Goal: Task Accomplishment & Management: Use online tool/utility

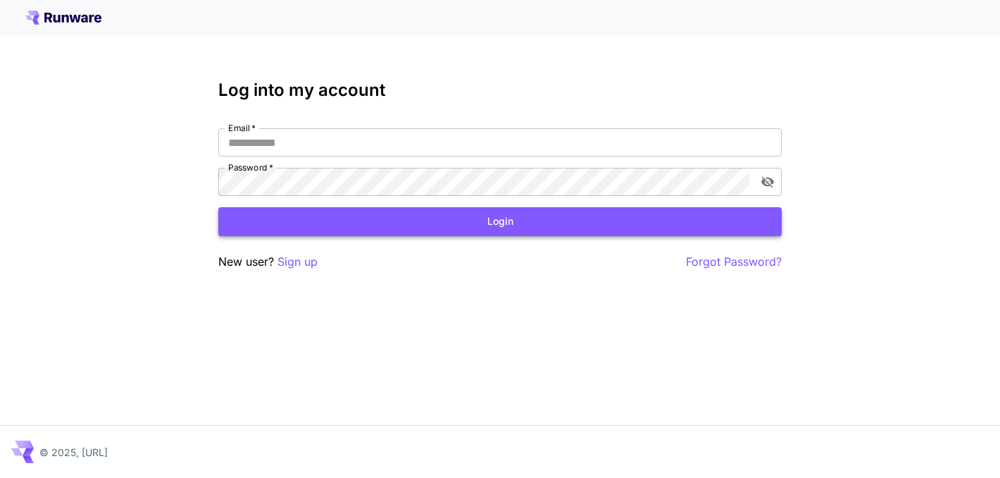
type input "**********"
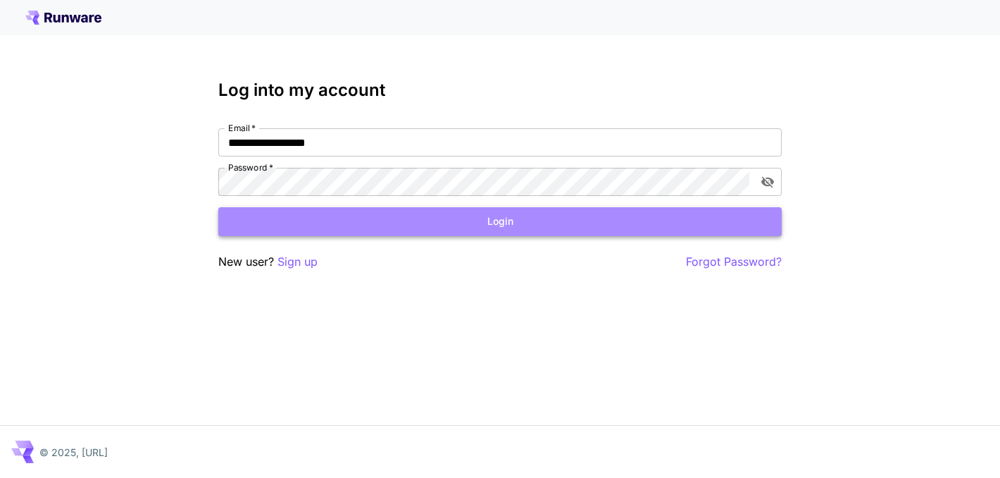
click at [428, 221] on button "Login" at bounding box center [499, 221] width 563 height 29
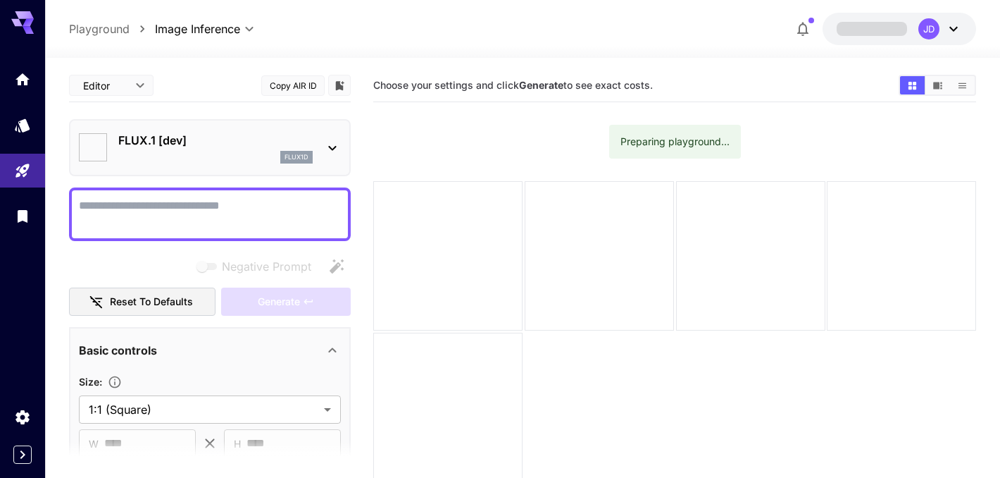
type input "**********"
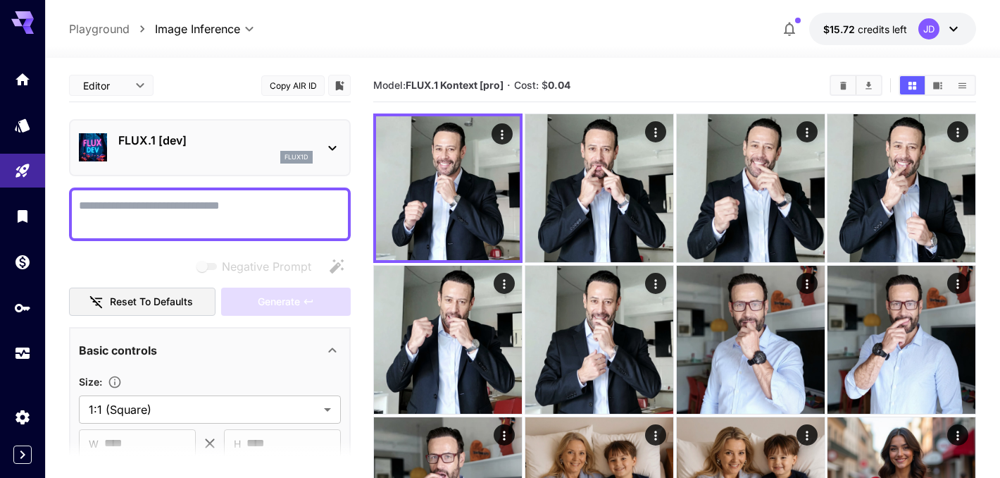
click at [267, 215] on textarea "Negative Prompt" at bounding box center [210, 214] width 262 height 34
paste textarea "**********"
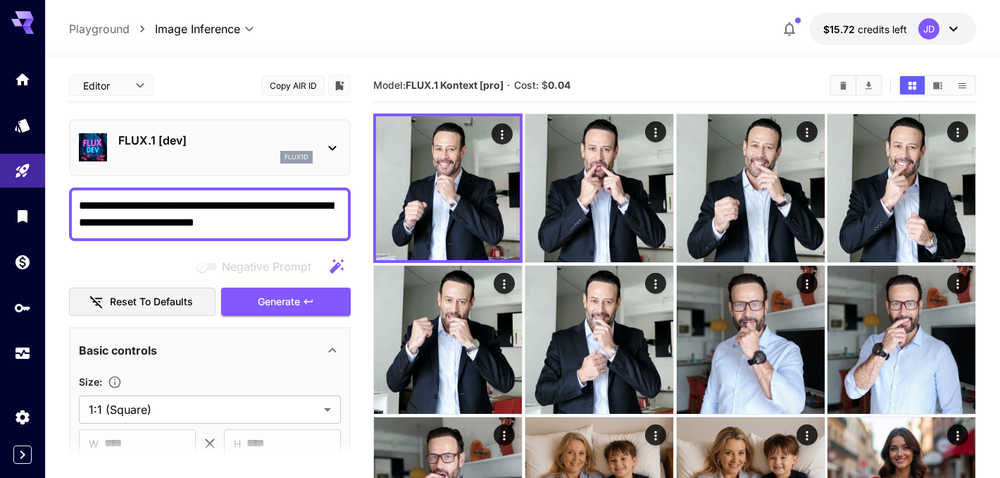
type textarea "**********"
click at [227, 137] on p "FLUX.1 [dev]" at bounding box center [215, 140] width 194 height 17
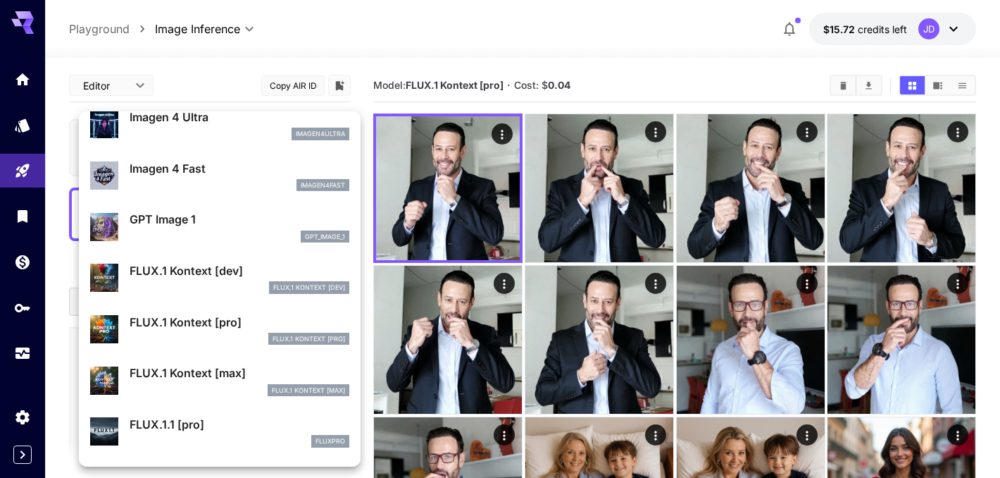
scroll to position [785, 0]
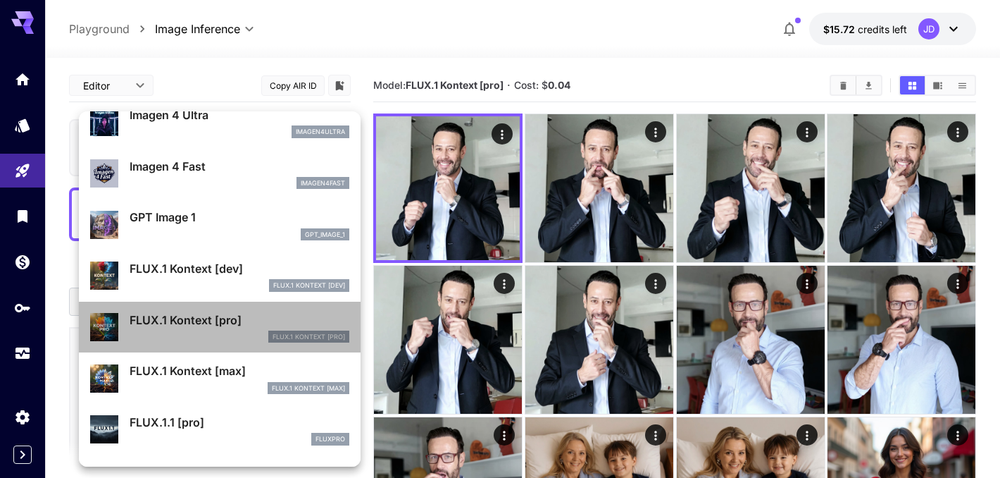
click at [246, 320] on p "FLUX.1 Kontext [pro]" at bounding box center [240, 319] width 220 height 17
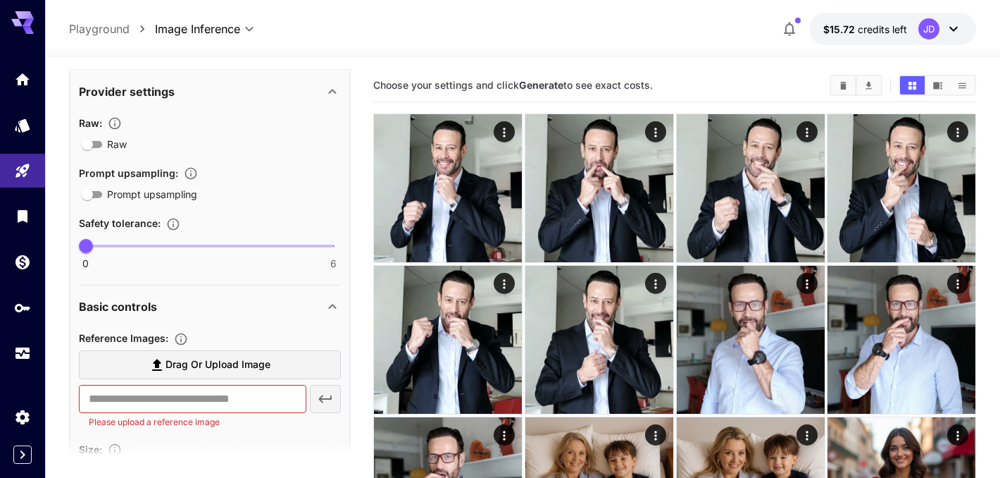
scroll to position [260, 0]
click at [247, 361] on span "Drag or upload image" at bounding box center [218, 363] width 105 height 18
click at [0, 0] on input "Drag or upload image" at bounding box center [0, 0] width 0 height 0
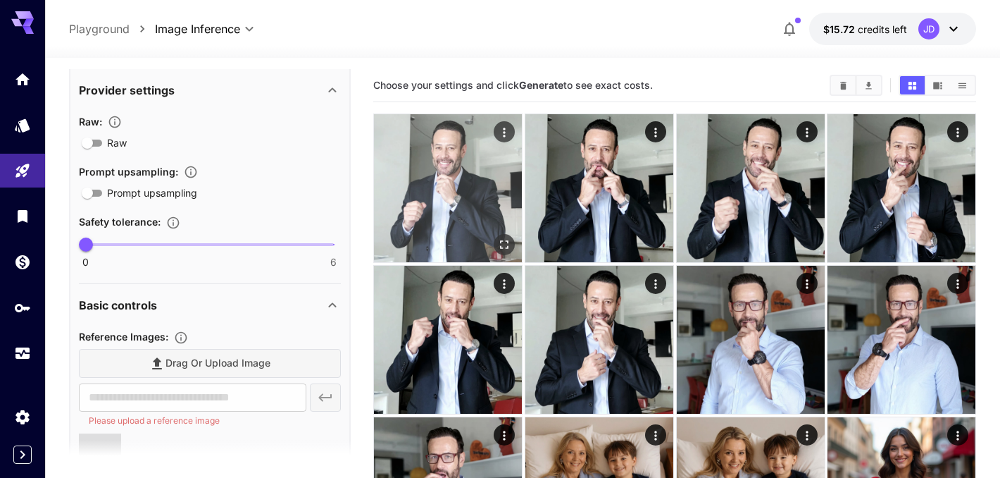
type input "**********"
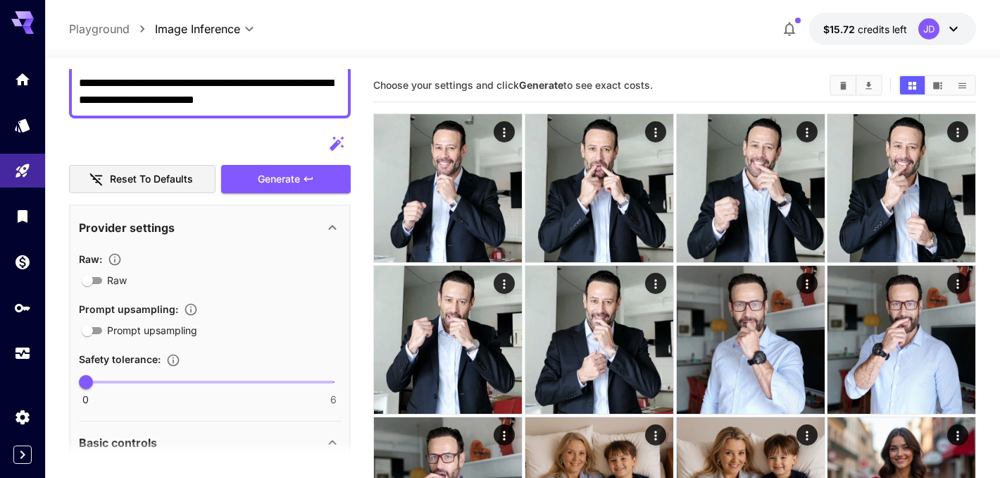
scroll to position [31, 0]
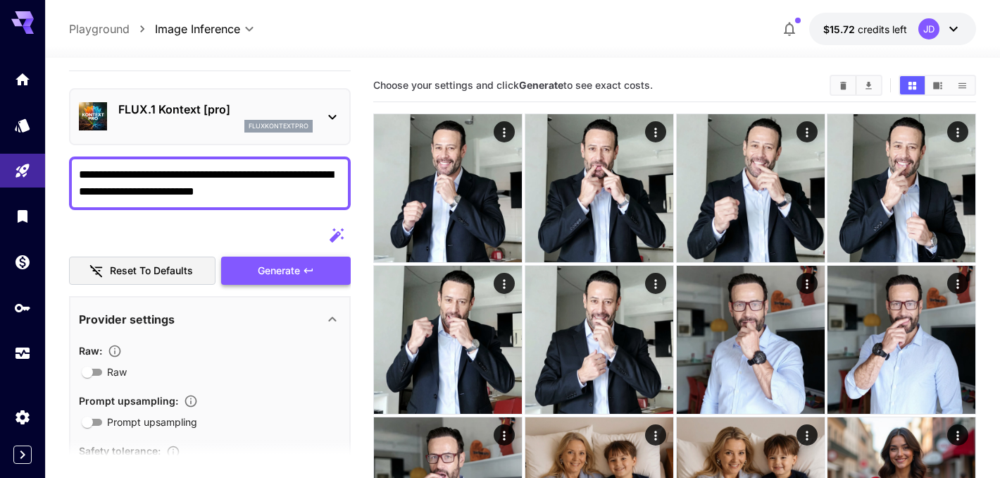
click at [314, 270] on icon "button" at bounding box center [308, 270] width 11 height 11
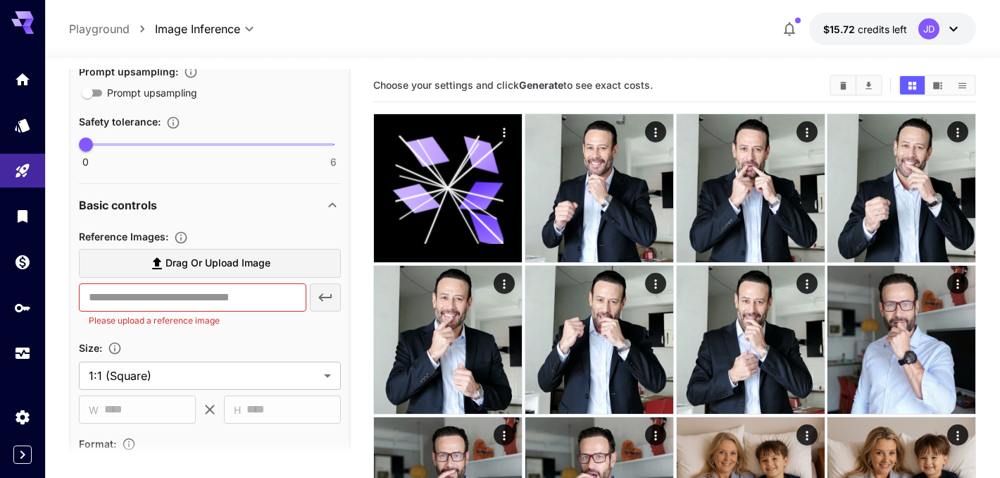
scroll to position [339, 0]
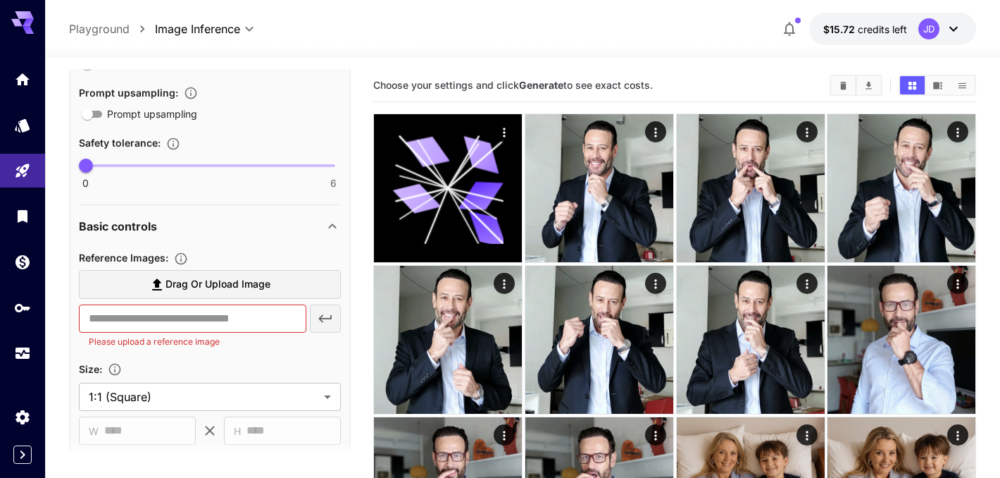
click at [249, 286] on span "Drag or upload image" at bounding box center [218, 284] width 105 height 18
click at [0, 0] on input "Drag or upload image" at bounding box center [0, 0] width 0 height 0
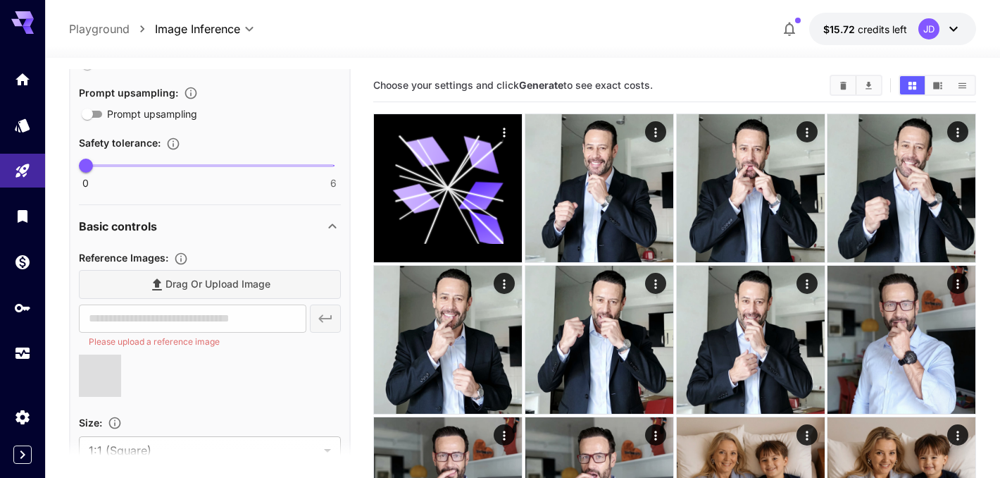
type input "**********"
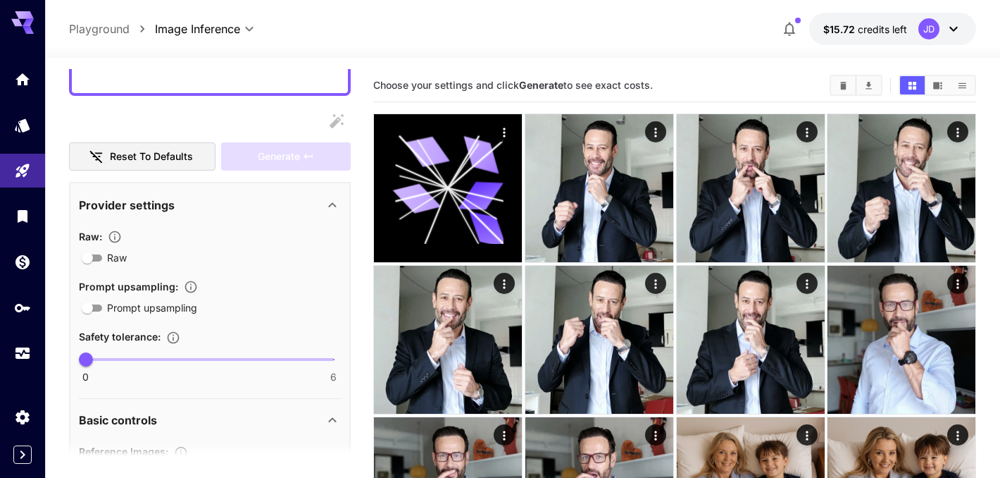
scroll to position [33, 0]
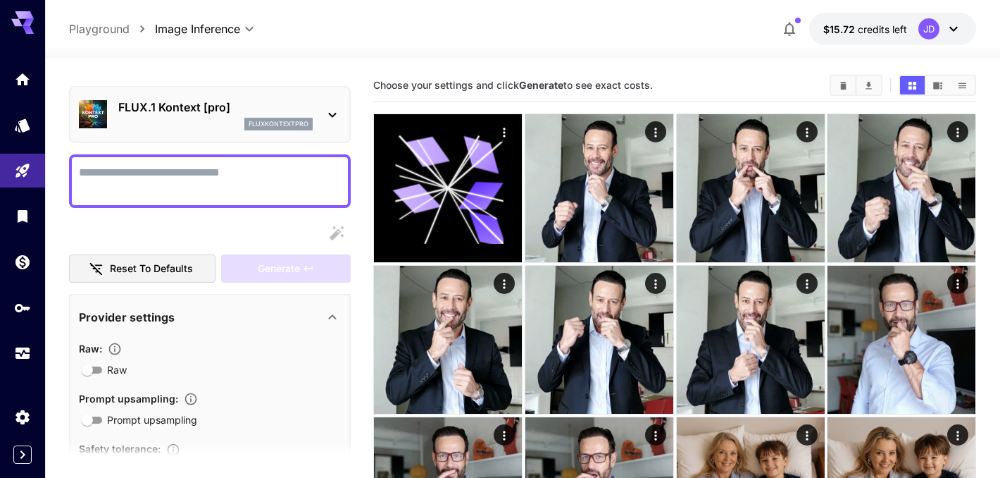
click at [260, 181] on textarea "Raw" at bounding box center [210, 181] width 262 height 34
paste textarea "**********"
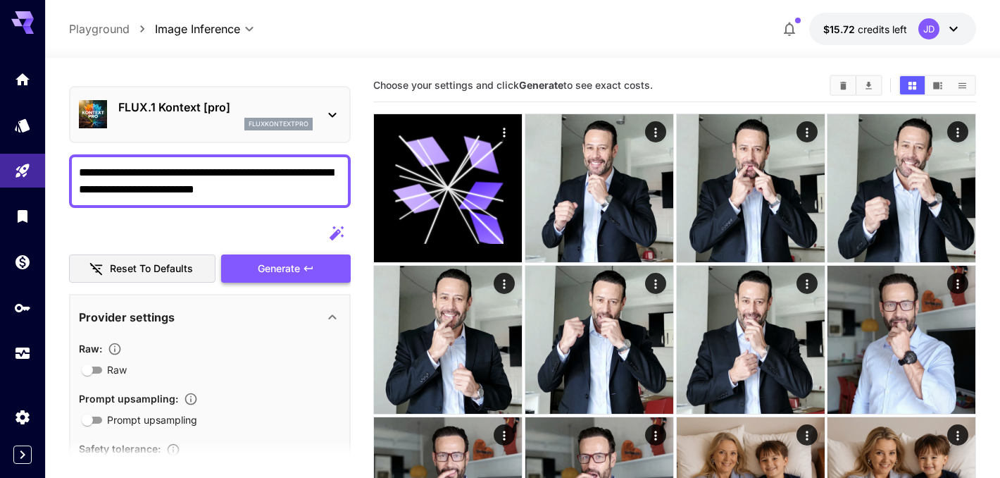
click at [305, 268] on icon "button" at bounding box center [308, 268] width 8 height 5
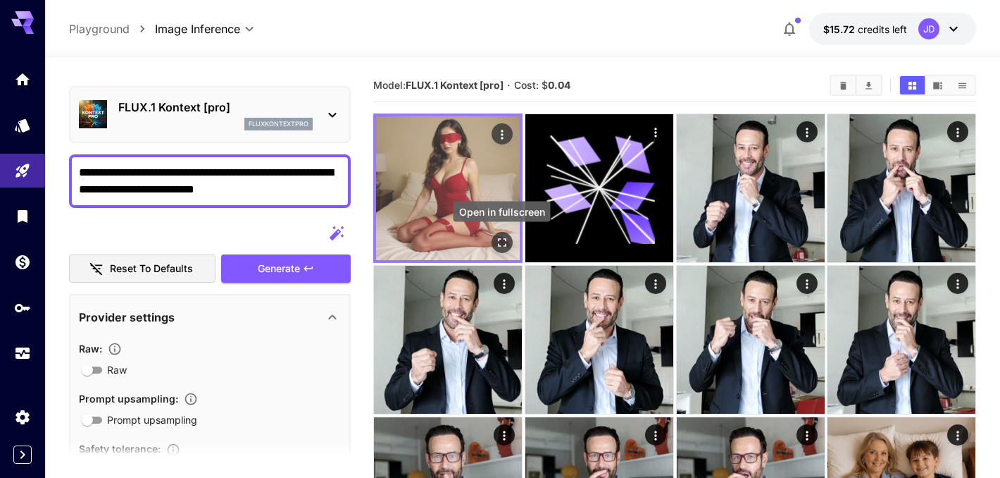
click at [499, 237] on icon "Open in fullscreen" at bounding box center [502, 242] width 14 height 14
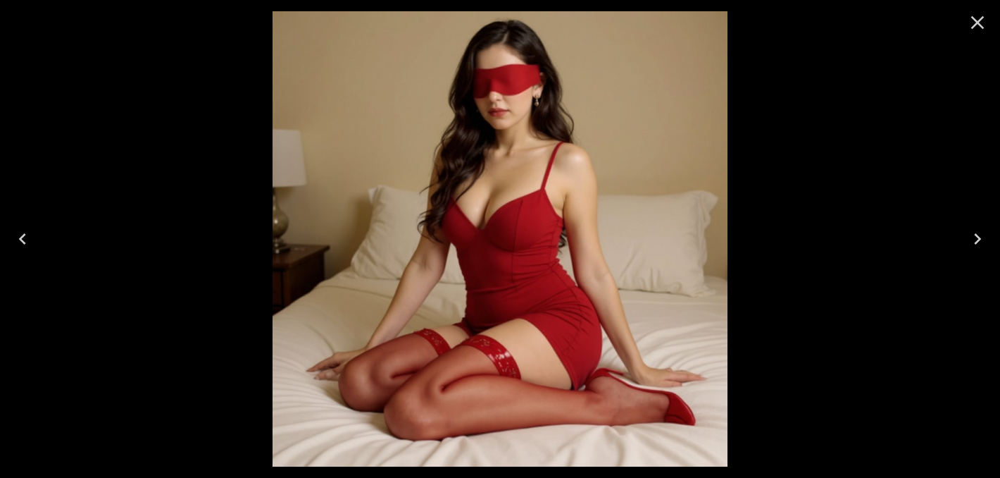
click at [977, 26] on icon "Close" at bounding box center [977, 22] width 23 height 23
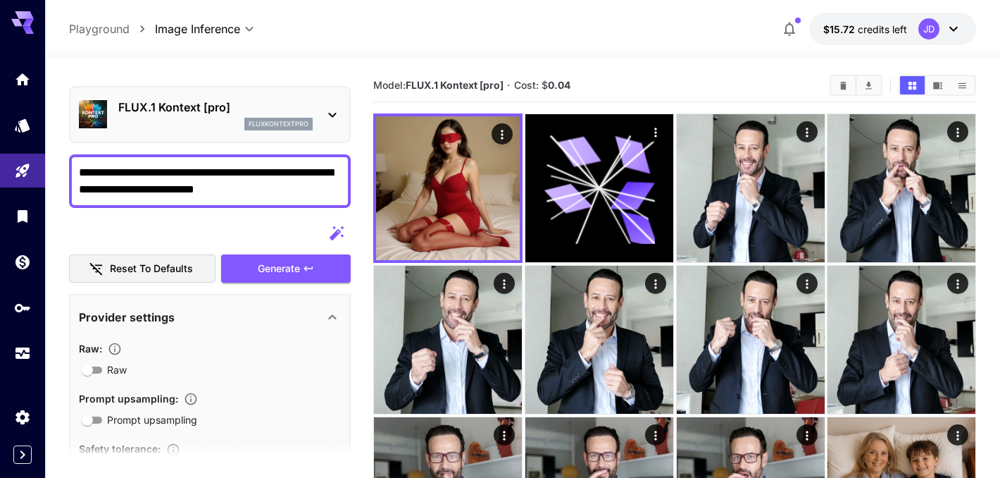
click at [266, 183] on textarea "**********" at bounding box center [210, 181] width 262 height 34
paste textarea "**********"
click at [297, 266] on span "Generate" at bounding box center [279, 269] width 42 height 18
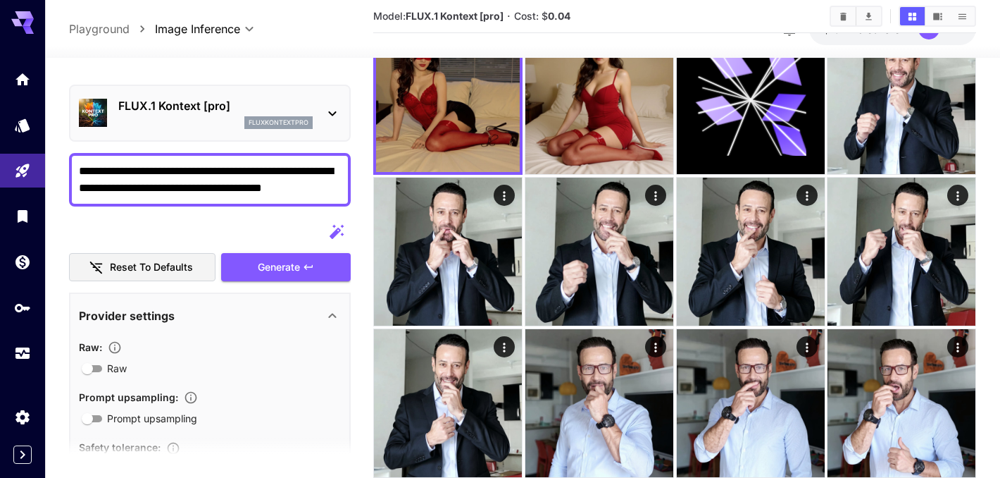
scroll to position [0, 0]
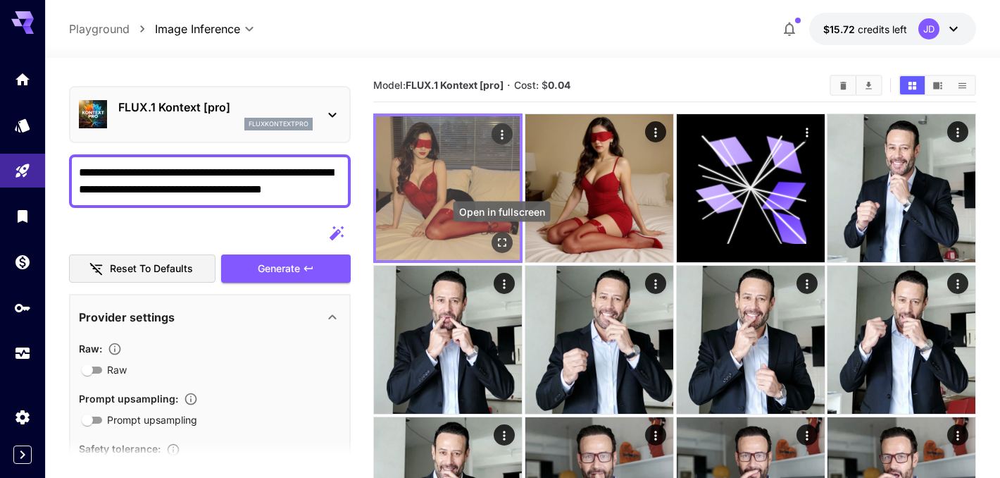
click at [502, 243] on icon "Open in fullscreen" at bounding box center [502, 242] width 14 height 14
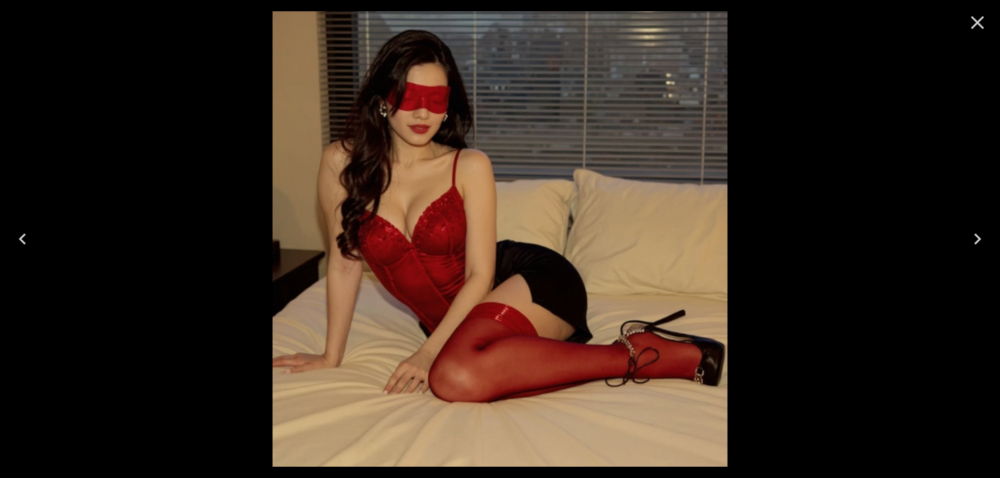
click at [971, 14] on icon "Close" at bounding box center [977, 22] width 23 height 23
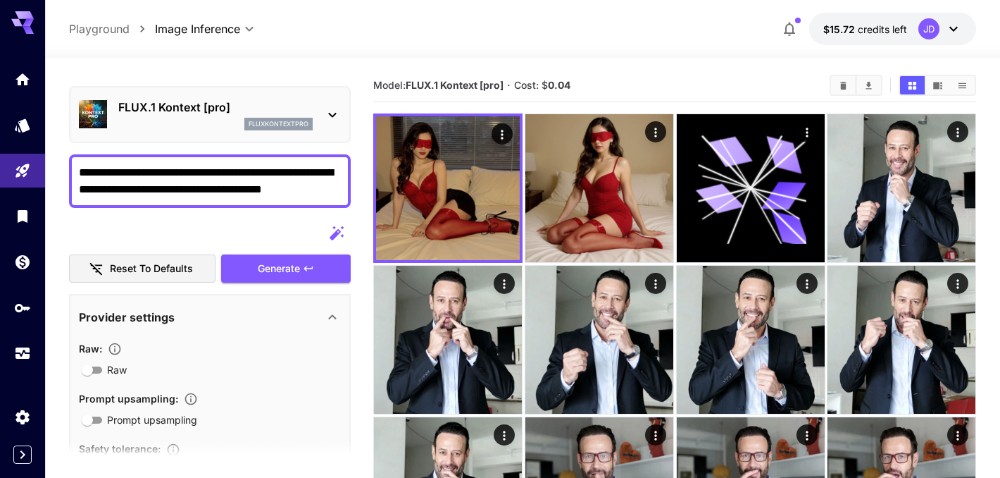
click at [235, 180] on textarea "**********" at bounding box center [210, 181] width 262 height 34
click at [318, 266] on button "Generate" at bounding box center [286, 268] width 130 height 29
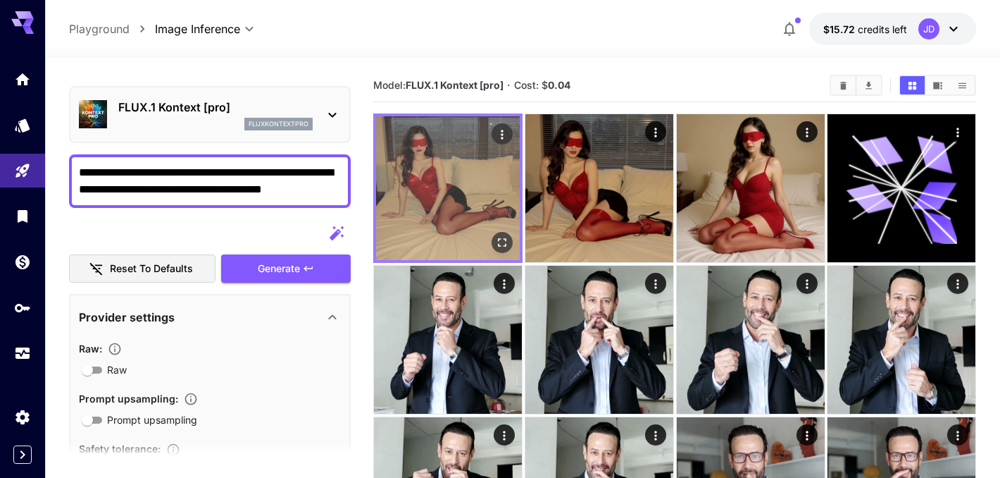
click at [499, 242] on icon "Open in fullscreen" at bounding box center [502, 242] width 14 height 14
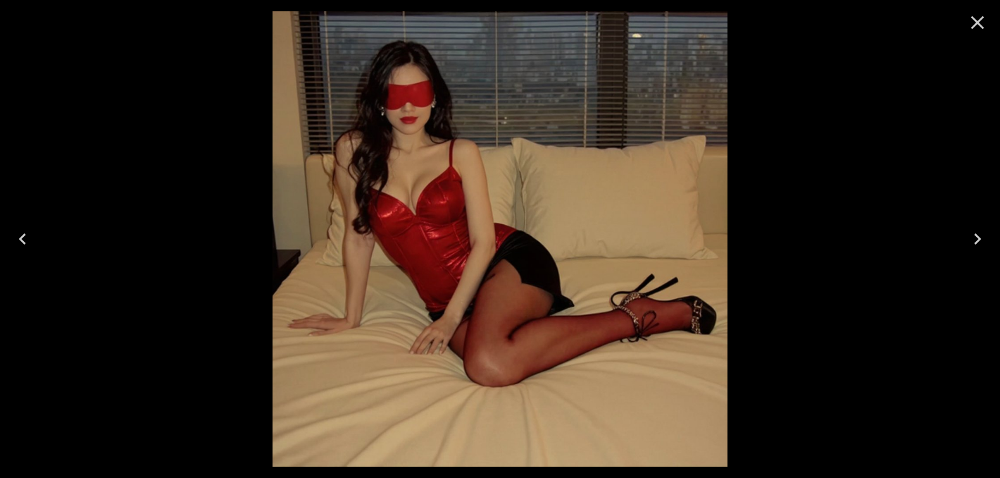
click at [978, 25] on icon "Close" at bounding box center [977, 22] width 23 height 23
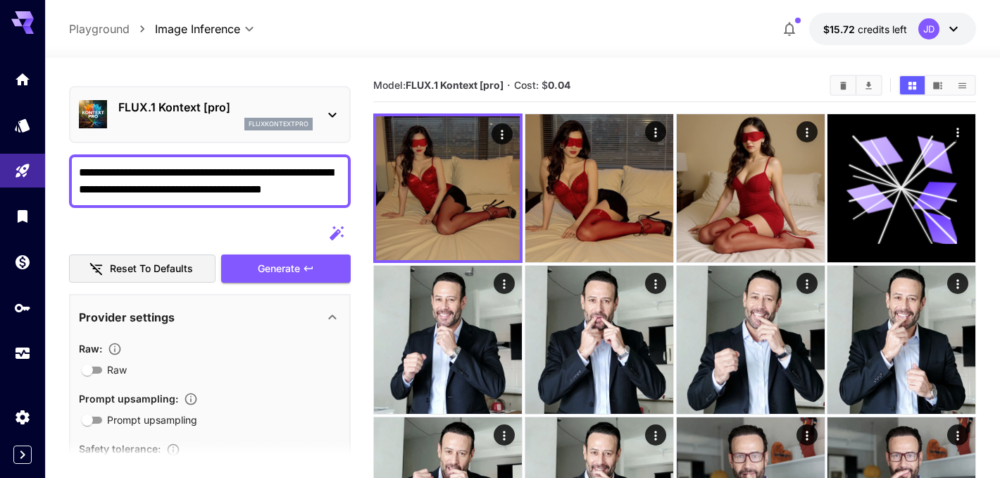
click at [298, 167] on textarea "**********" at bounding box center [210, 181] width 262 height 34
paste textarea "**********"
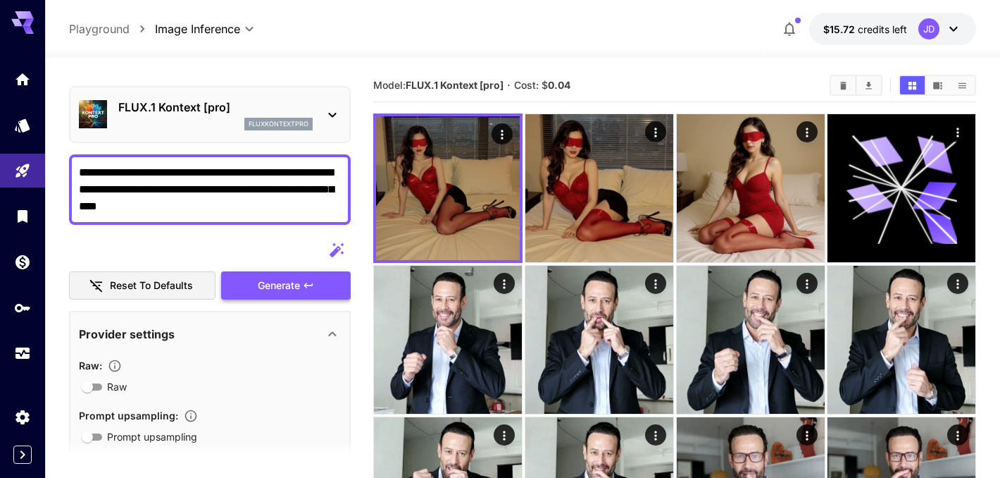
click at [298, 284] on span "Generate" at bounding box center [279, 286] width 42 height 18
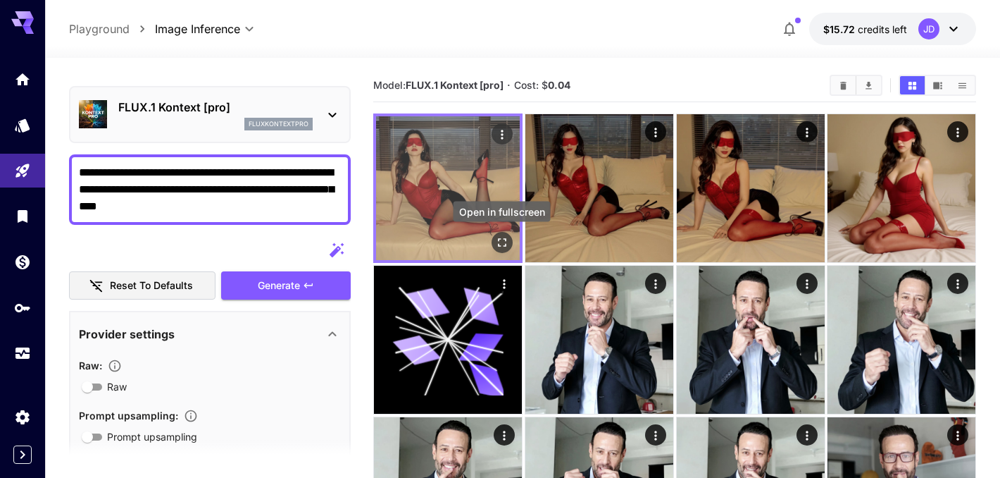
click at [505, 244] on icon "Open in fullscreen" at bounding box center [502, 242] width 8 height 8
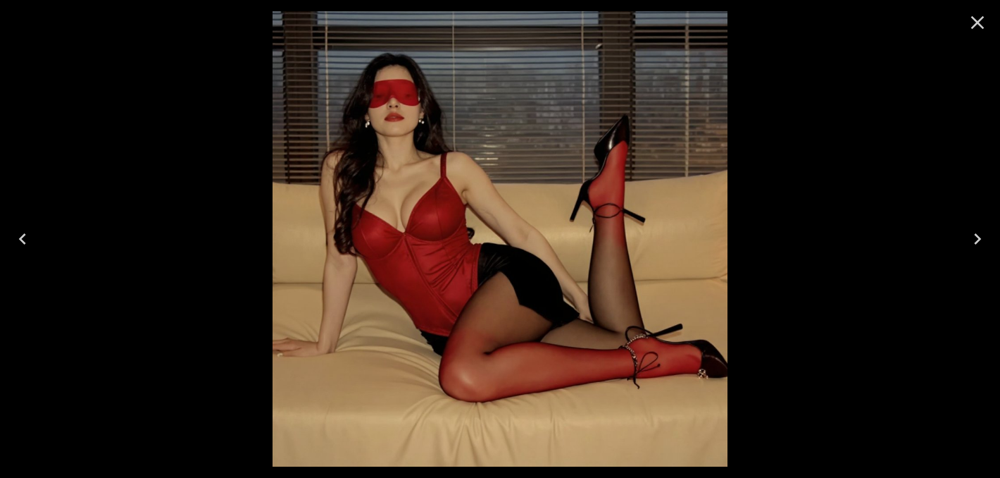
click at [977, 27] on icon "Close" at bounding box center [977, 22] width 23 height 23
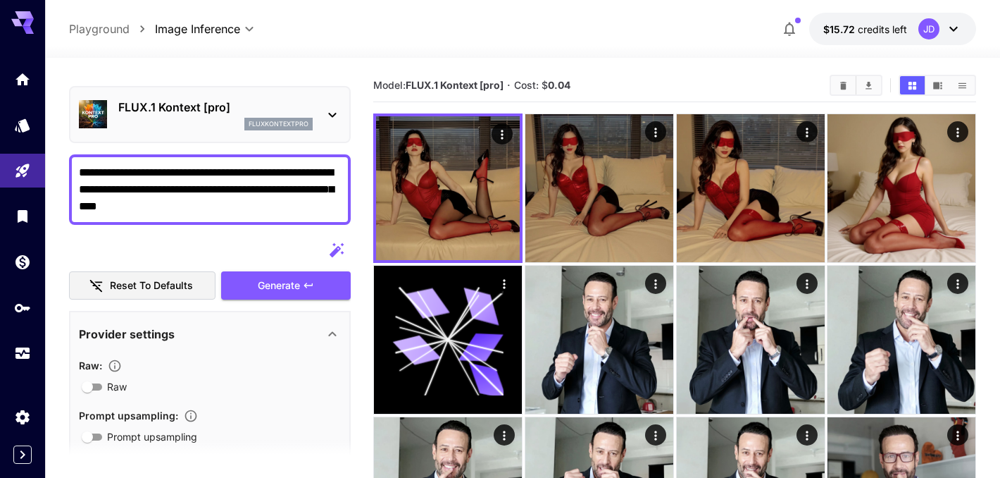
click at [246, 177] on textarea "**********" at bounding box center [210, 189] width 262 height 51
paste textarea "**"
type textarea "**********"
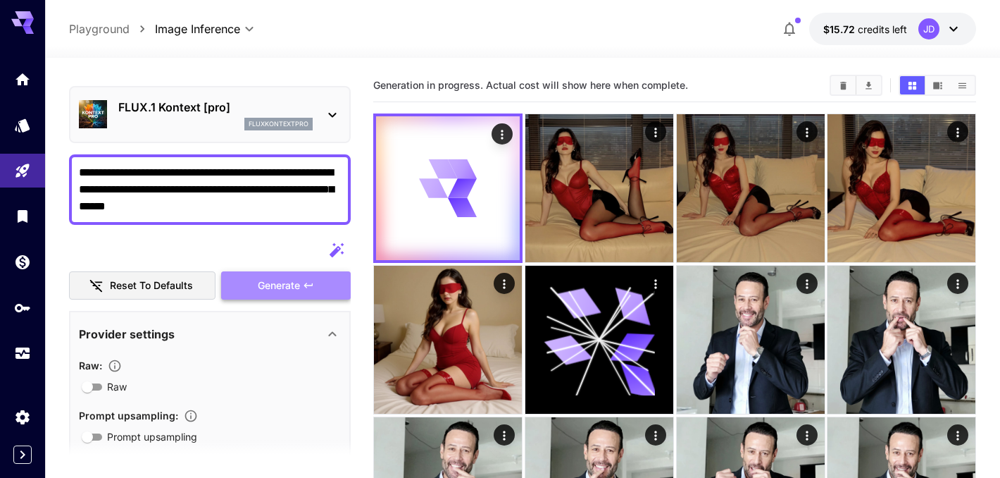
click at [308, 285] on icon "button" at bounding box center [308, 285] width 11 height 11
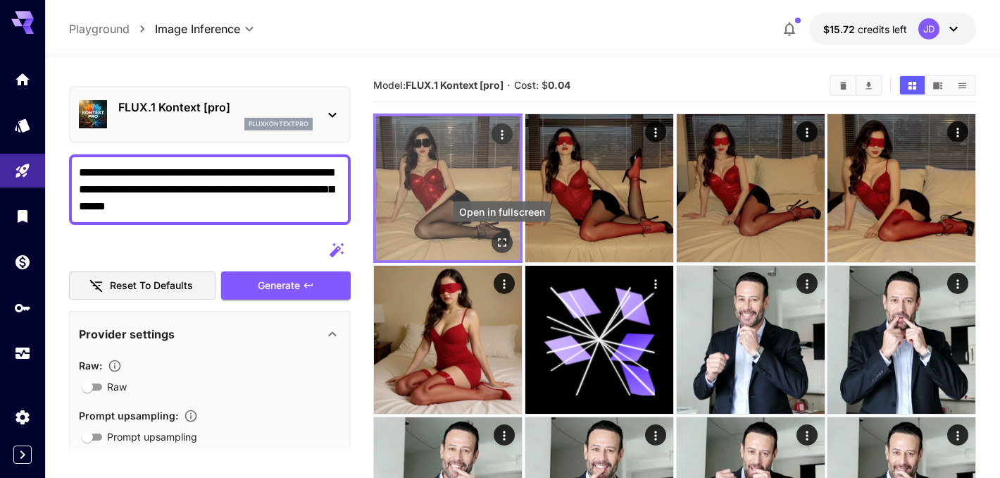
click at [506, 245] on icon "Open in fullscreen" at bounding box center [502, 242] width 8 height 8
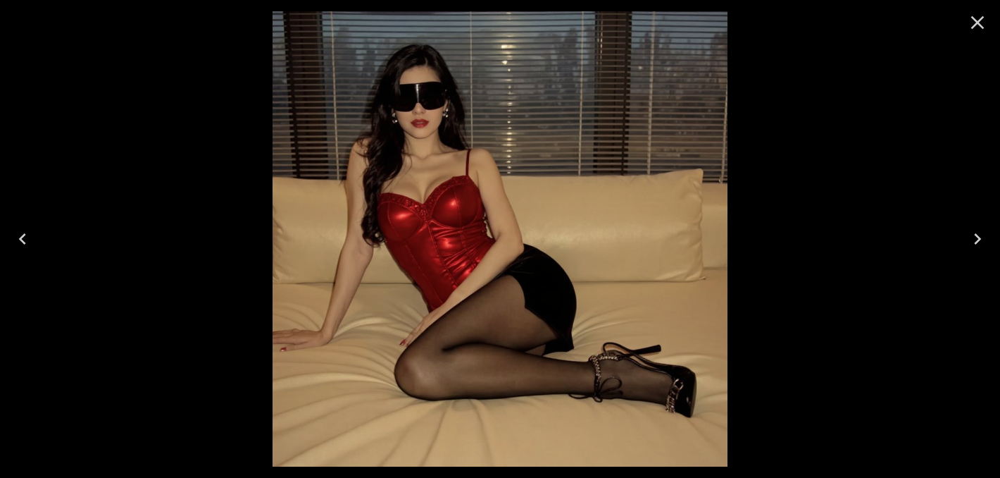
click at [988, 23] on icon "Close" at bounding box center [977, 22] width 23 height 23
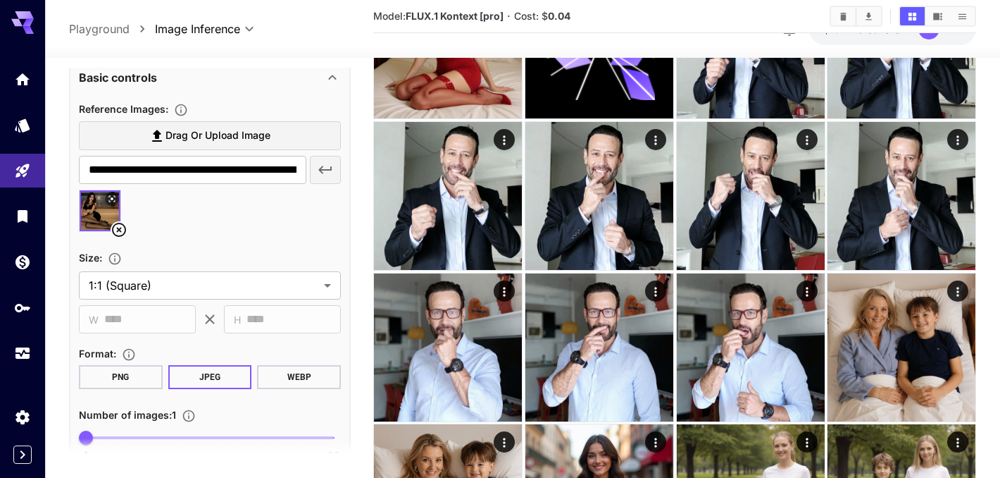
scroll to position [444, 0]
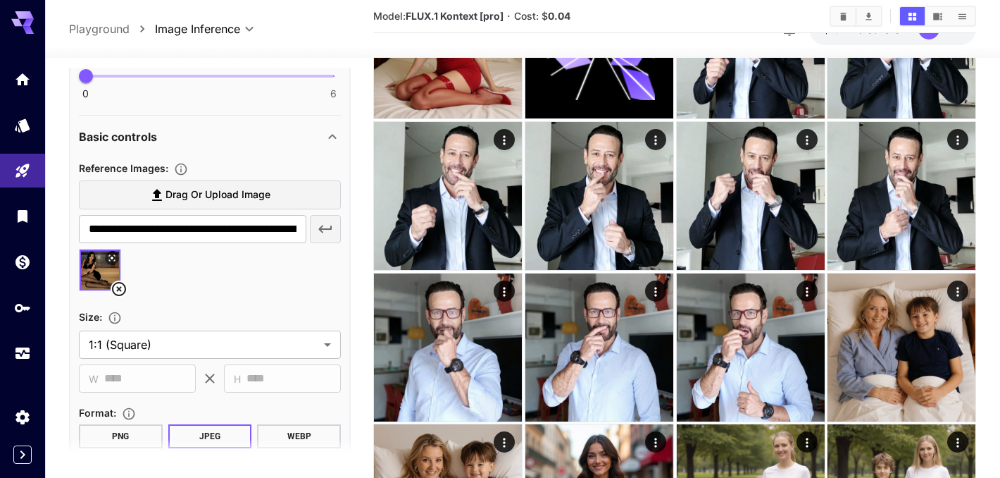
click at [119, 287] on icon at bounding box center [119, 288] width 17 height 17
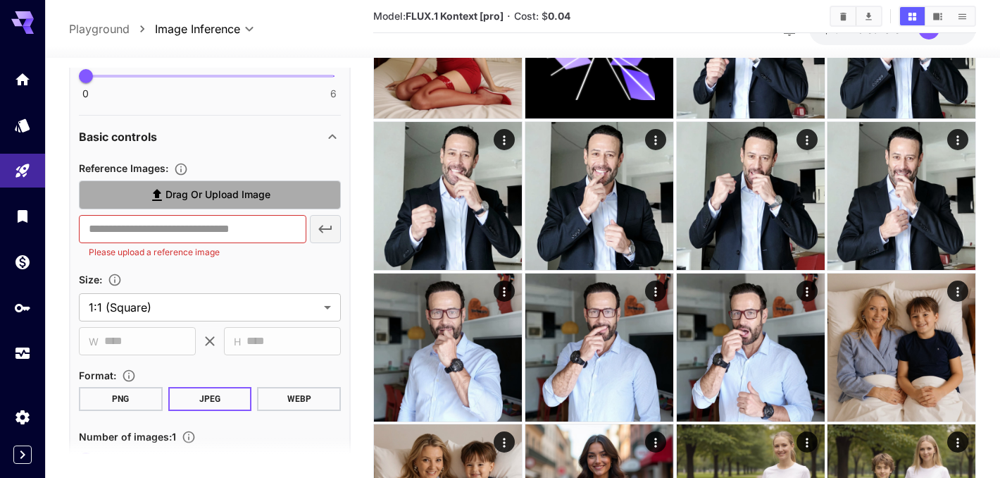
click at [189, 192] on span "Drag or upload image" at bounding box center [218, 195] width 105 height 18
click at [0, 0] on input "Drag or upload image" at bounding box center [0, 0] width 0 height 0
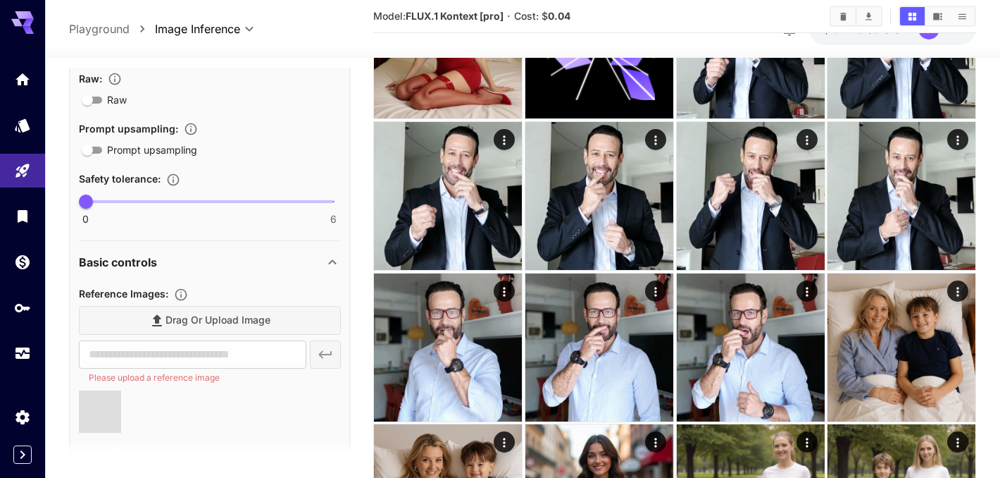
type input "**********"
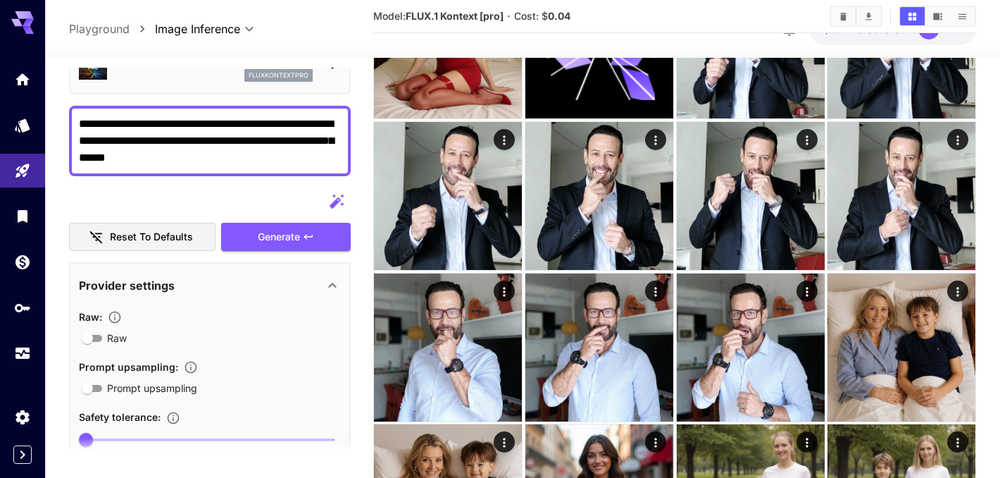
scroll to position [73, 0]
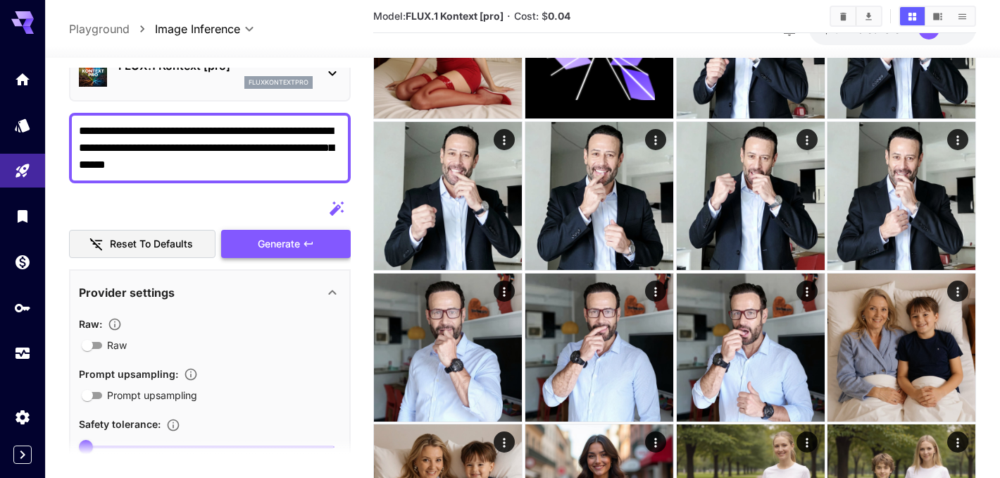
click at [311, 247] on icon "button" at bounding box center [308, 243] width 11 height 11
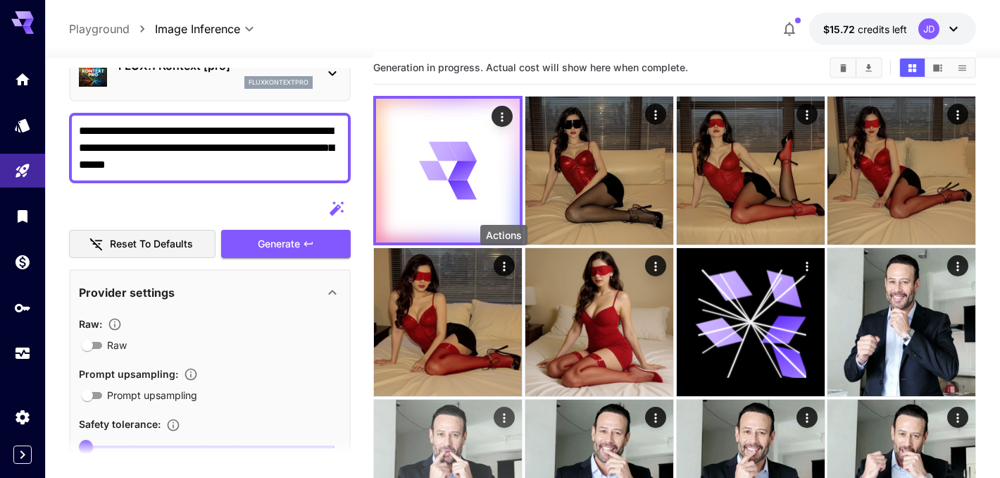
scroll to position [0, 0]
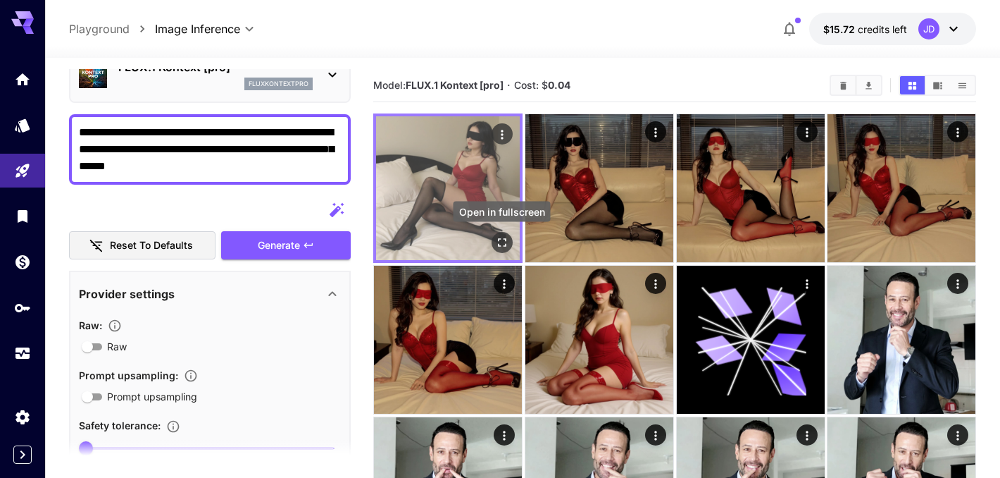
click at [506, 243] on icon "Open in fullscreen" at bounding box center [502, 242] width 8 height 8
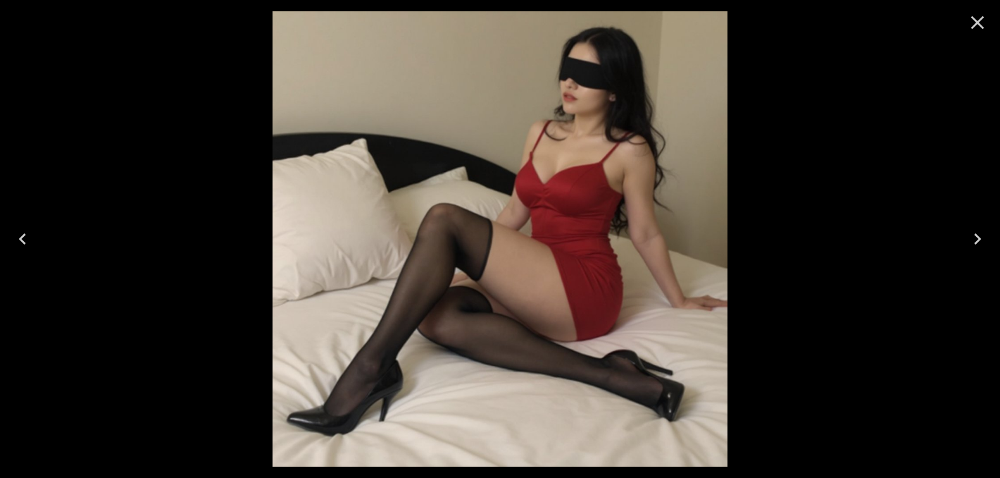
click at [979, 24] on icon "Close" at bounding box center [977, 22] width 13 height 13
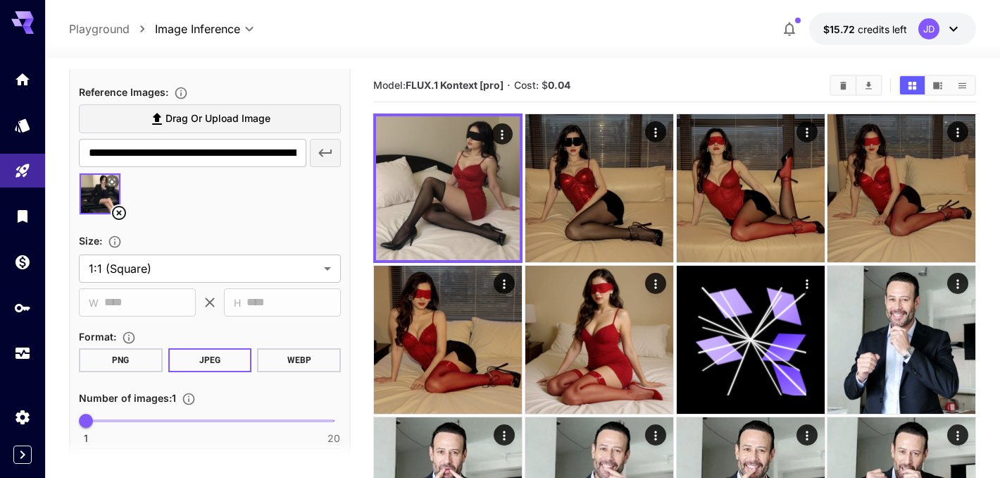
scroll to position [540, 0]
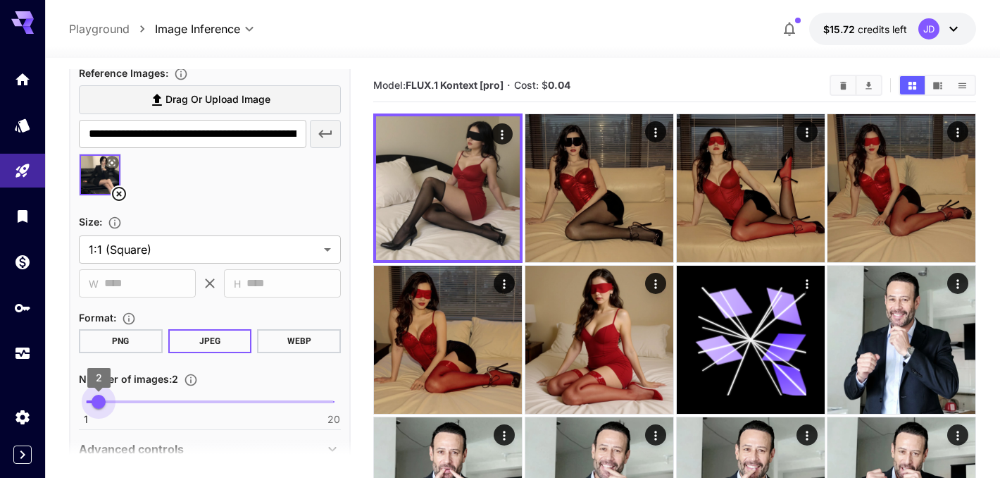
type input "*"
drag, startPoint x: 87, startPoint y: 403, endPoint x: 114, endPoint y: 406, distance: 27.6
click at [114, 406] on span "3" at bounding box center [112, 401] width 14 height 14
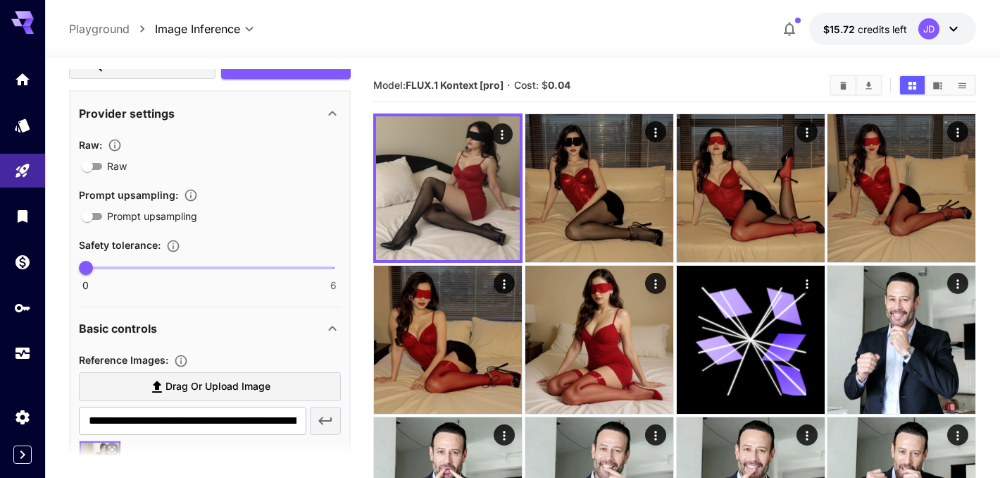
scroll to position [170, 0]
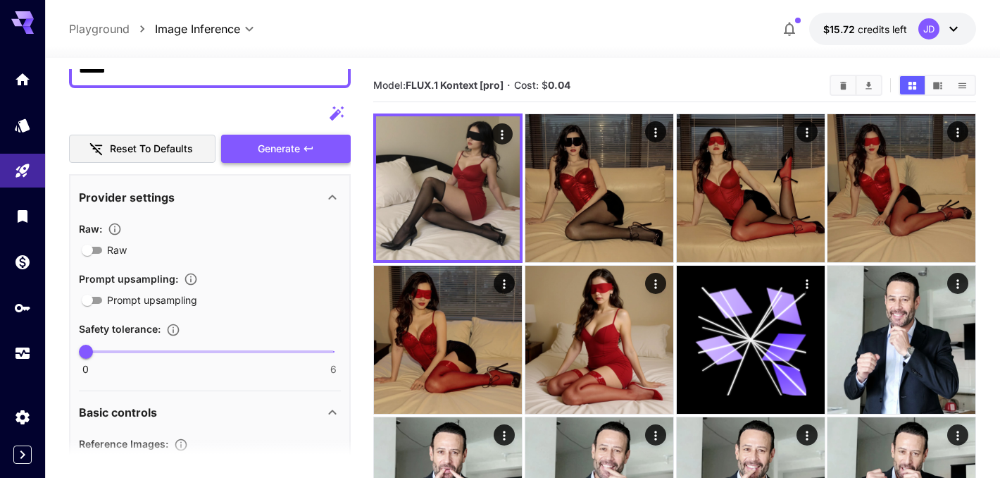
click at [302, 150] on button "Generate" at bounding box center [286, 149] width 130 height 29
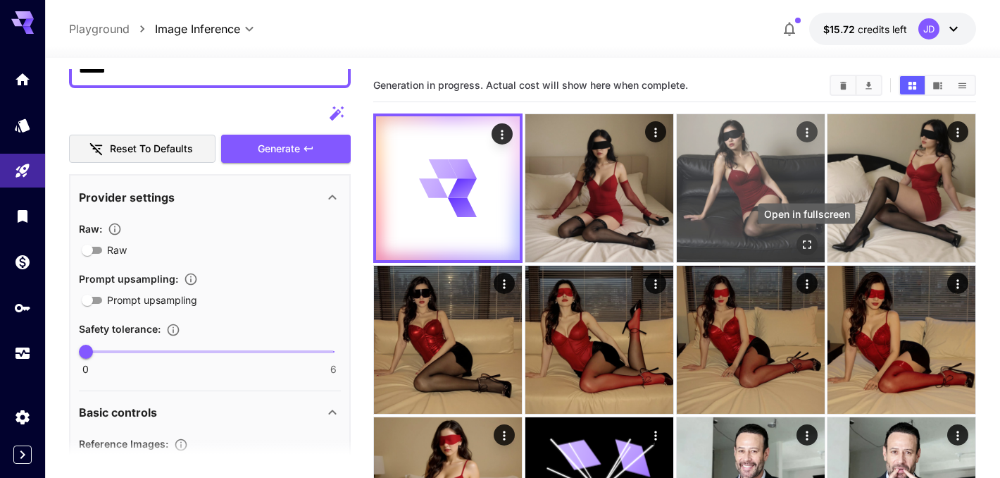
click at [806, 244] on icon "Open in fullscreen" at bounding box center [806, 244] width 14 height 14
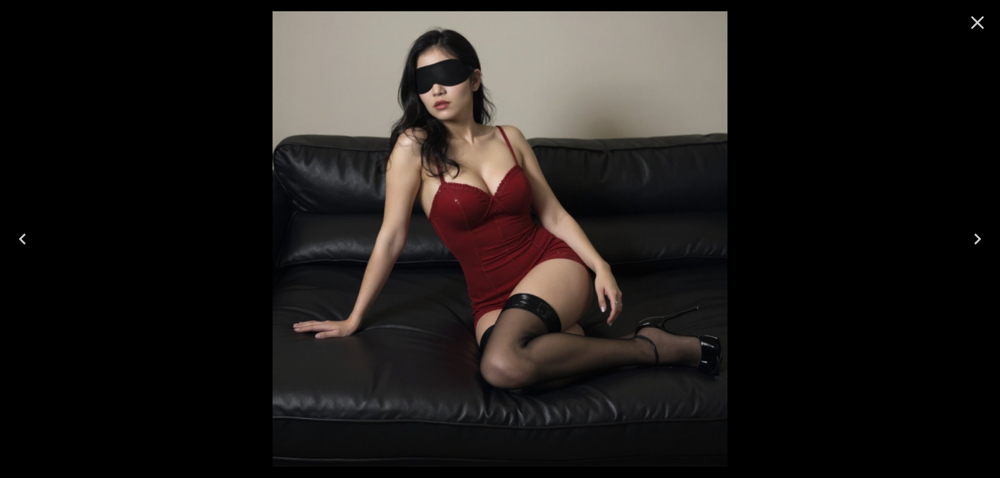
click at [982, 18] on icon "Close" at bounding box center [977, 22] width 13 height 13
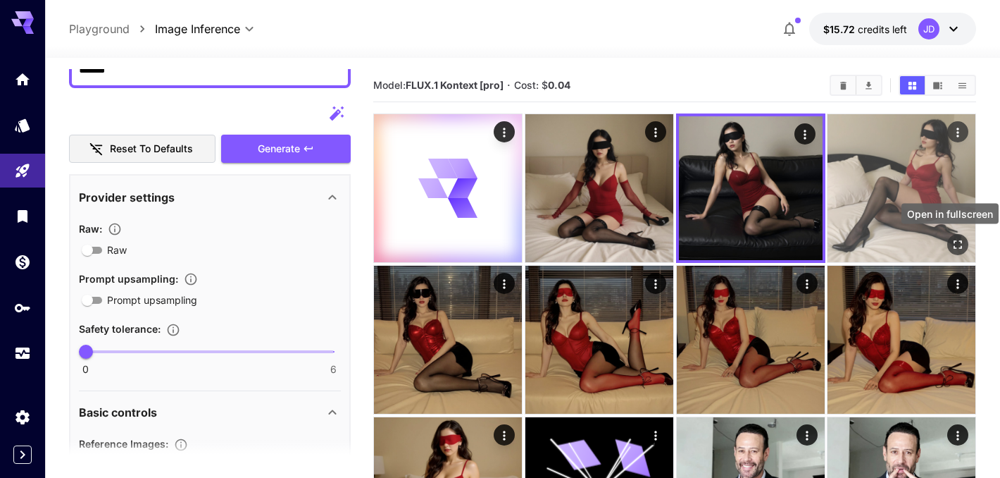
click at [953, 246] on icon "Open in fullscreen" at bounding box center [958, 244] width 14 height 14
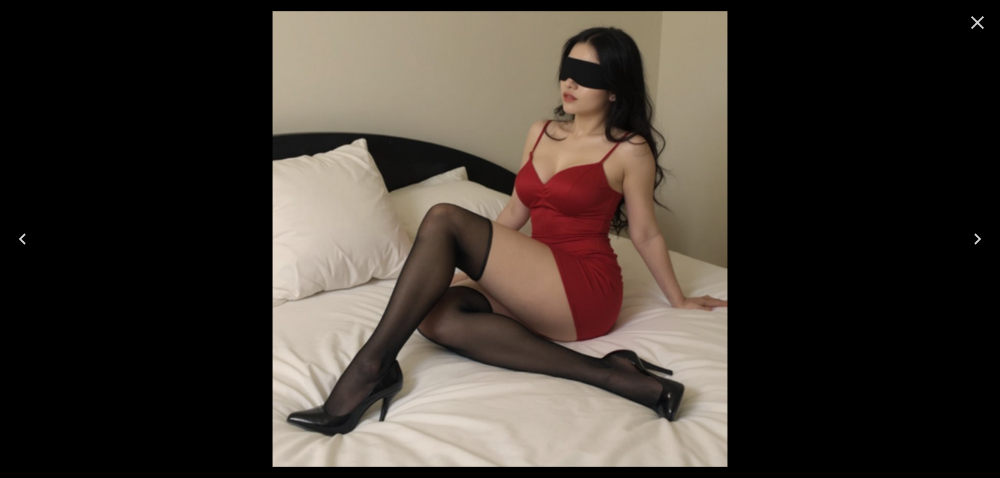
click at [981, 28] on icon "Close" at bounding box center [977, 22] width 23 height 23
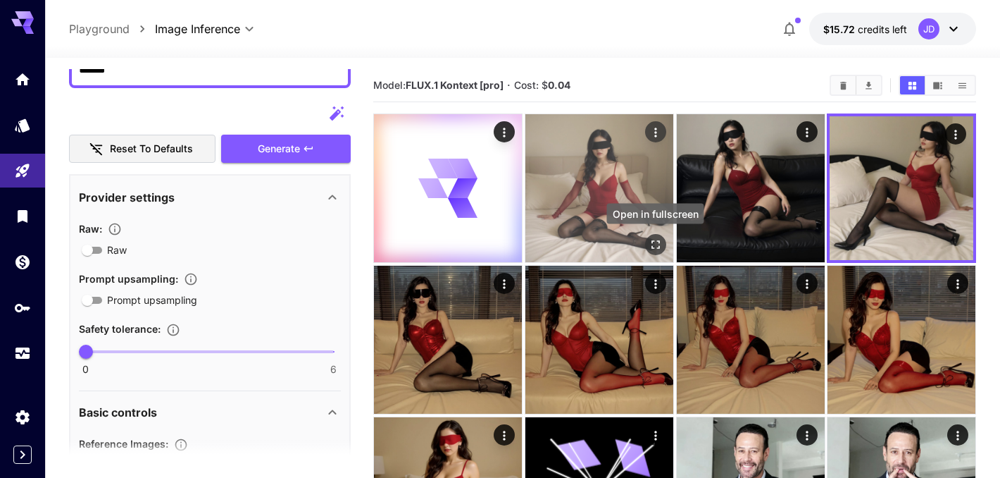
click at [659, 249] on icon "Open in fullscreen" at bounding box center [655, 244] width 14 height 14
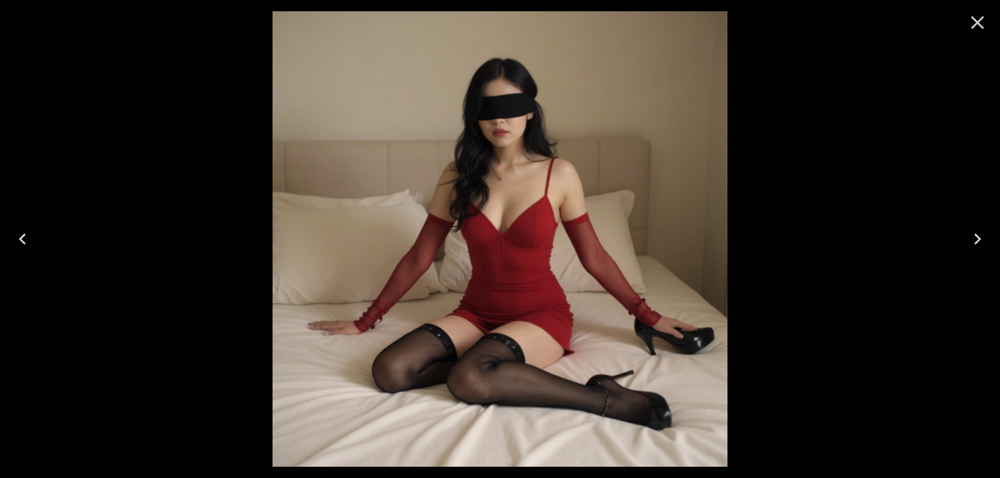
click at [983, 25] on icon "Close" at bounding box center [977, 22] width 23 height 23
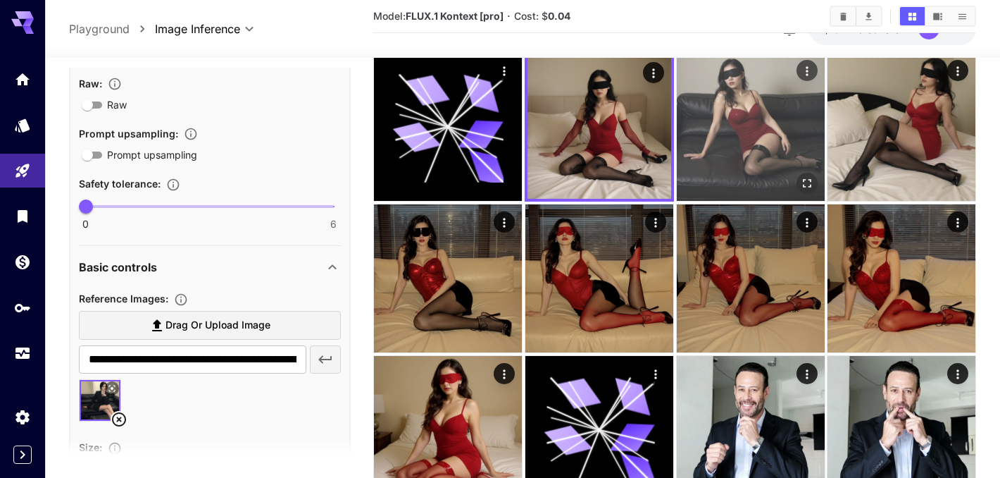
scroll to position [116, 0]
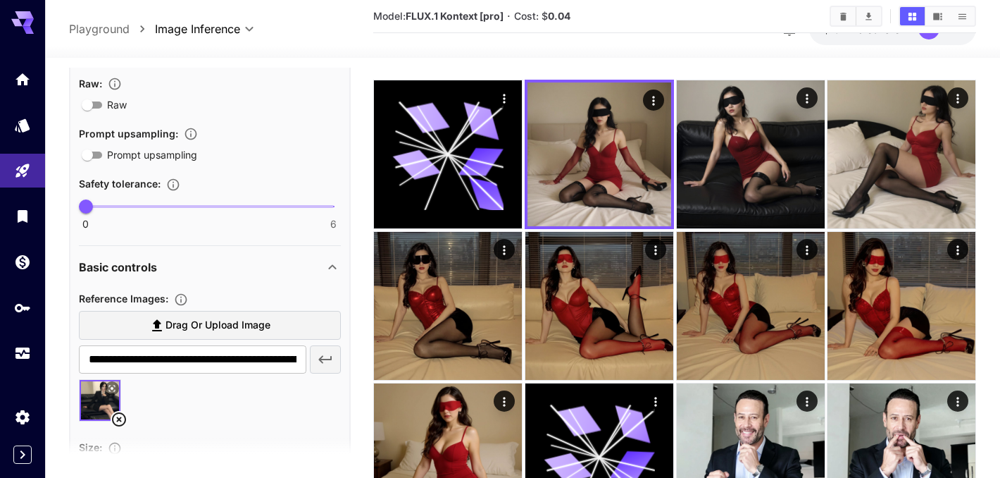
click at [120, 421] on icon at bounding box center [119, 419] width 17 height 17
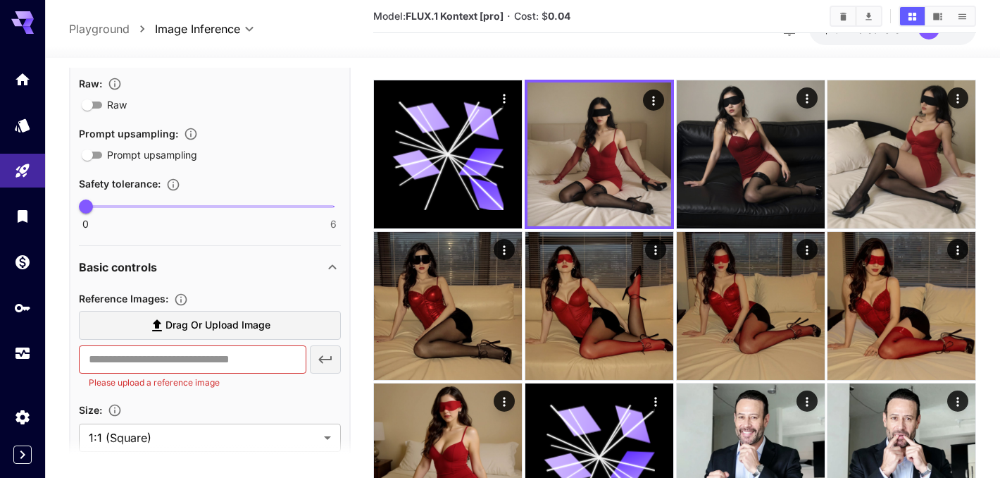
click at [242, 324] on span "Drag or upload image" at bounding box center [218, 325] width 105 height 18
click at [0, 0] on input "Drag or upload image" at bounding box center [0, 0] width 0 height 0
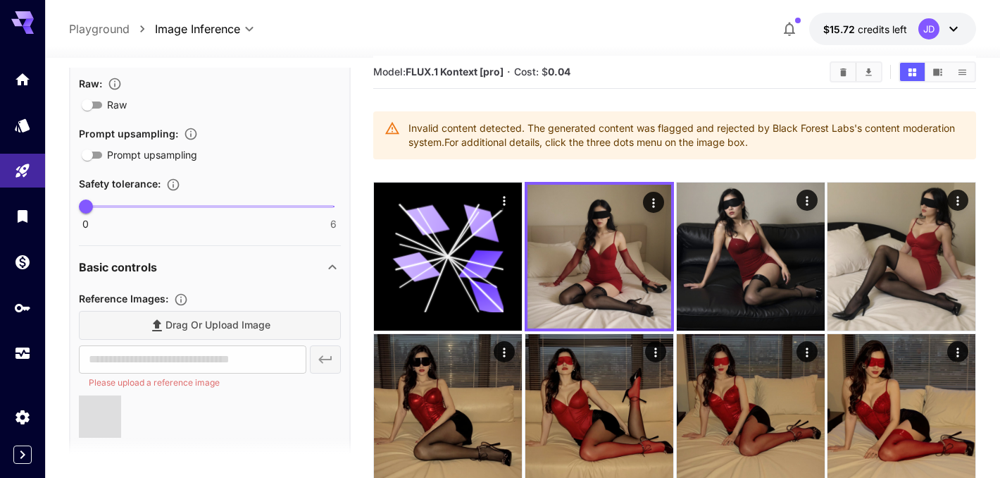
scroll to position [4, 0]
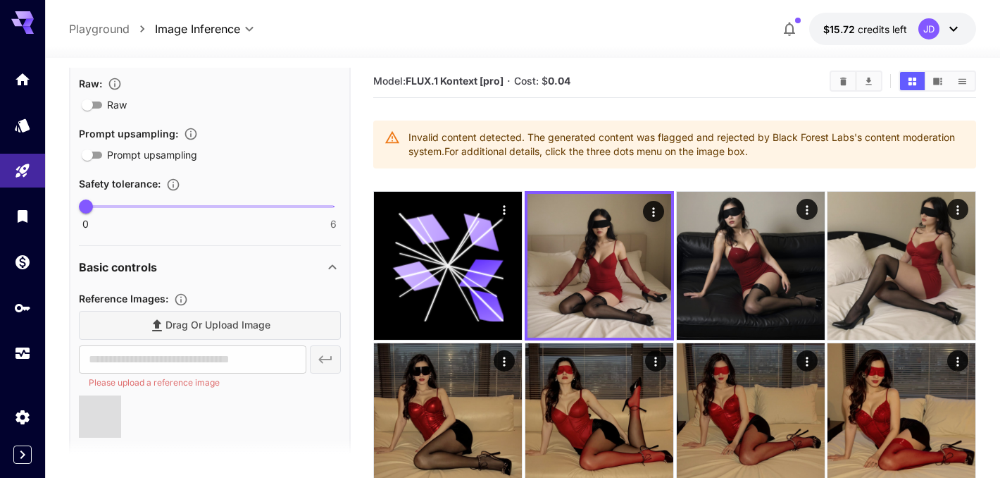
type input "**********"
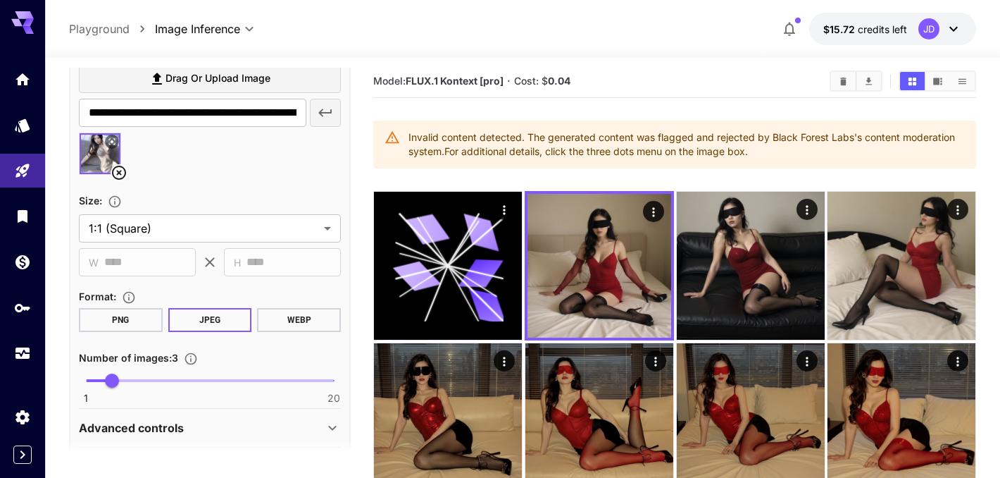
scroll to position [609, 0]
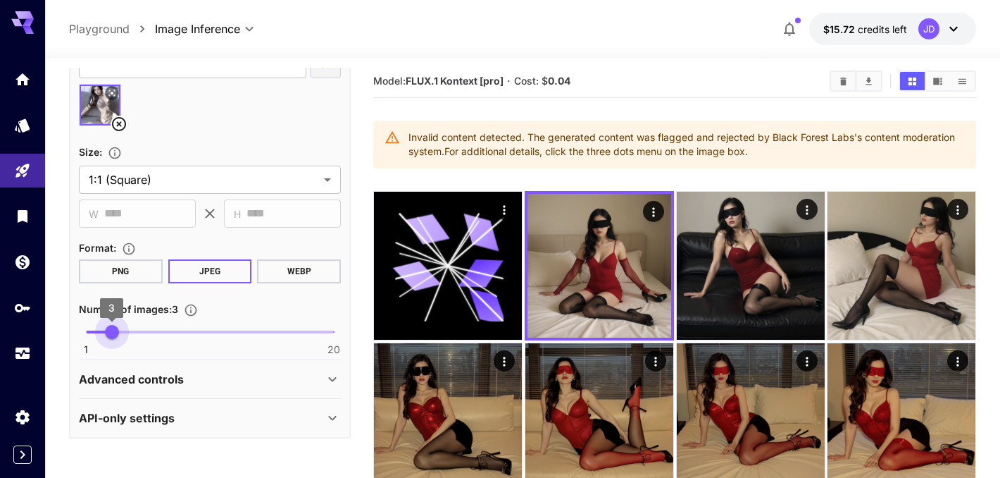
type input "*"
drag, startPoint x: 110, startPoint y: 332, endPoint x: 99, endPoint y: 332, distance: 11.3
click at [99, 332] on span "2" at bounding box center [99, 332] width 14 height 14
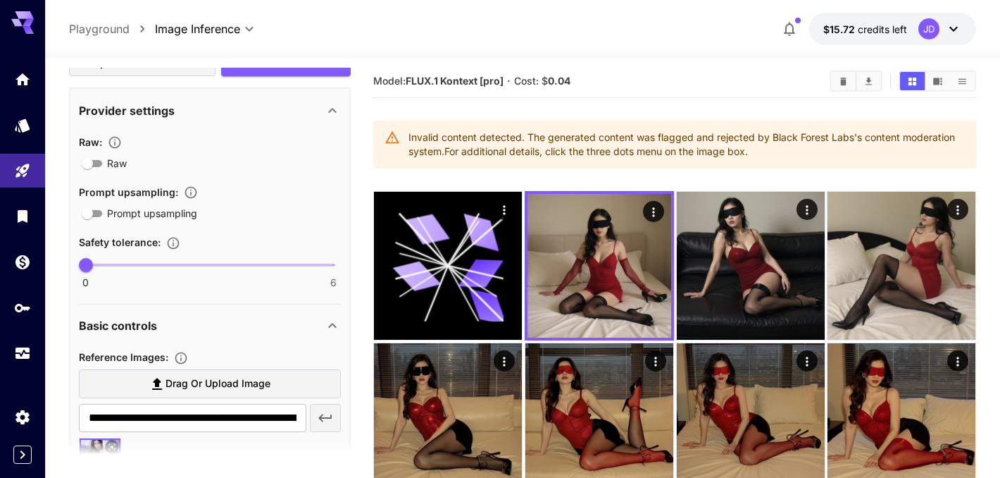
scroll to position [0, 0]
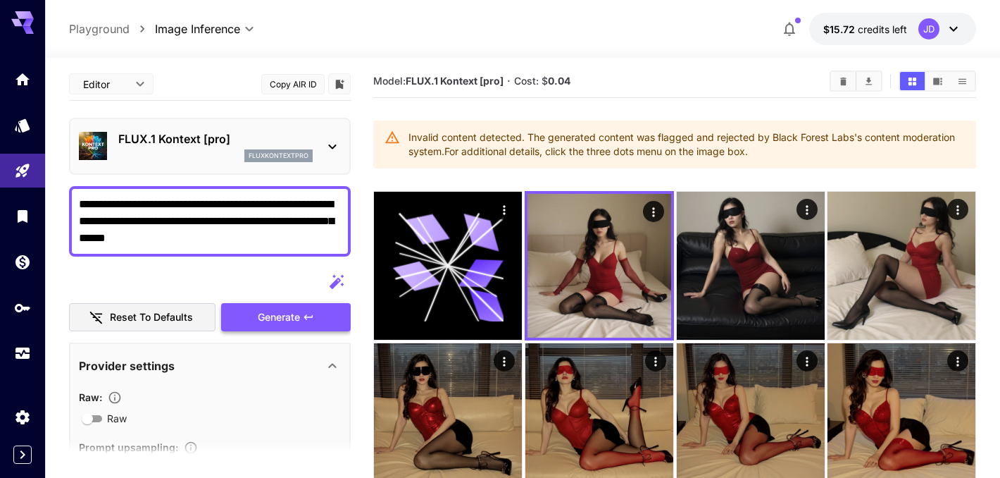
click at [287, 318] on span "Generate" at bounding box center [279, 317] width 42 height 18
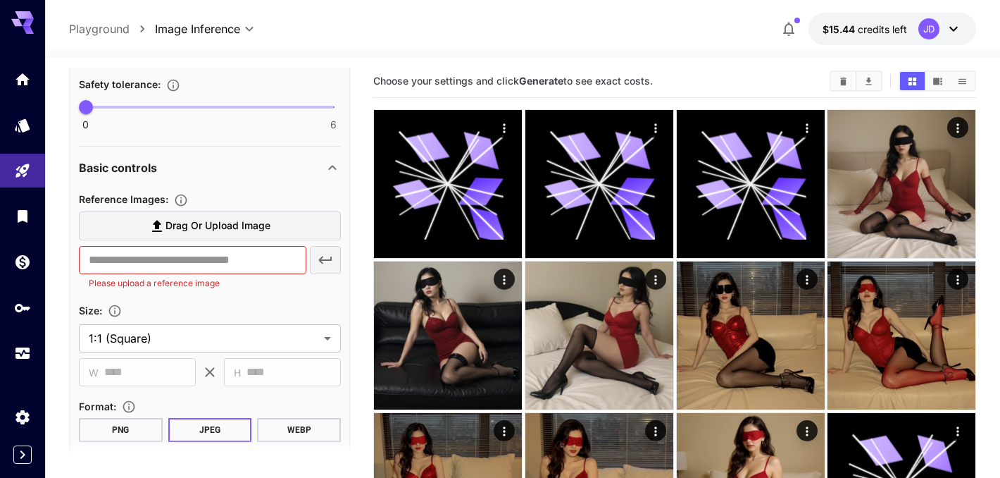
scroll to position [405, 0]
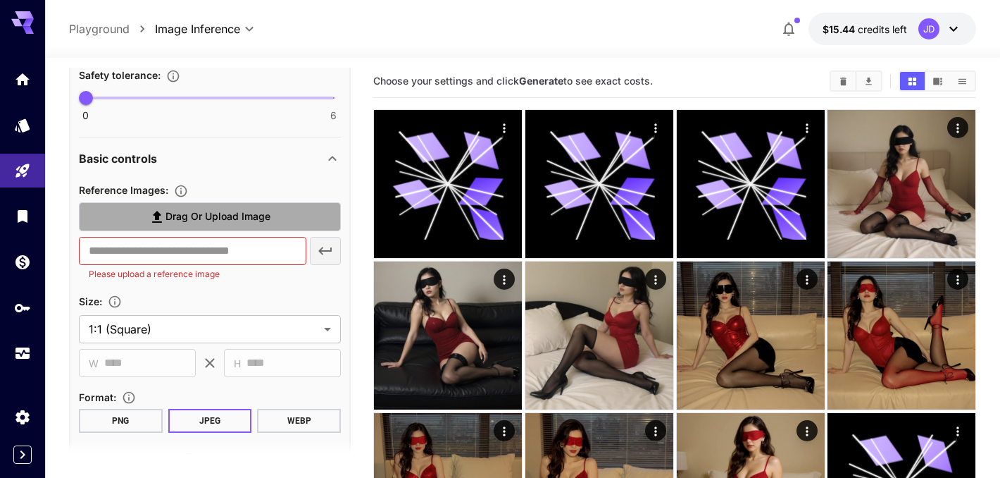
click at [282, 218] on label "Drag or upload image" at bounding box center [210, 216] width 262 height 29
click at [0, 0] on input "Drag or upload image" at bounding box center [0, 0] width 0 height 0
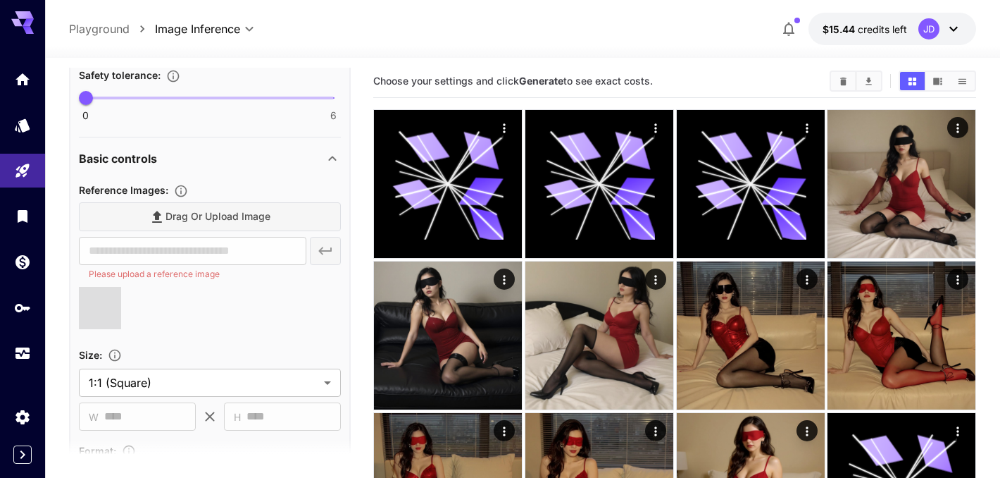
type input "**********"
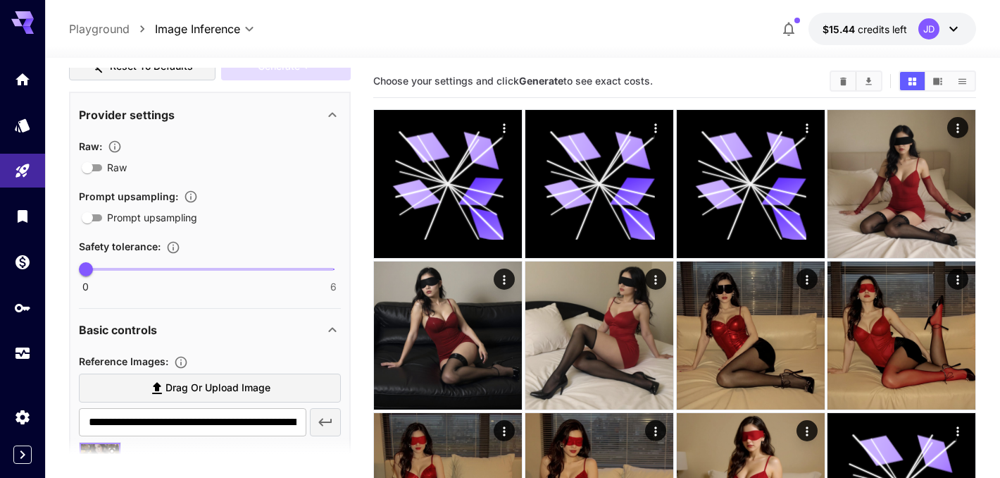
scroll to position [79, 0]
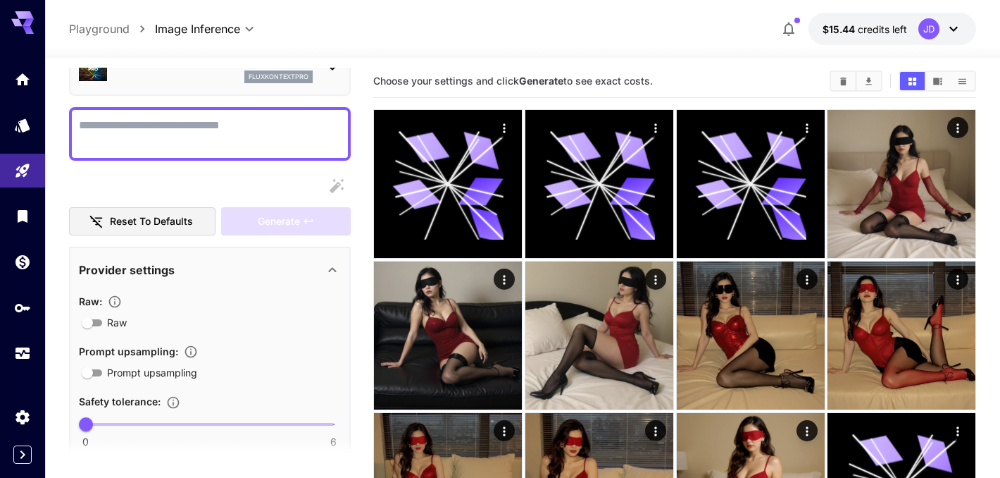
click at [263, 138] on textarea "Raw" at bounding box center [210, 134] width 262 height 34
paste textarea "**********"
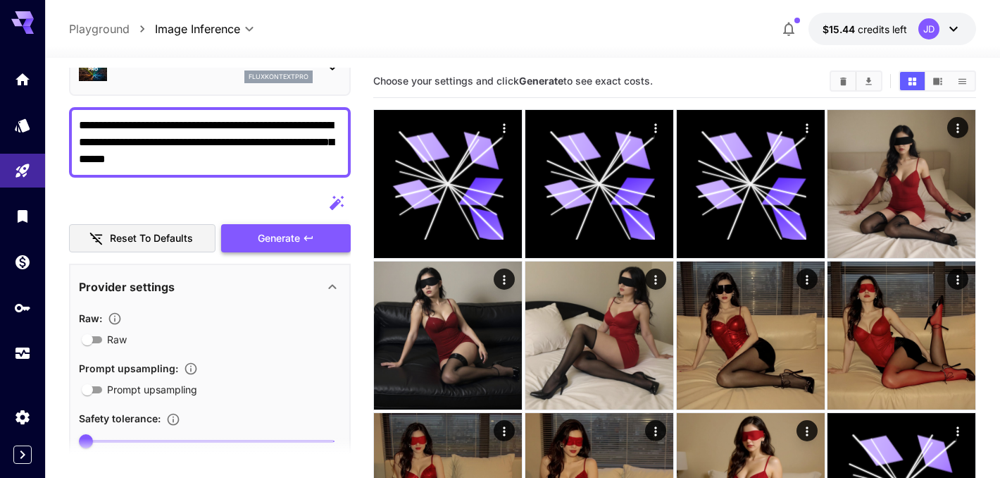
click at [292, 239] on span "Generate" at bounding box center [279, 239] width 42 height 18
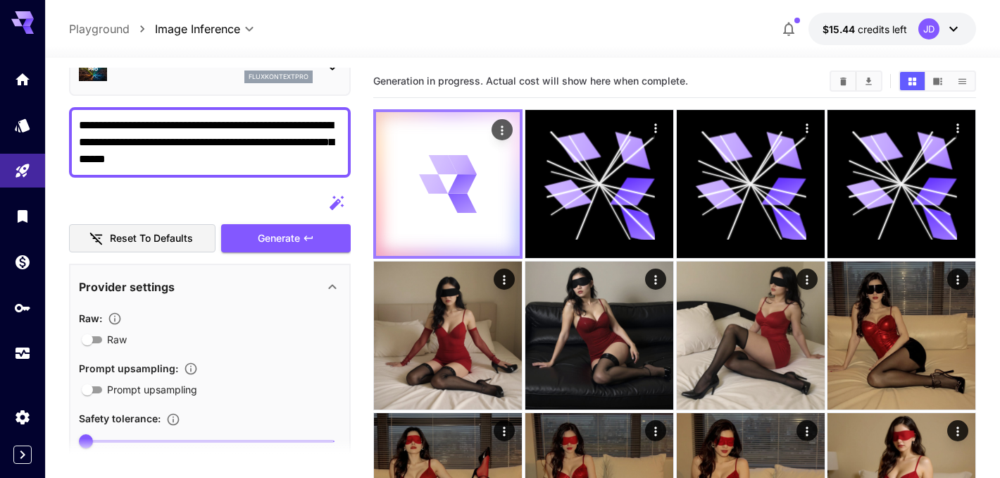
scroll to position [0, 0]
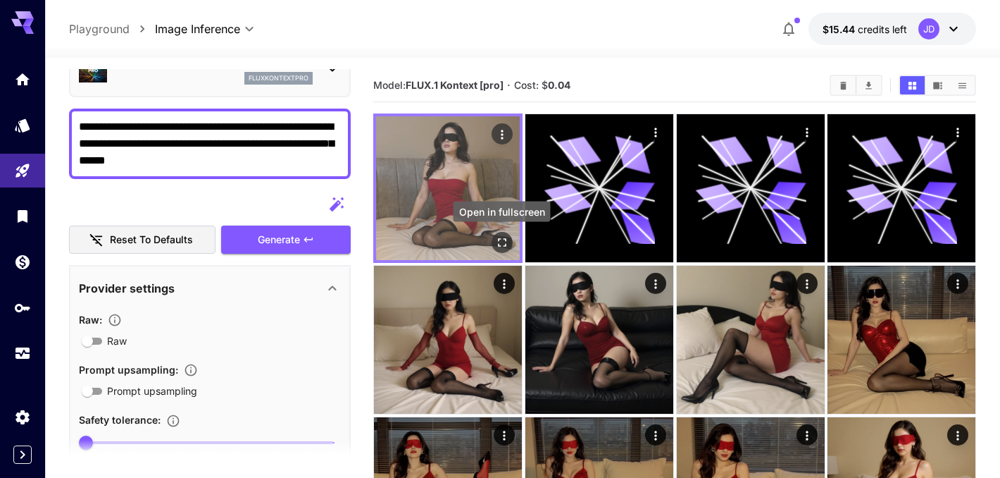
click at [504, 244] on icon "Open in fullscreen" at bounding box center [502, 242] width 14 height 14
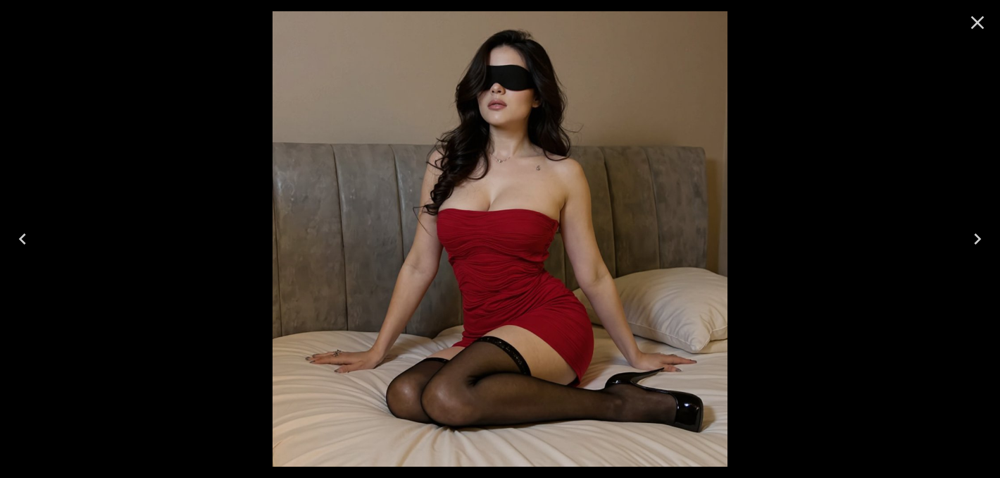
click at [973, 29] on icon "Close" at bounding box center [977, 22] width 23 height 23
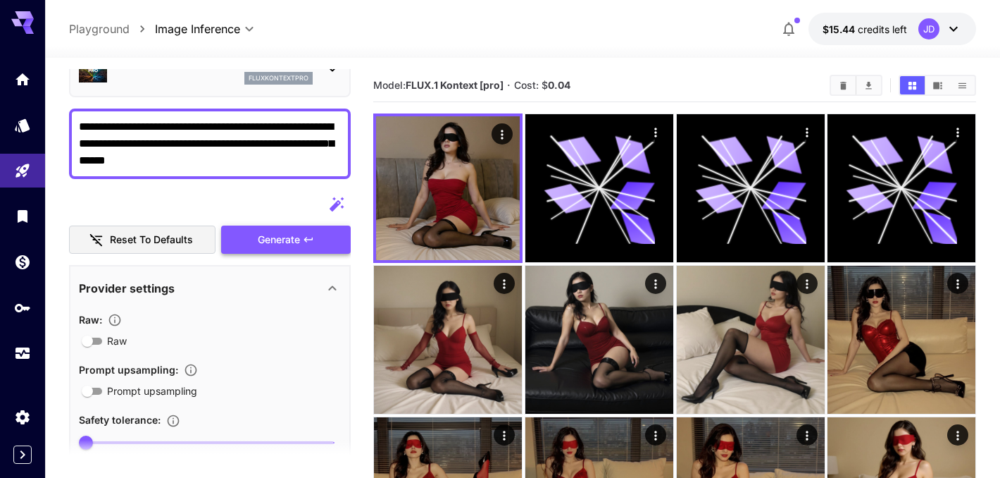
click at [306, 231] on button "Generate" at bounding box center [286, 239] width 130 height 29
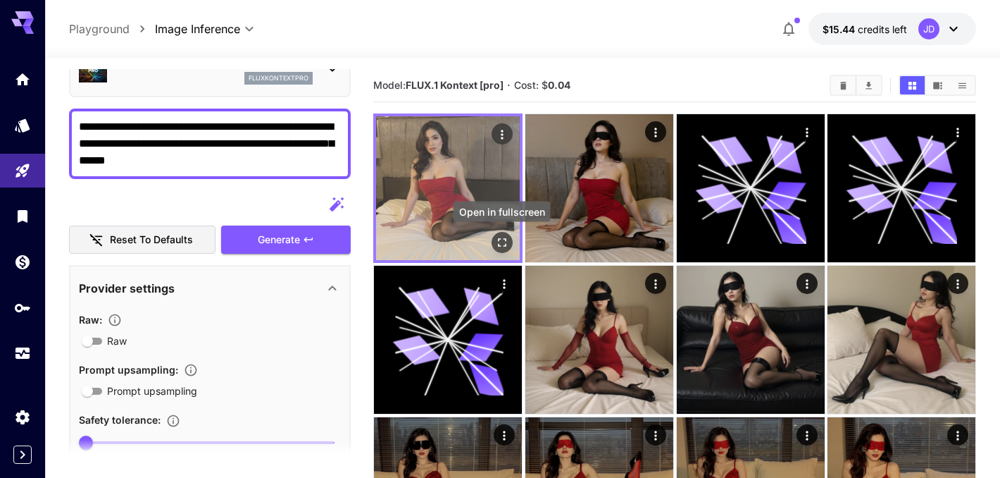
click at [498, 239] on icon "Open in fullscreen" at bounding box center [502, 242] width 8 height 8
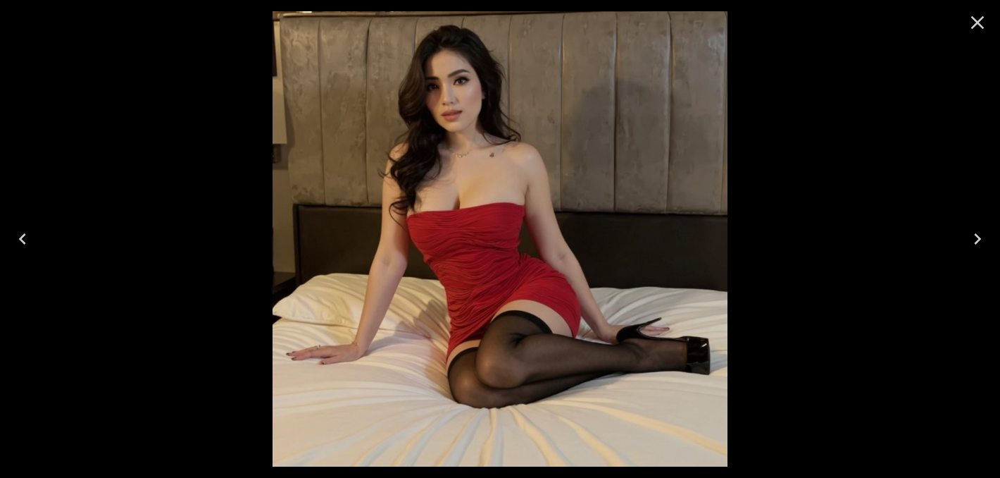
click at [982, 28] on icon "Close" at bounding box center [977, 22] width 13 height 13
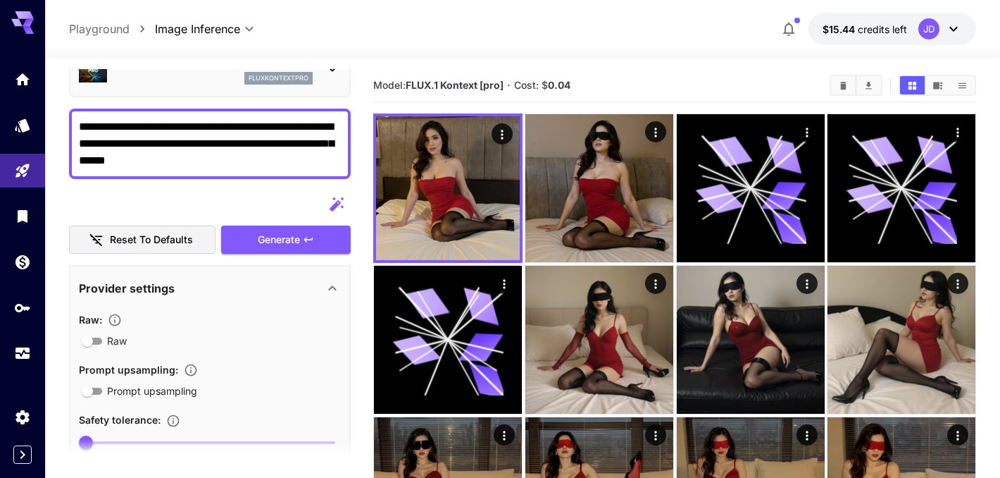
click at [279, 132] on textarea "**********" at bounding box center [210, 143] width 262 height 51
click at [279, 133] on textarea "**********" at bounding box center [210, 143] width 262 height 51
click at [312, 238] on icon "button" at bounding box center [308, 239] width 8 height 5
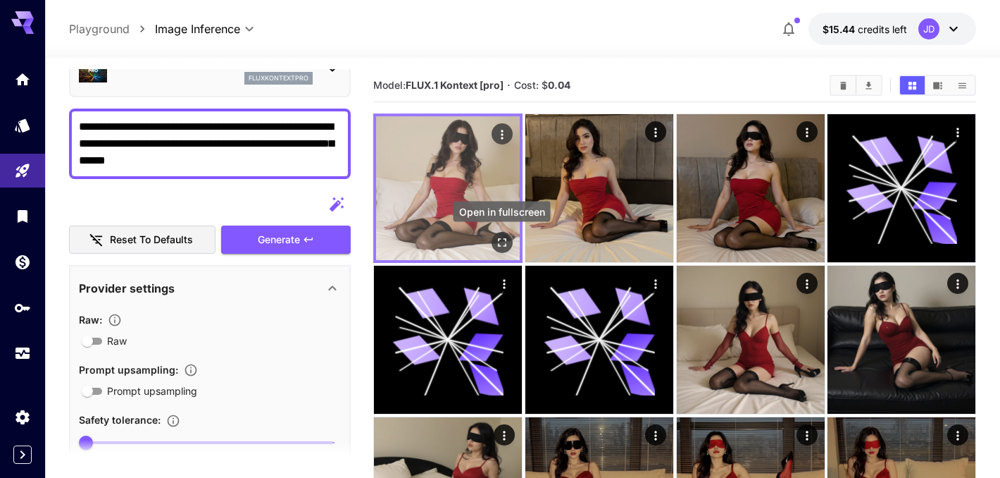
click at [508, 241] on icon "Open in fullscreen" at bounding box center [502, 242] width 14 height 14
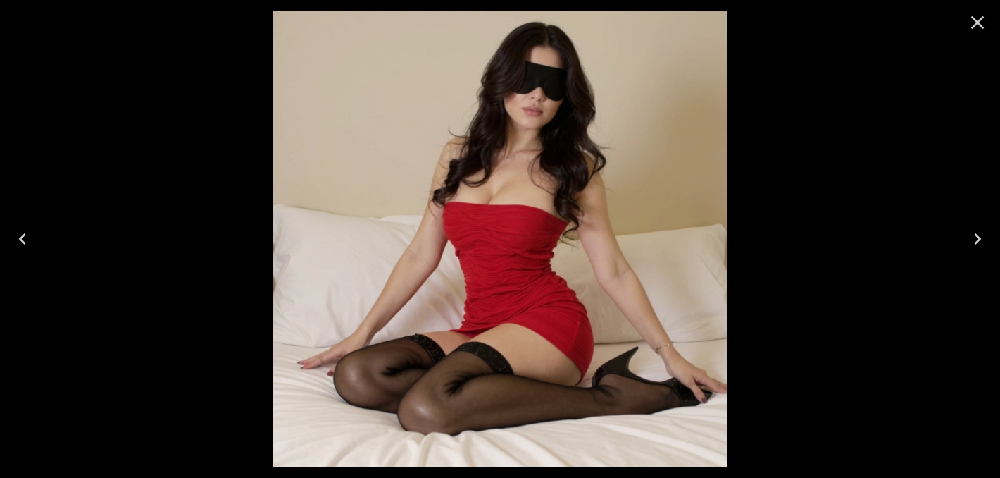
click at [982, 22] on icon "Close" at bounding box center [977, 22] width 23 height 23
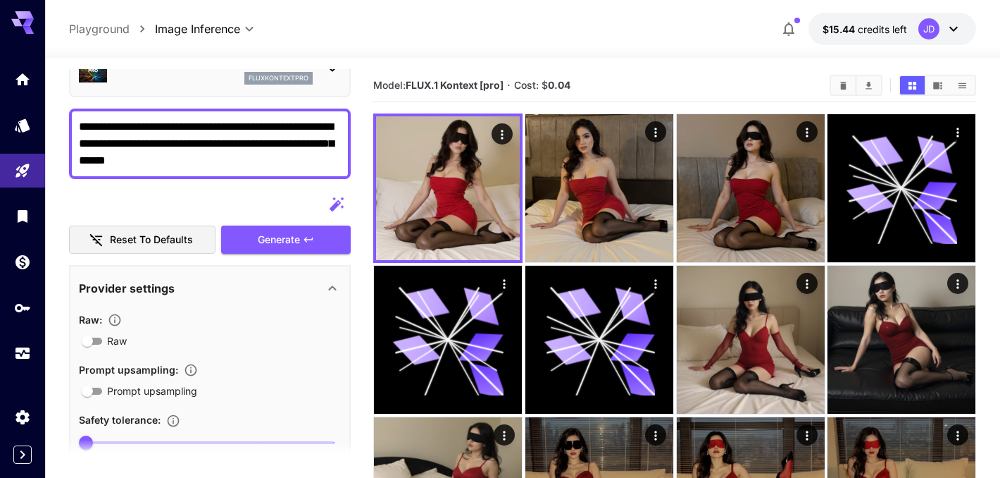
click at [302, 135] on textarea "**********" at bounding box center [210, 143] width 262 height 51
paste textarea
type textarea "**********"
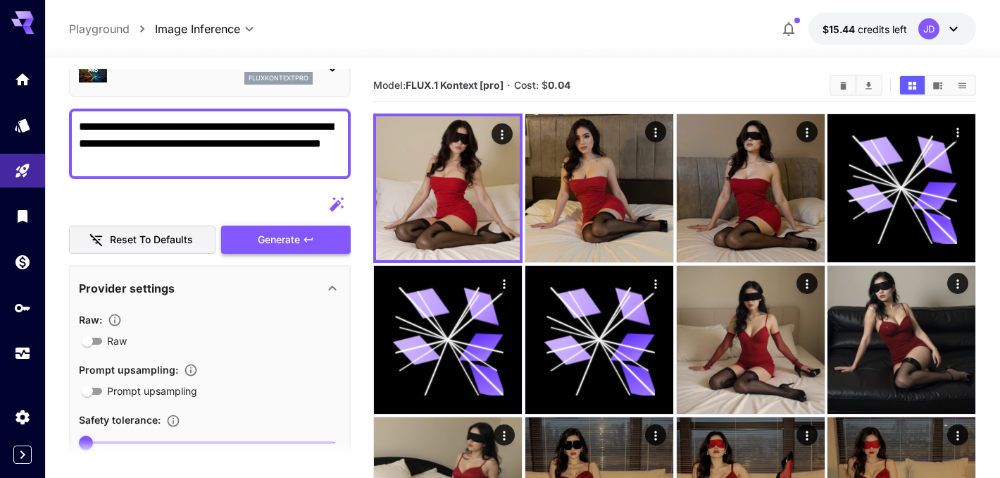
click at [327, 244] on button "Generate" at bounding box center [286, 239] width 130 height 29
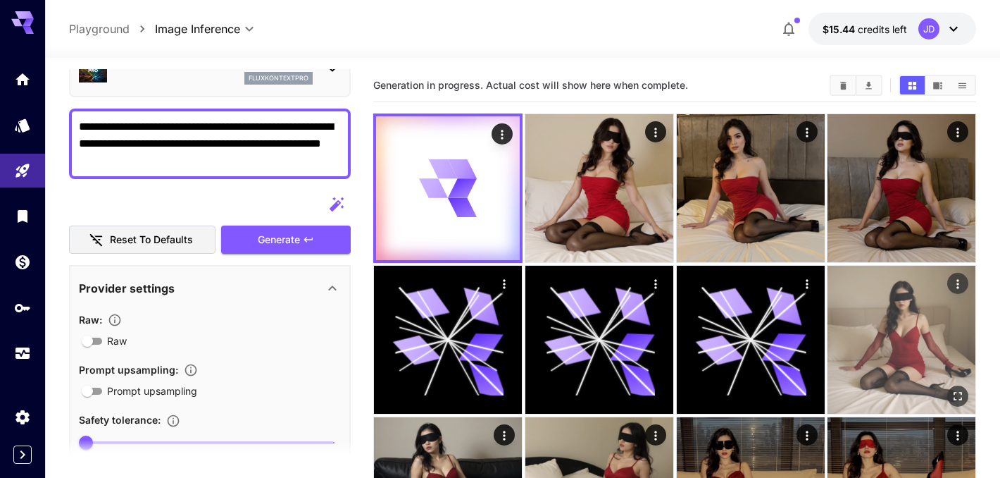
click at [958, 401] on icon "Open in fullscreen" at bounding box center [958, 396] width 14 height 14
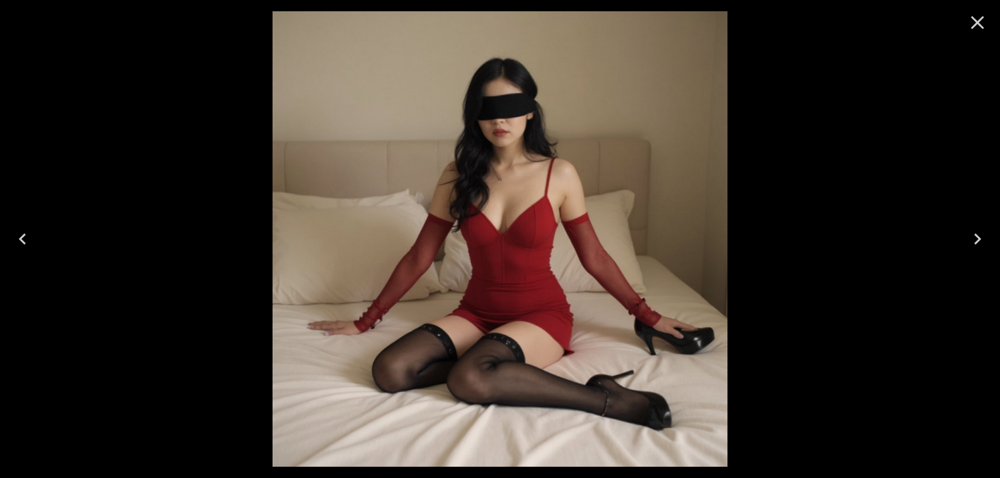
click at [978, 16] on icon "Close" at bounding box center [977, 22] width 23 height 23
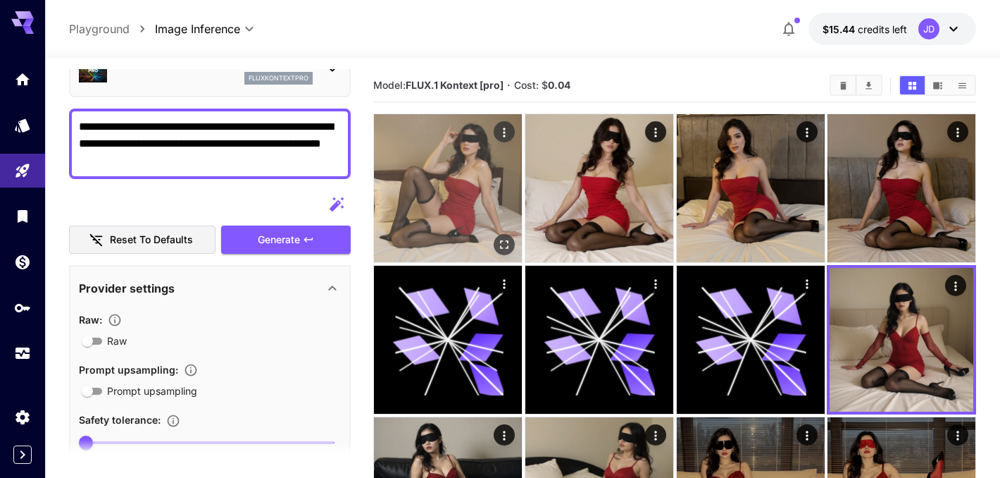
click at [504, 235] on button "Open in fullscreen" at bounding box center [504, 244] width 21 height 21
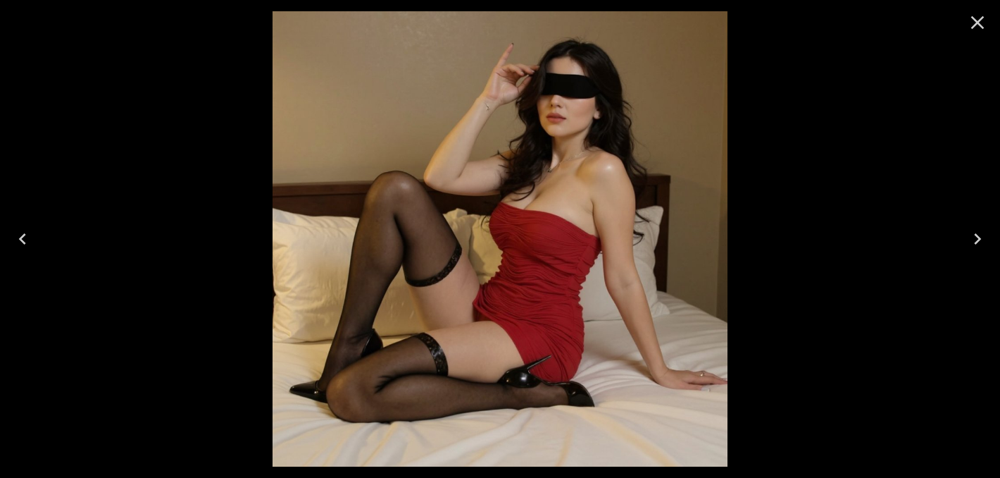
click at [982, 25] on icon "Close" at bounding box center [977, 22] width 23 height 23
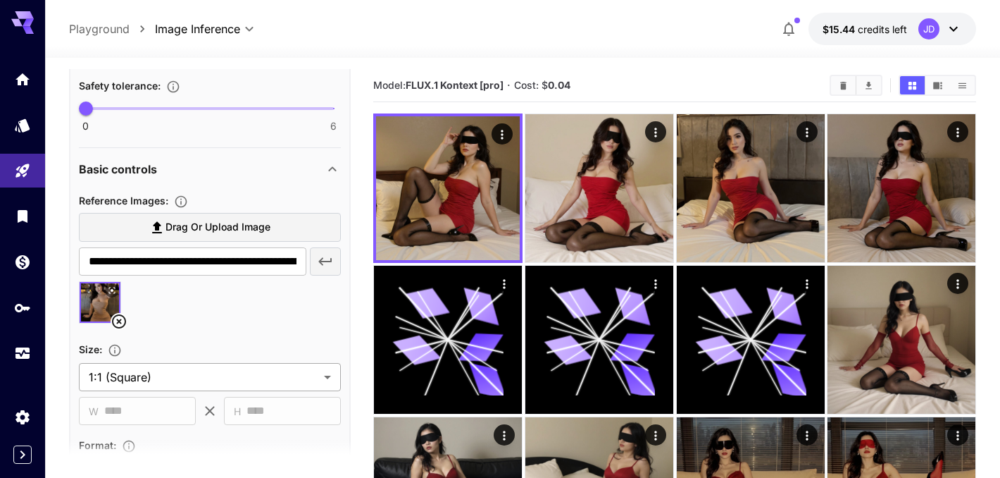
scroll to position [521, 0]
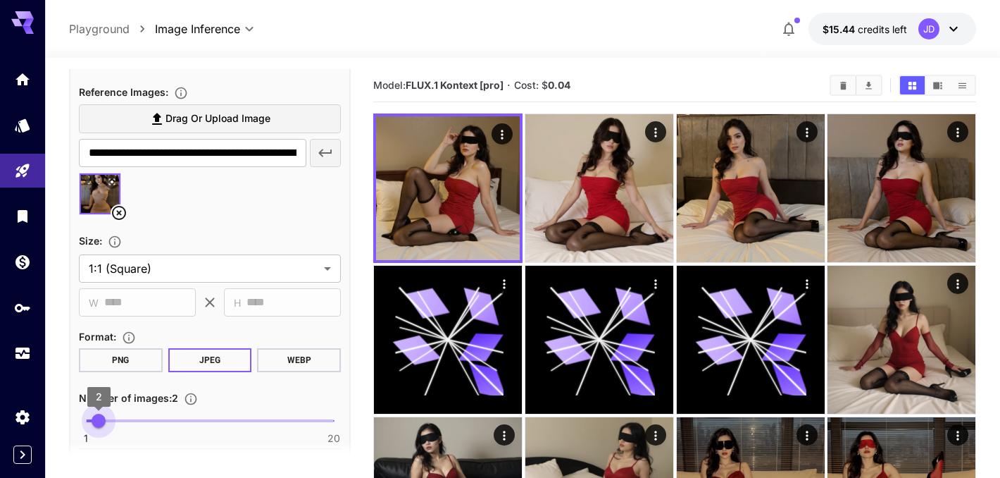
type input "*"
drag, startPoint x: 90, startPoint y: 420, endPoint x: 112, endPoint y: 422, distance: 21.9
click at [112, 422] on span "3" at bounding box center [112, 420] width 14 height 14
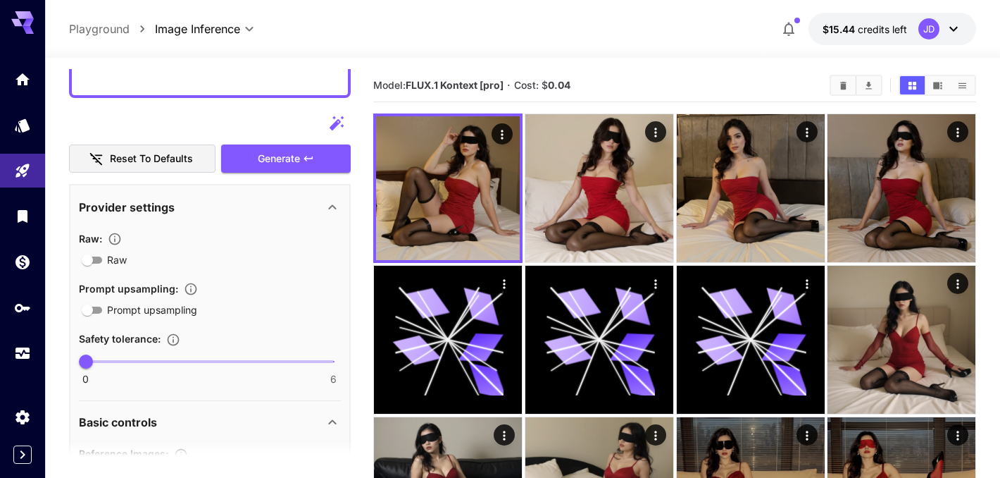
scroll to position [149, 0]
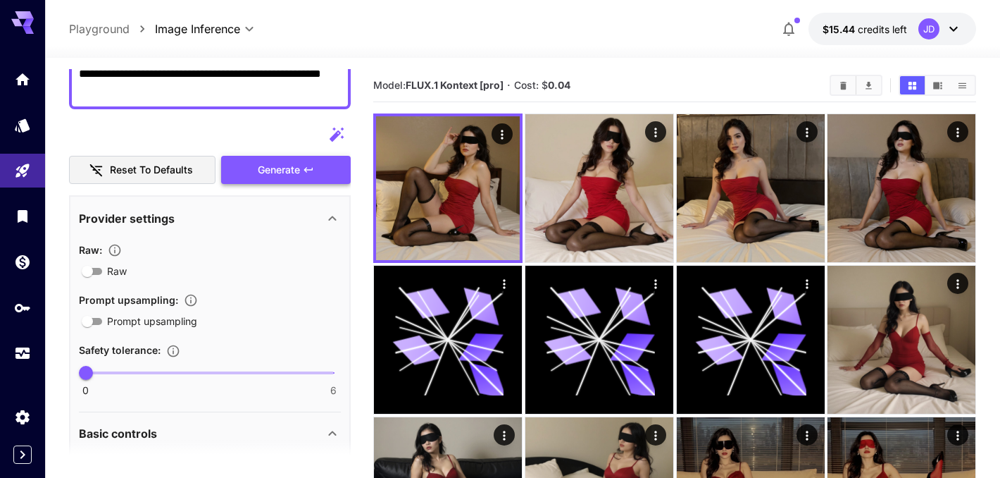
click at [321, 168] on button "Generate" at bounding box center [286, 170] width 130 height 29
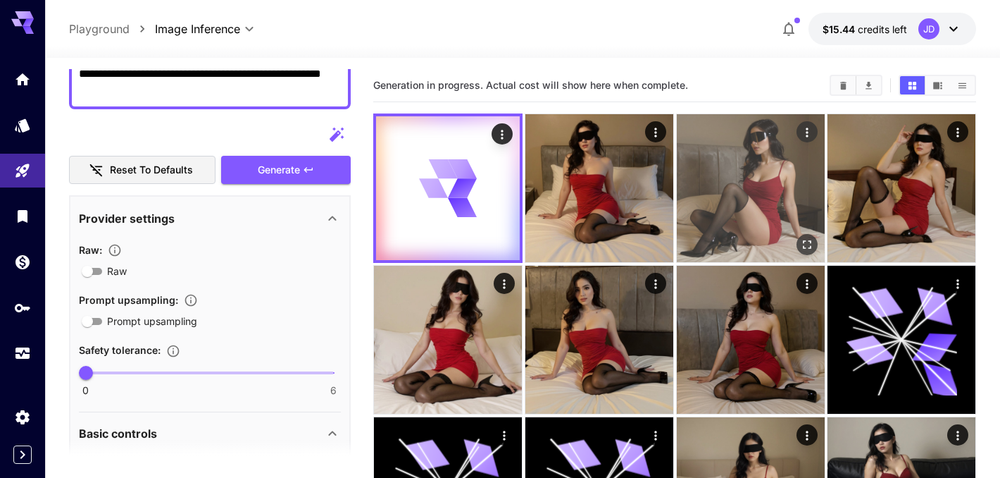
click at [806, 242] on icon "Open in fullscreen" at bounding box center [806, 244] width 14 height 14
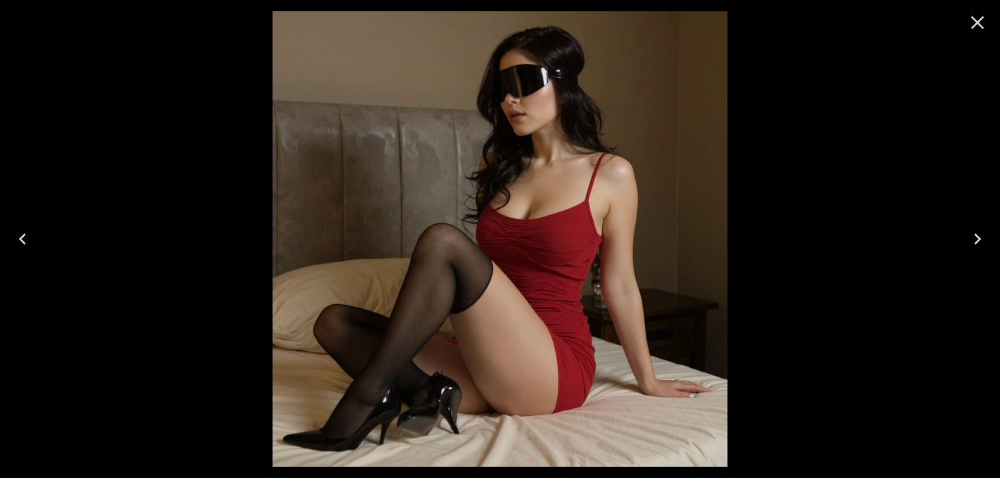
click at [974, 27] on icon "Close" at bounding box center [977, 22] width 23 height 23
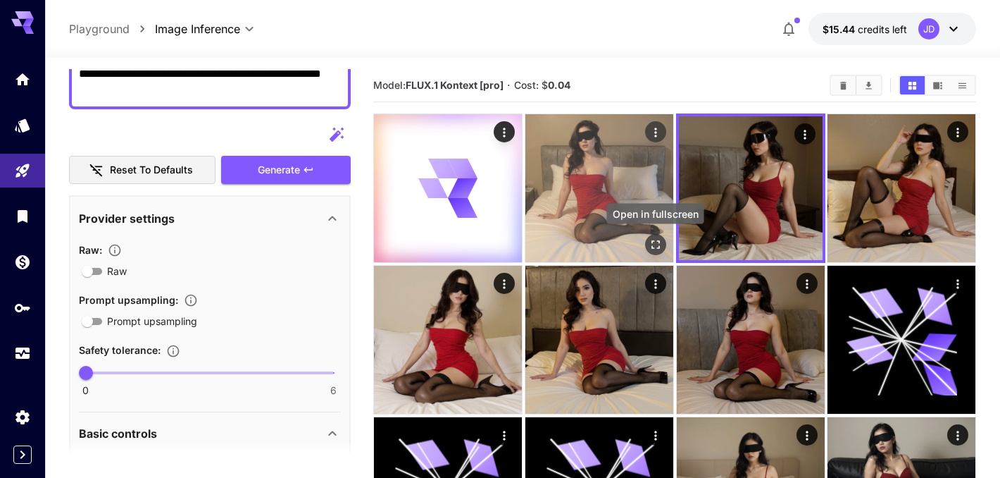
click at [656, 241] on icon "Open in fullscreen" at bounding box center [655, 244] width 14 height 14
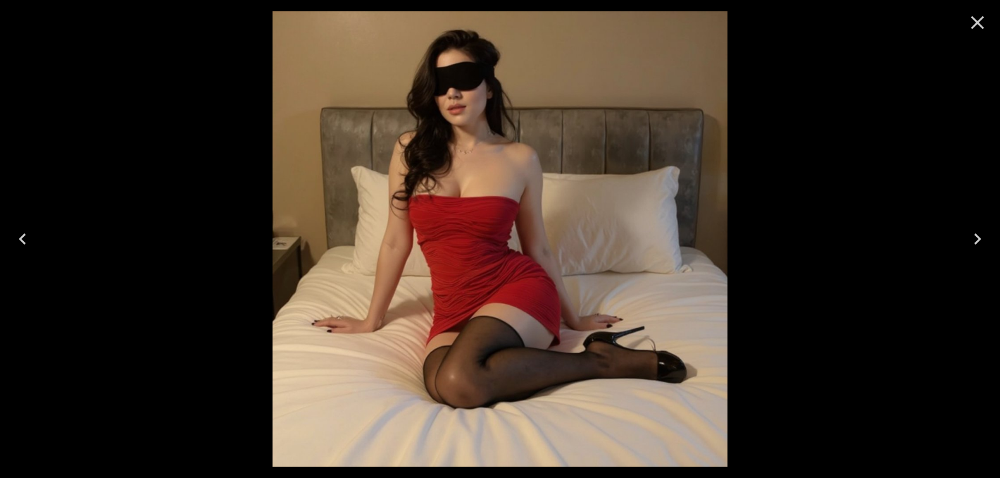
click at [973, 23] on icon "Close" at bounding box center [977, 22] width 23 height 23
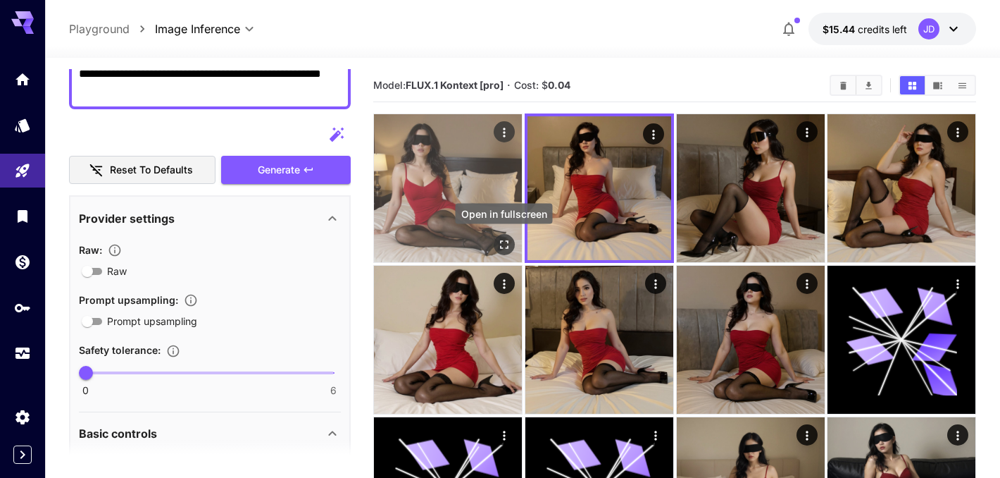
click at [506, 251] on icon "Open in fullscreen" at bounding box center [504, 244] width 14 height 14
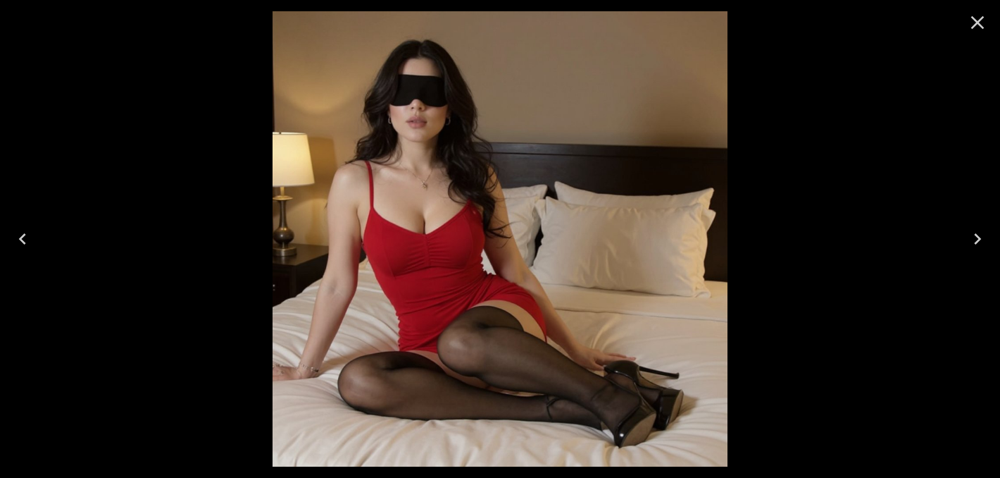
click at [976, 16] on icon "Close" at bounding box center [977, 22] width 23 height 23
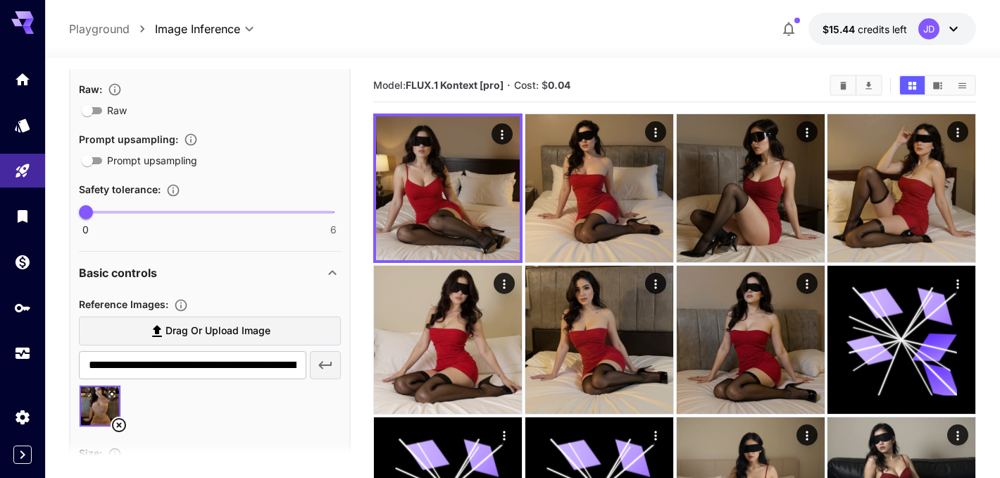
scroll to position [387, 0]
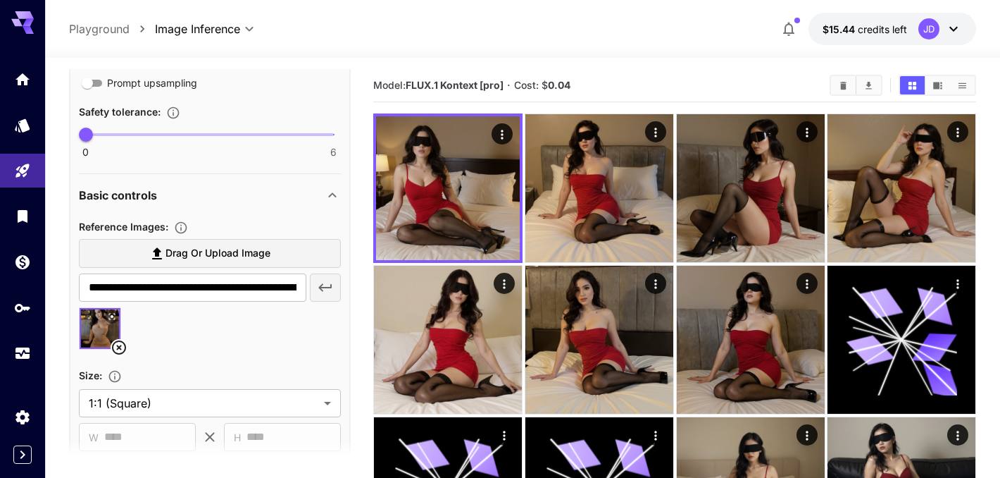
click at [118, 348] on icon at bounding box center [119, 347] width 14 height 14
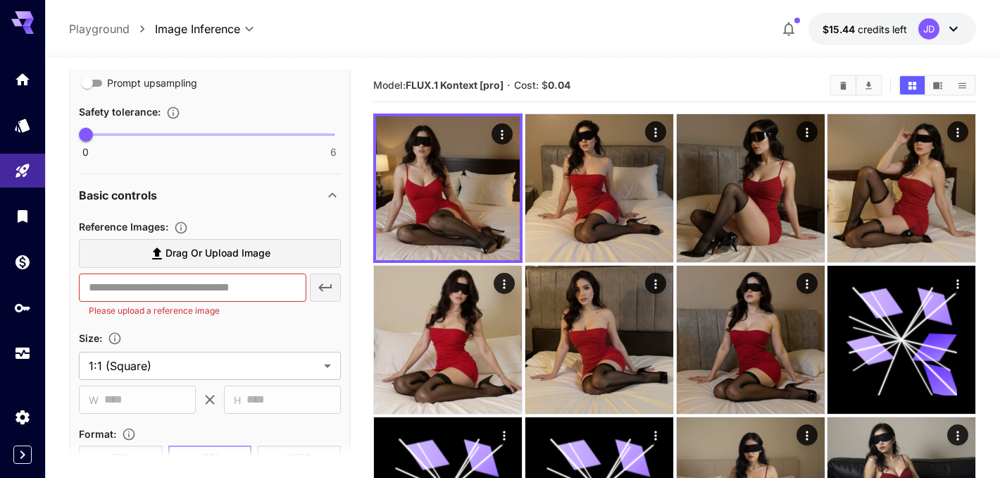
click at [227, 259] on span "Drag or upload image" at bounding box center [218, 253] width 105 height 18
click at [0, 0] on input "Drag or upload image" at bounding box center [0, 0] width 0 height 0
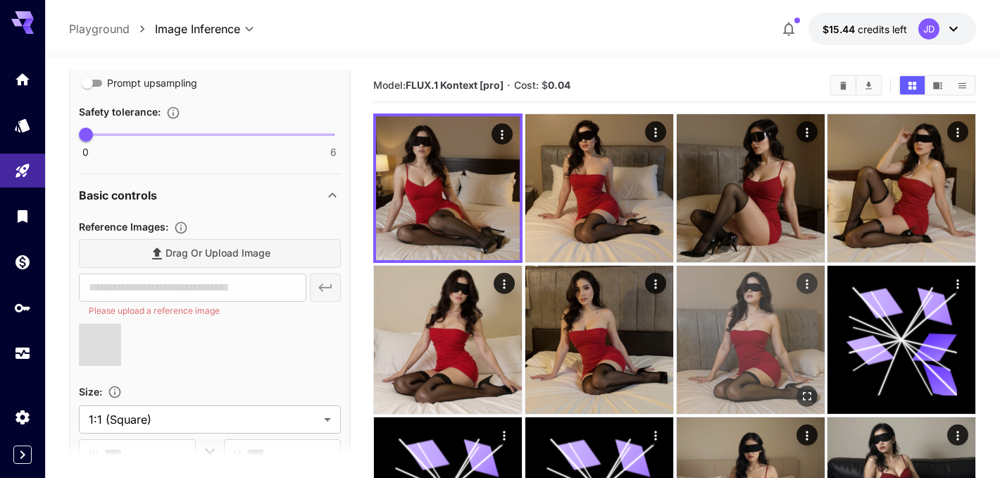
type input "**********"
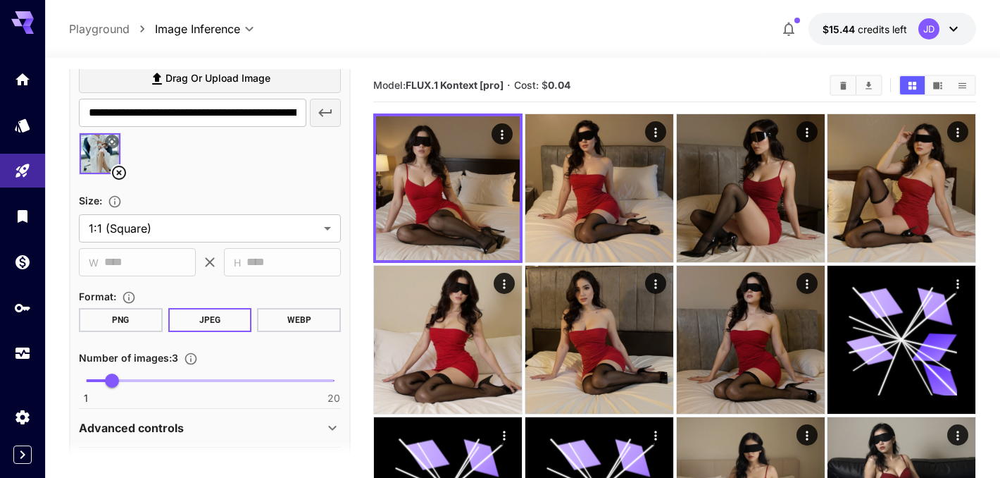
scroll to position [570, 0]
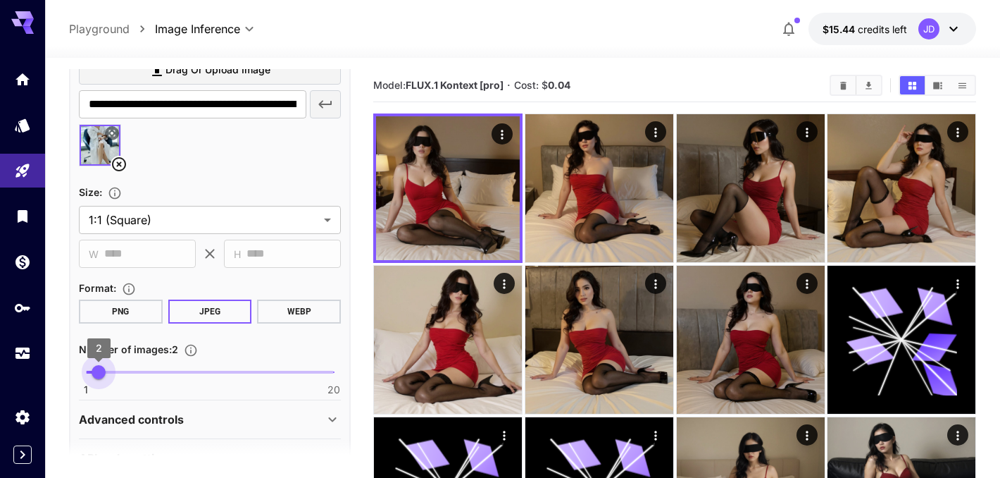
type input "*"
drag, startPoint x: 120, startPoint y: 373, endPoint x: 85, endPoint y: 374, distance: 35.9
click at [85, 374] on span "1" at bounding box center [86, 372] width 14 height 14
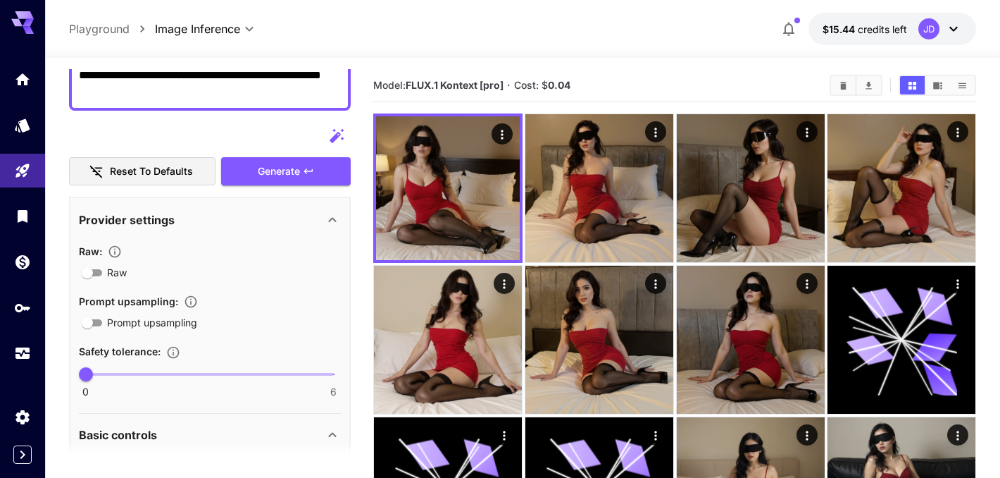
scroll to position [133, 0]
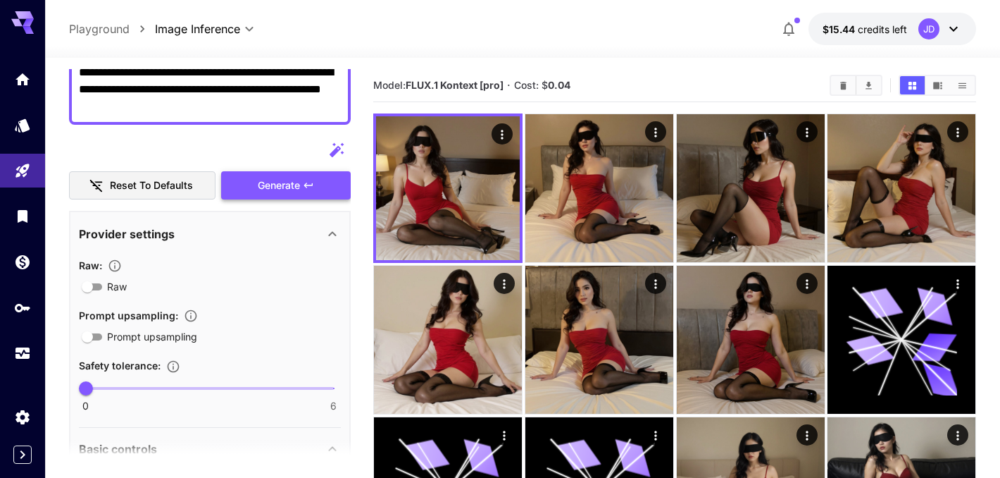
click at [311, 178] on button "Generate" at bounding box center [286, 185] width 130 height 29
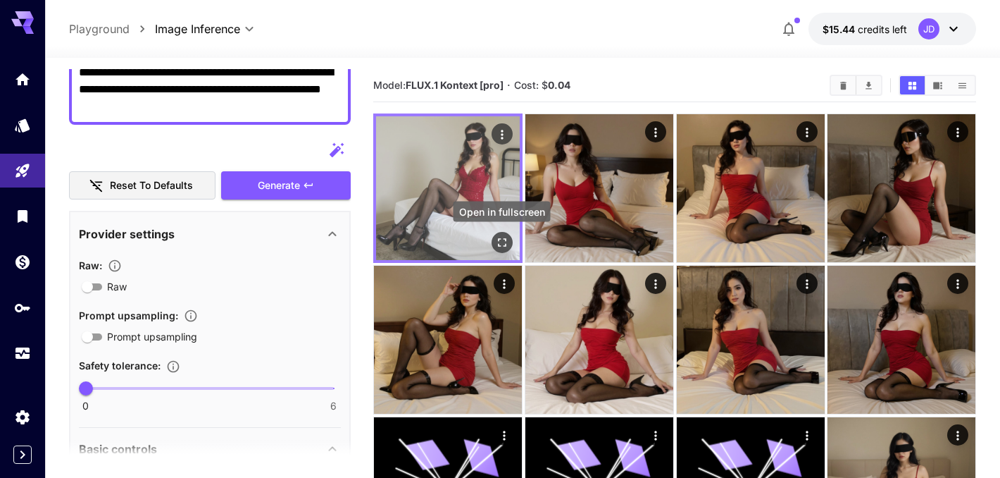
click at [505, 244] on icon "Open in fullscreen" at bounding box center [502, 242] width 8 height 8
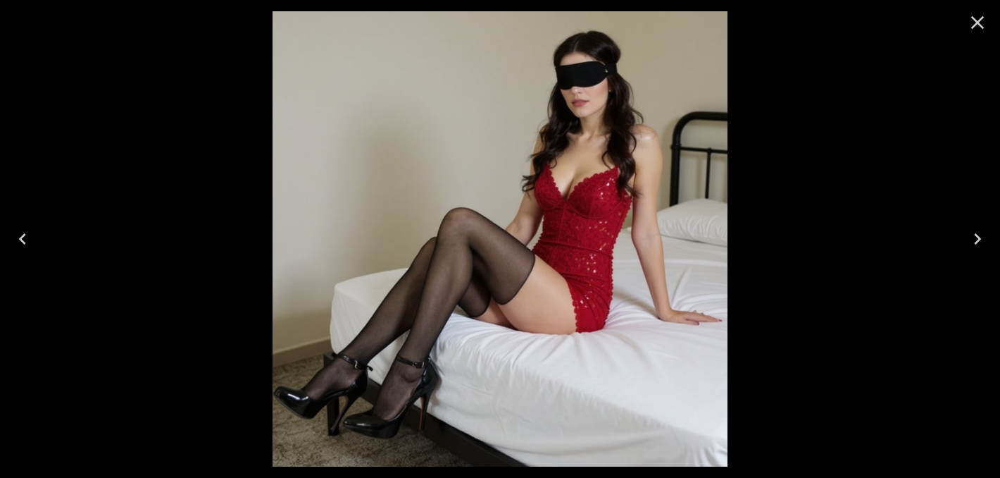
click at [985, 22] on icon "Close" at bounding box center [977, 22] width 23 height 23
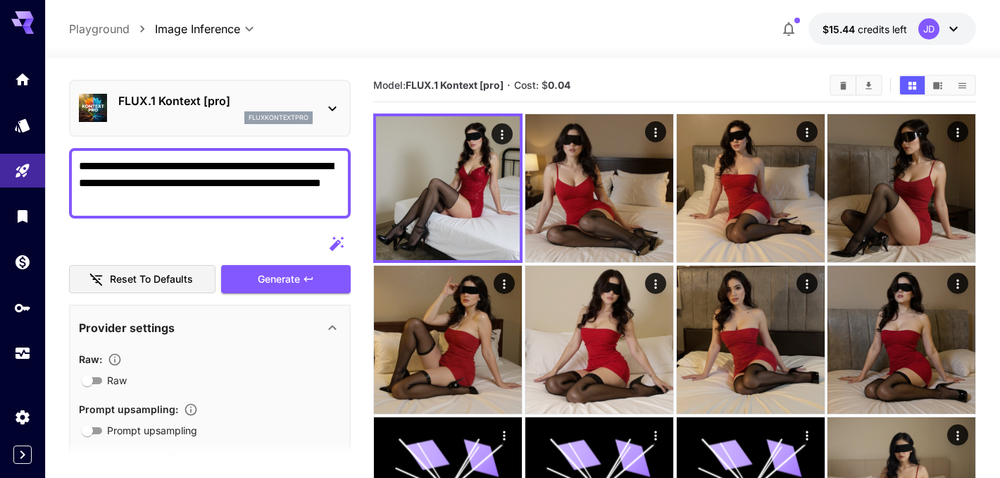
scroll to position [35, 0]
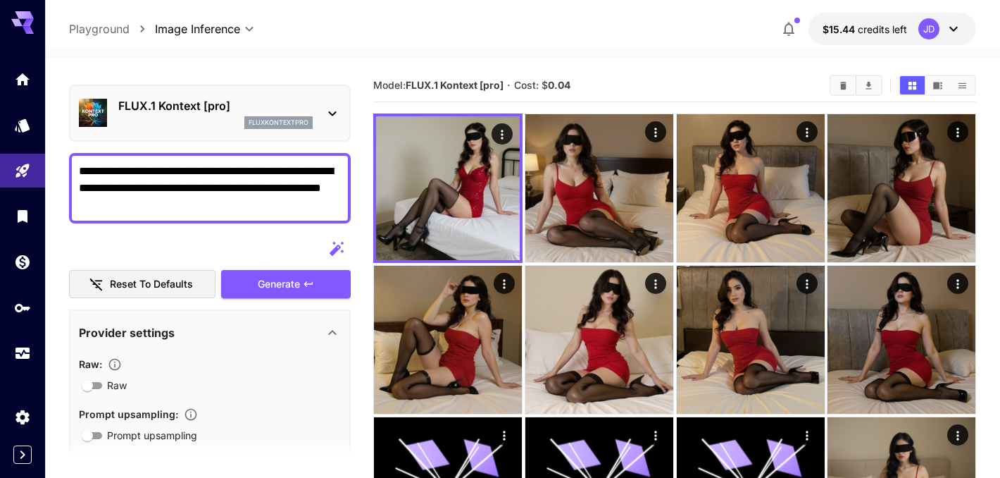
click at [240, 189] on textarea "**********" at bounding box center [210, 188] width 262 height 51
paste textarea "******"
type textarea "**********"
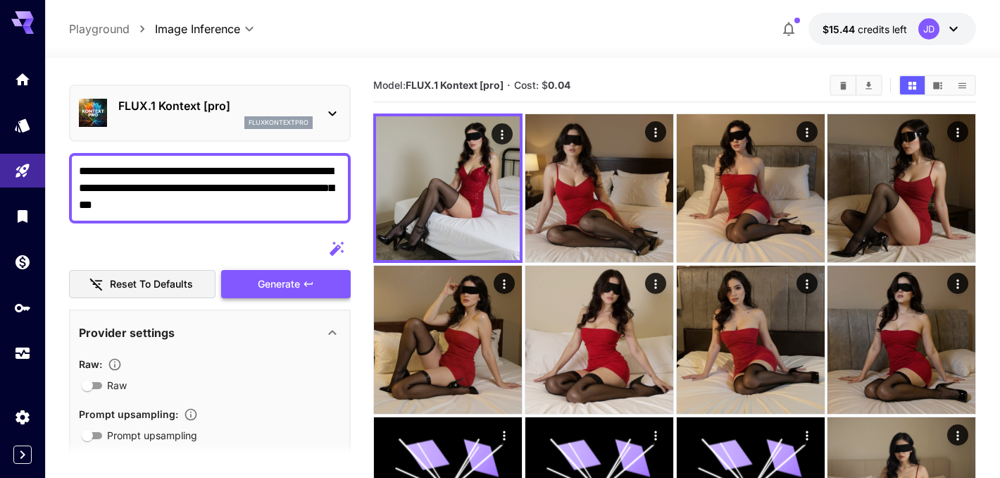
click at [316, 287] on button "Generate" at bounding box center [286, 284] width 130 height 29
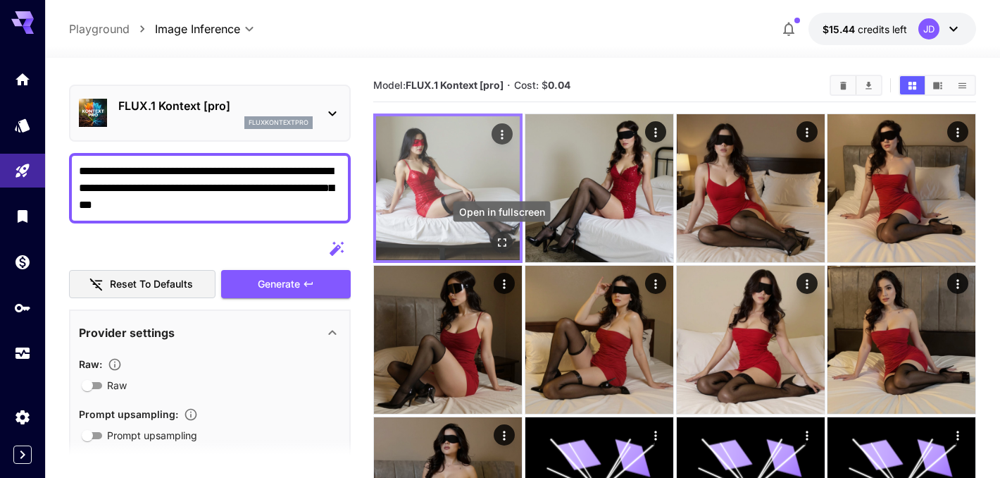
click at [504, 245] on icon "Open in fullscreen" at bounding box center [502, 242] width 8 height 8
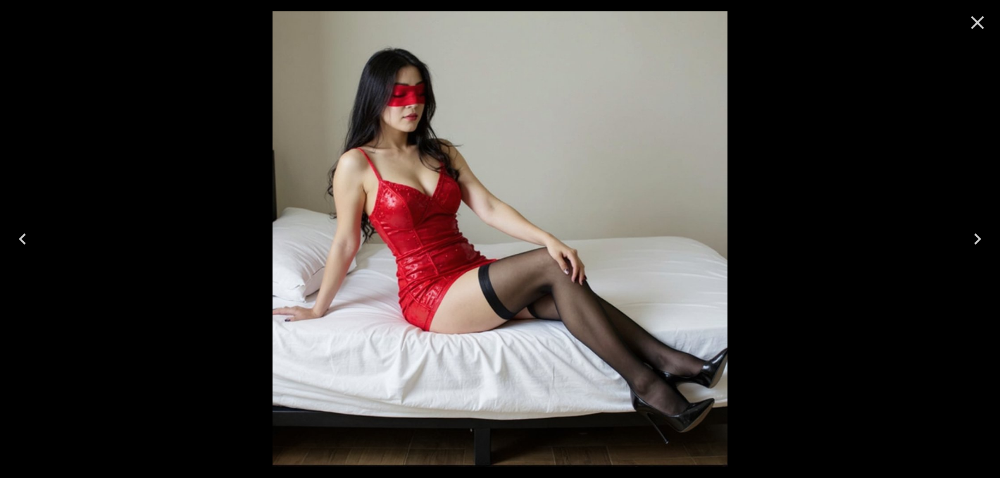
click at [987, 21] on icon "Close" at bounding box center [977, 22] width 23 height 23
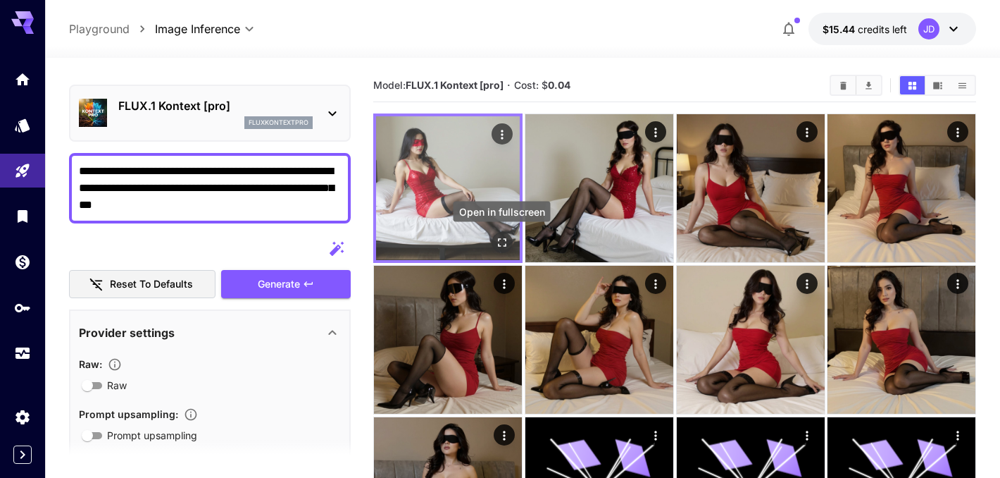
click at [499, 246] on icon "Open in fullscreen" at bounding box center [502, 242] width 8 height 8
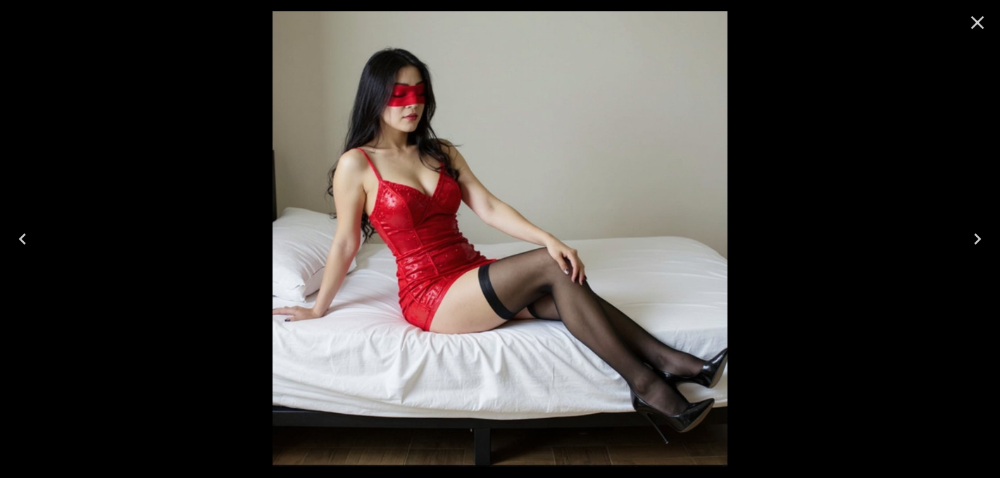
click at [975, 27] on icon "Close" at bounding box center [977, 22] width 23 height 23
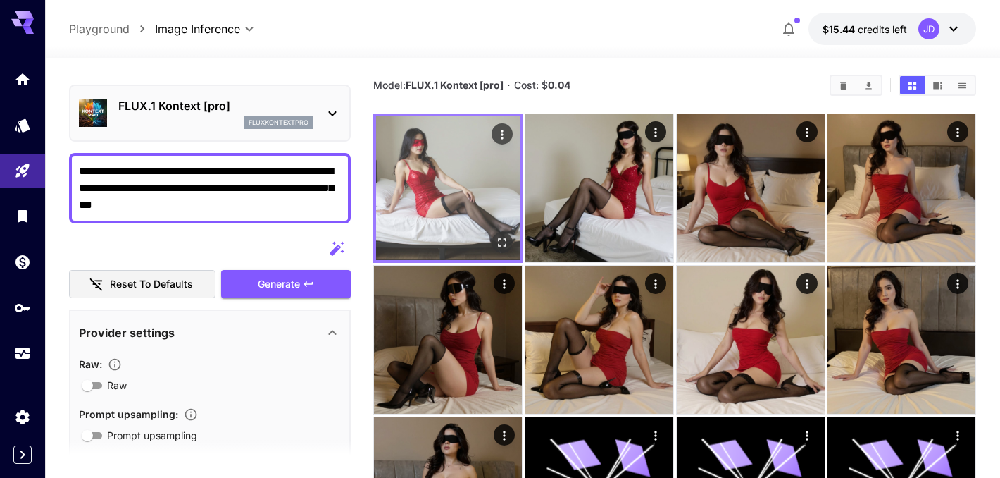
click at [505, 242] on icon "Open in fullscreen" at bounding box center [502, 242] width 14 height 14
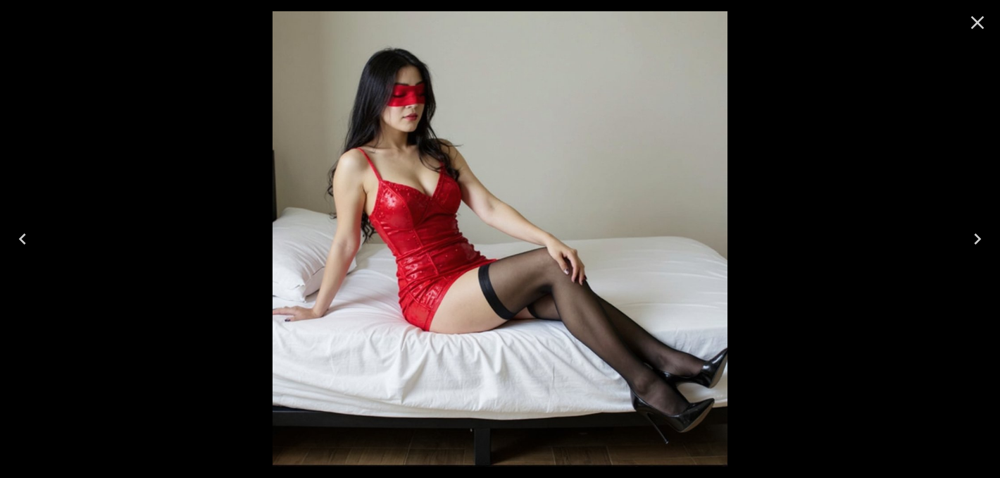
click at [979, 25] on icon "Close" at bounding box center [977, 22] width 23 height 23
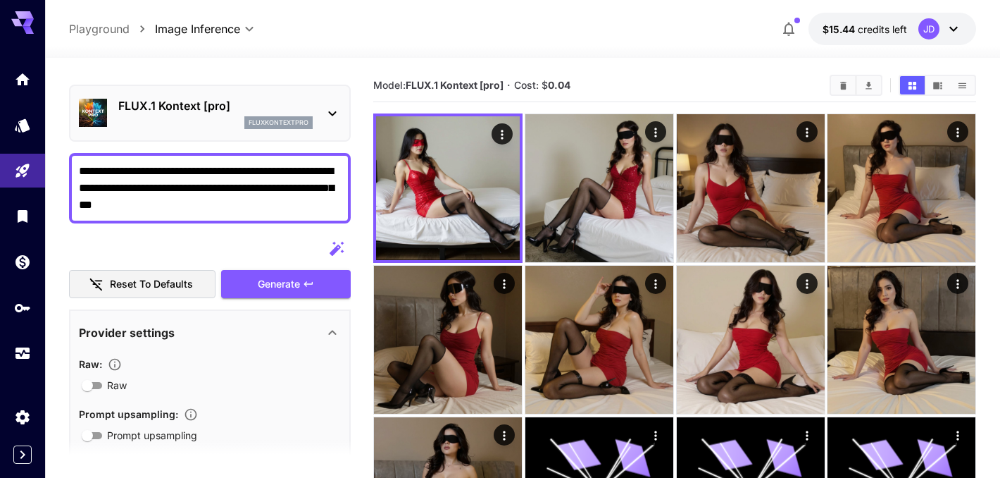
click at [311, 107] on p "FLUX.1 Kontext [pro]" at bounding box center [215, 105] width 194 height 17
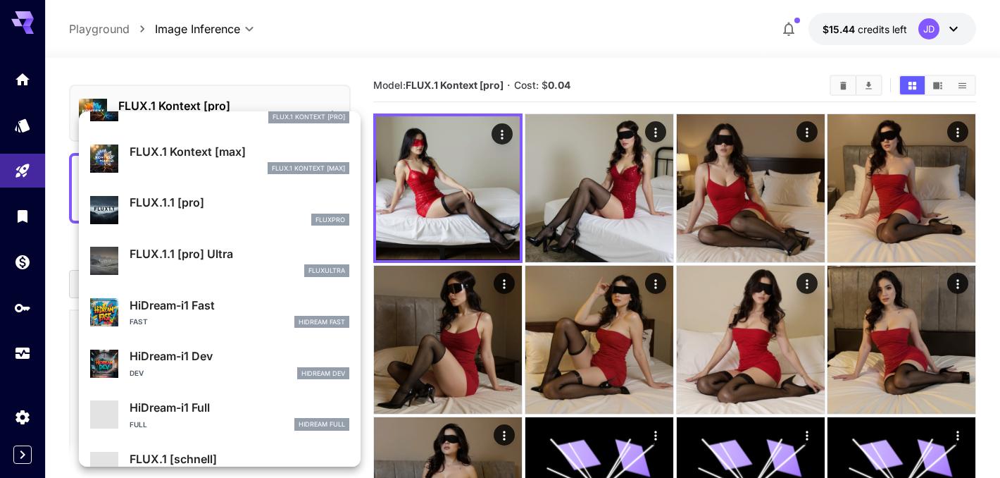
scroll to position [942, 0]
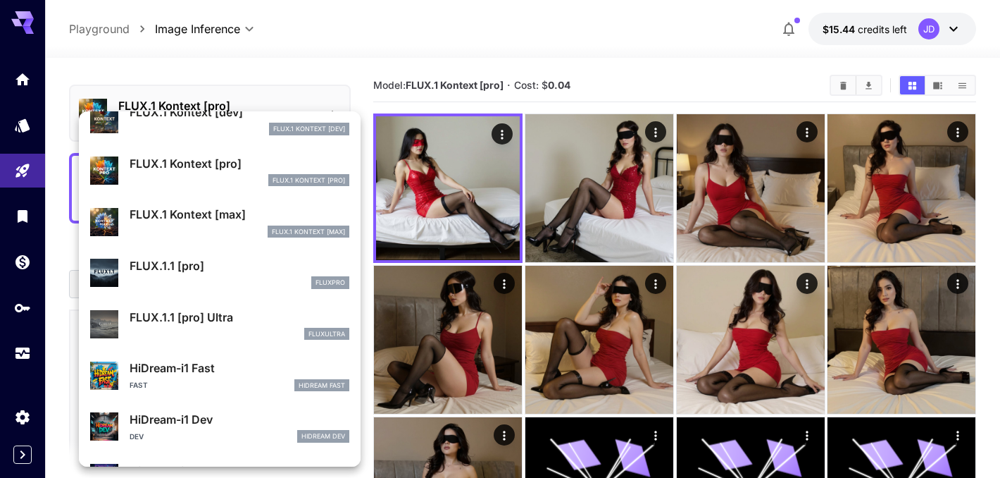
click at [278, 309] on p "FLUX.1.1 [pro] Ultra" at bounding box center [240, 316] width 220 height 17
type input "**********"
type input "****"
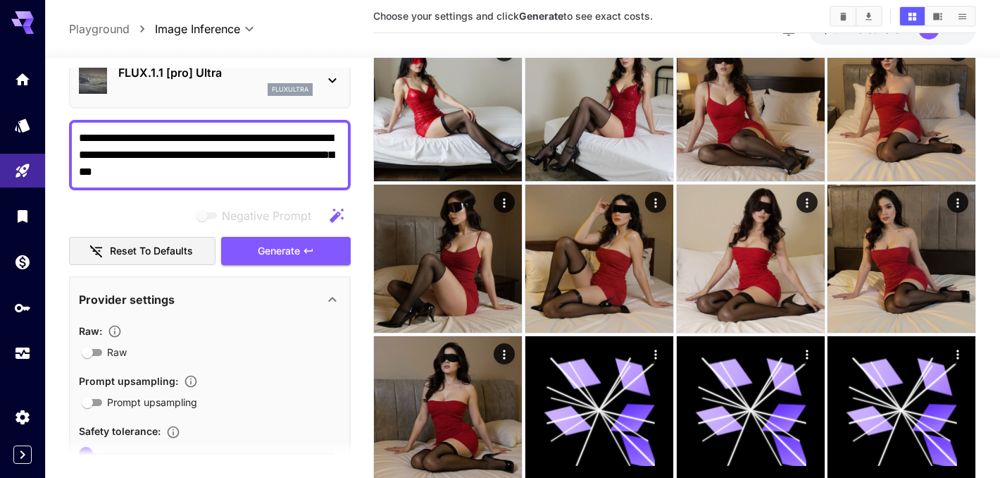
scroll to position [35, 0]
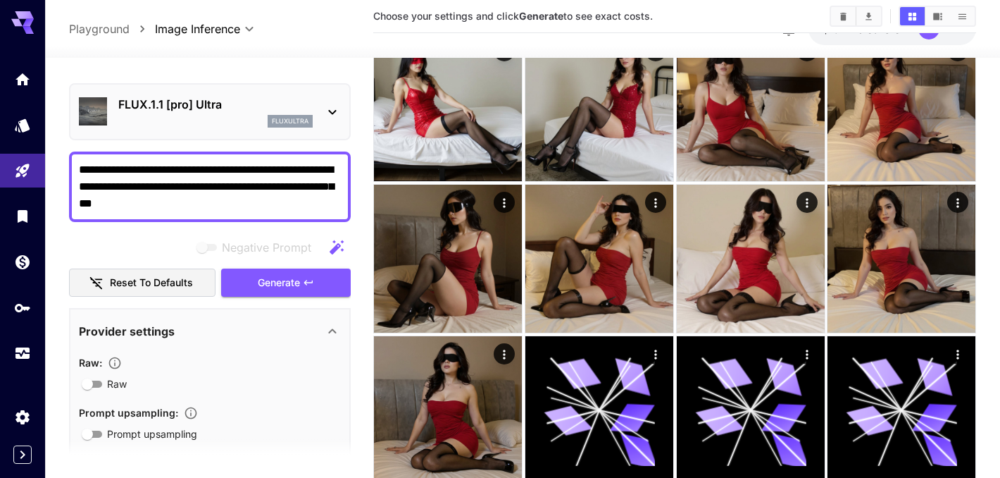
click at [255, 75] on div "**********" at bounding box center [210, 448] width 282 height 831
click at [263, 94] on div "FLUX.1.1 [pro] Ultra fluxultra" at bounding box center [210, 111] width 262 height 43
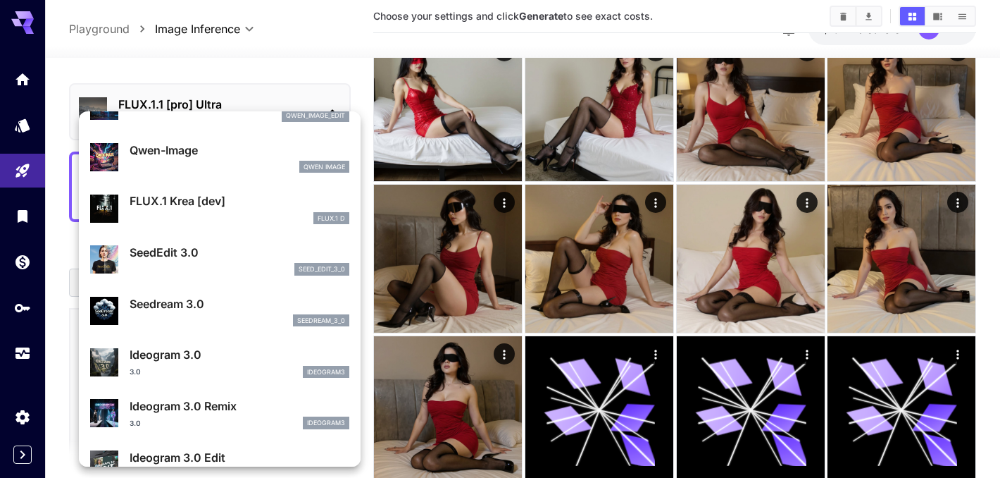
scroll to position [236, 0]
click at [279, 220] on div "FLUX.1 D" at bounding box center [240, 218] width 220 height 13
type input "**********"
type input "****"
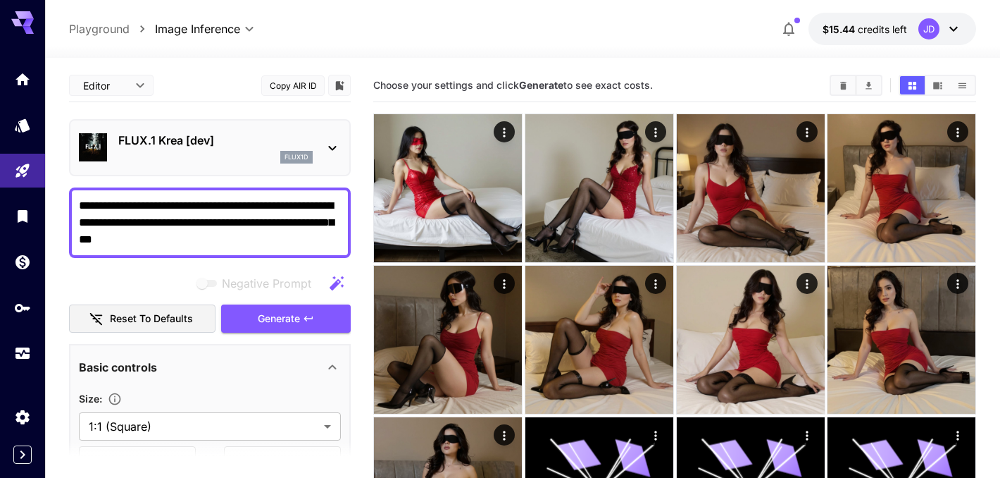
click at [307, 140] on p "FLUX.1 Krea [dev]" at bounding box center [215, 140] width 194 height 17
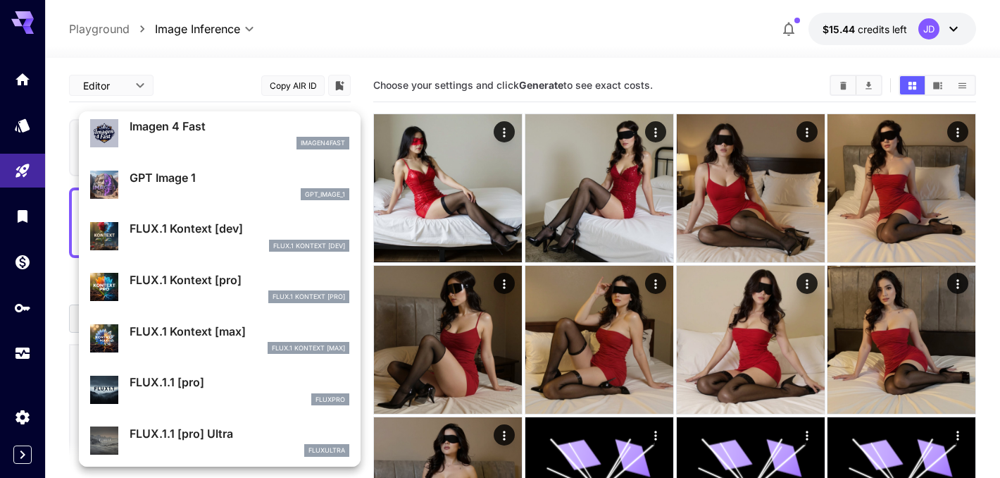
scroll to position [848, 0]
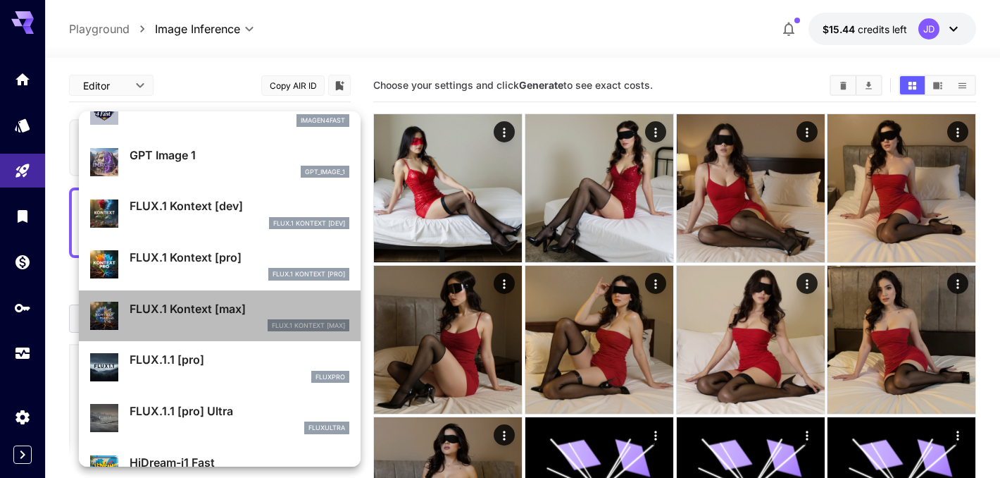
click at [227, 308] on p "FLUX.1 Kontext [max]" at bounding box center [240, 308] width 220 height 17
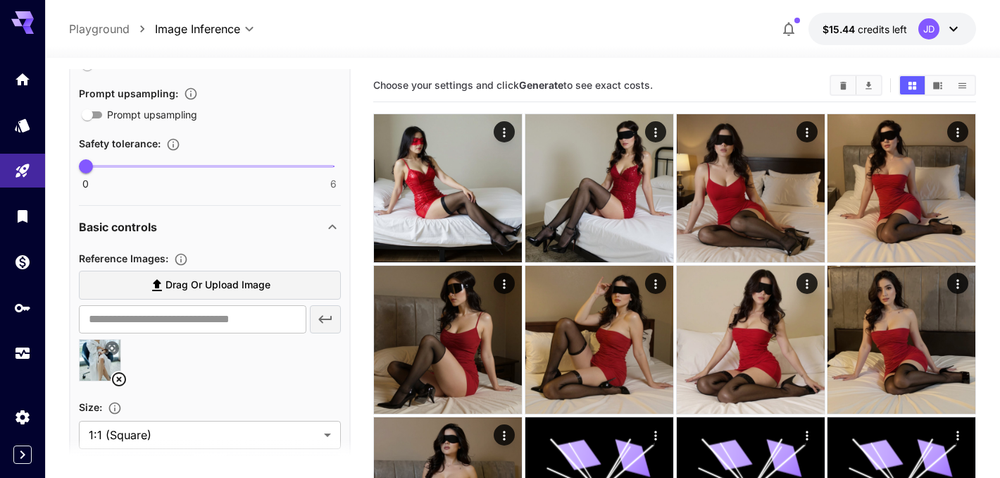
scroll to position [361, 0]
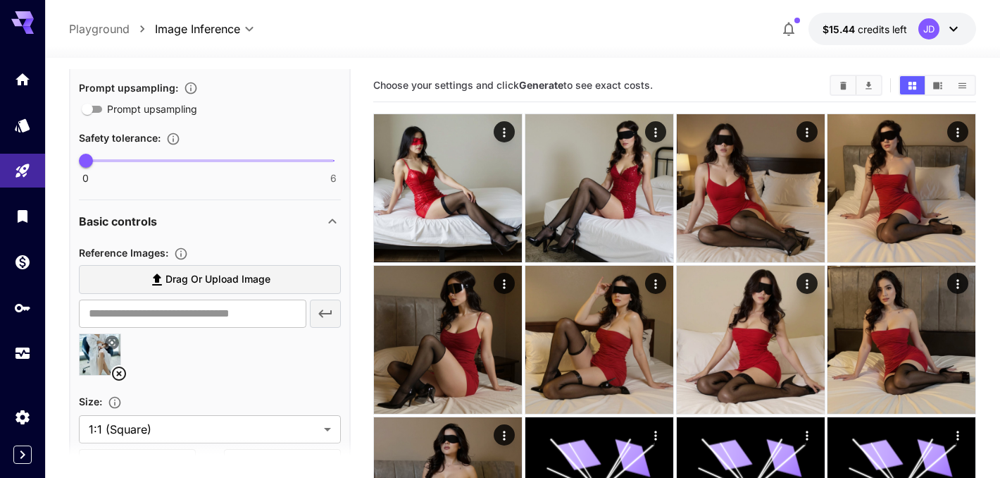
click at [114, 342] on icon at bounding box center [112, 342] width 8 height 8
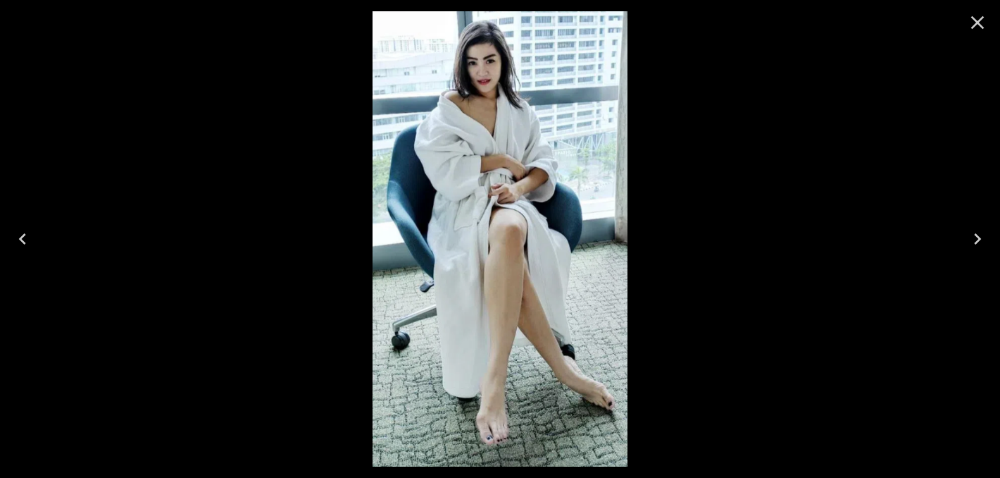
click at [249, 279] on div at bounding box center [500, 239] width 1000 height 478
click at [164, 306] on div at bounding box center [500, 239] width 1000 height 478
click at [985, 26] on icon "Close" at bounding box center [977, 22] width 23 height 23
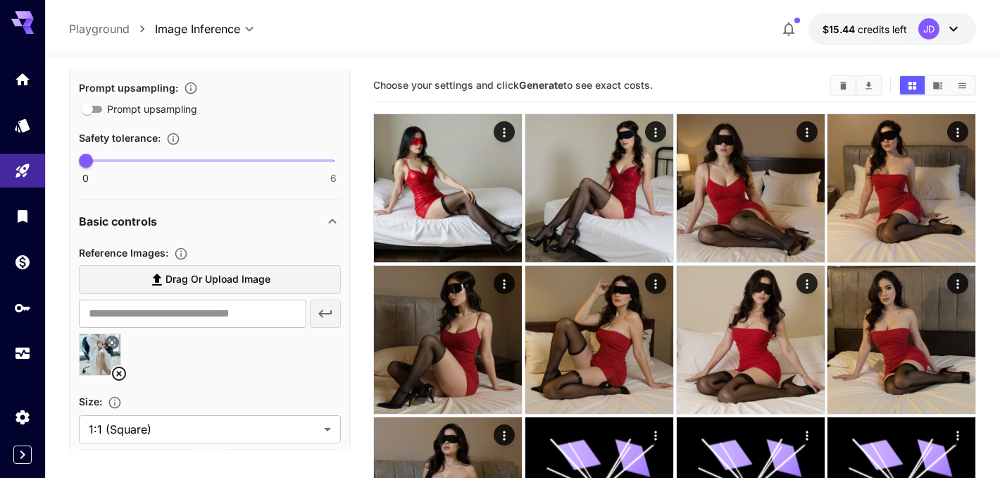
click at [123, 372] on icon at bounding box center [119, 373] width 17 height 17
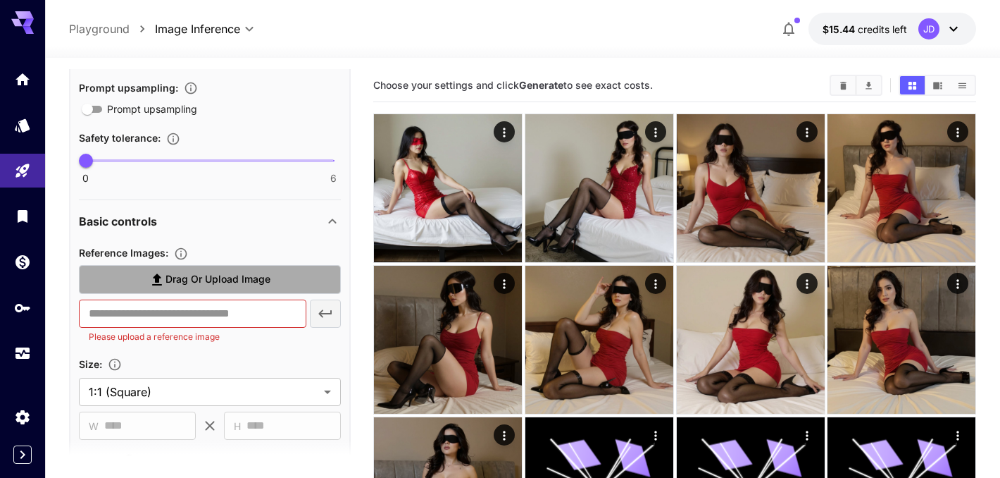
click at [213, 275] on span "Drag or upload image" at bounding box center [218, 279] width 105 height 18
click at [0, 0] on input "Drag or upload image" at bounding box center [0, 0] width 0 height 0
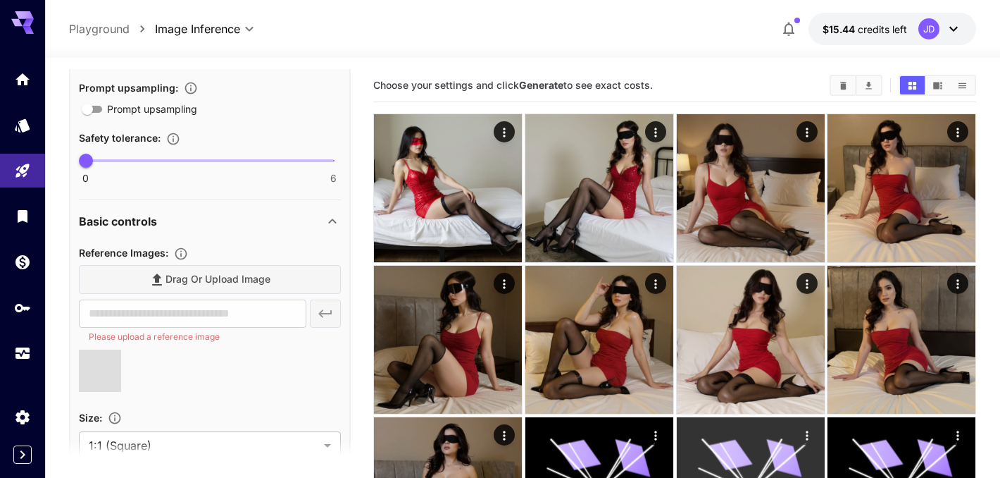
type input "**********"
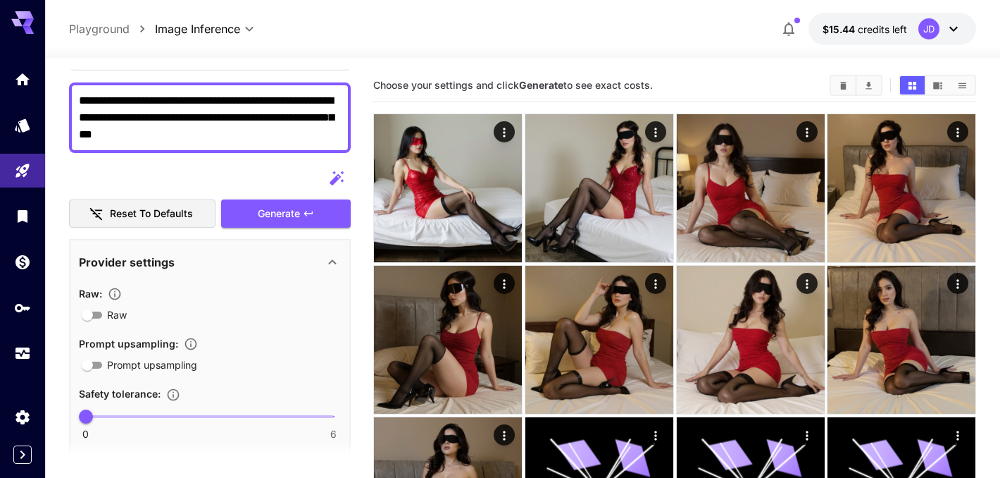
scroll to position [74, 0]
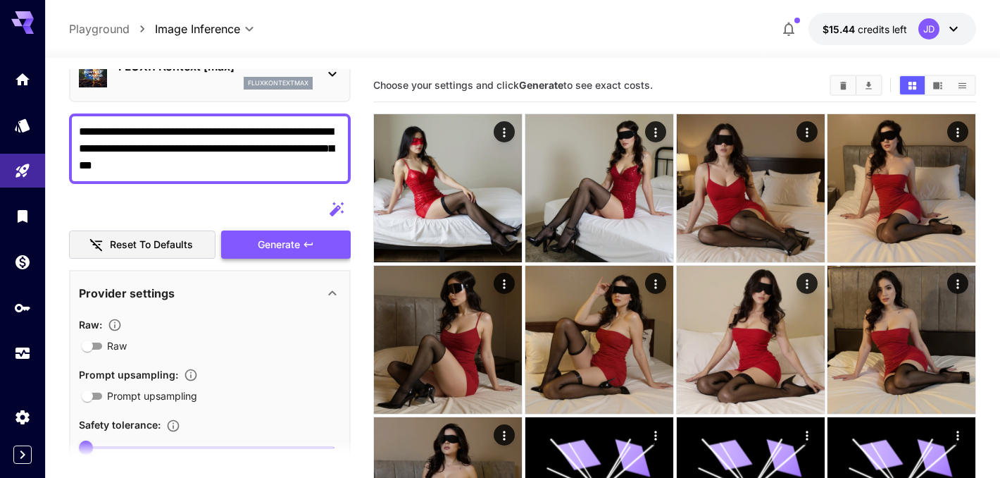
click at [325, 237] on button "Generate" at bounding box center [286, 244] width 130 height 29
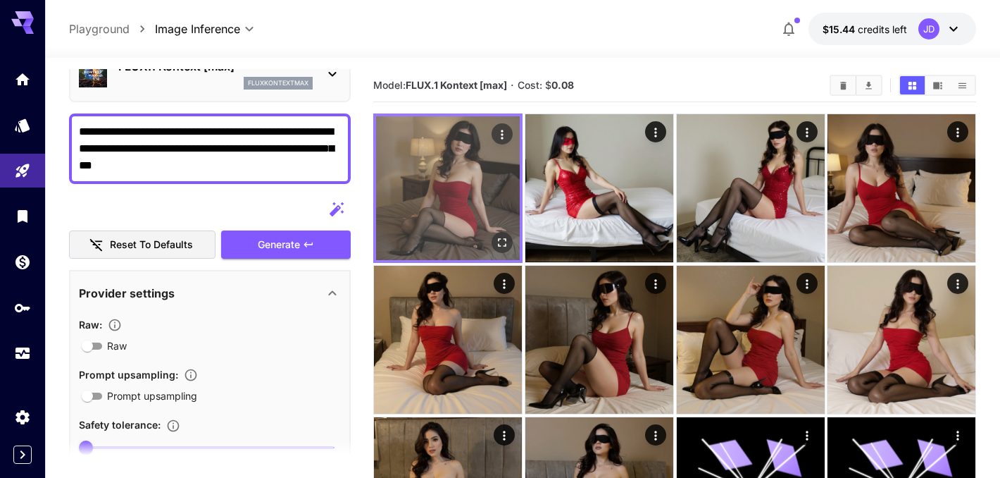
click at [499, 243] on icon "Open in fullscreen" at bounding box center [502, 242] width 14 height 14
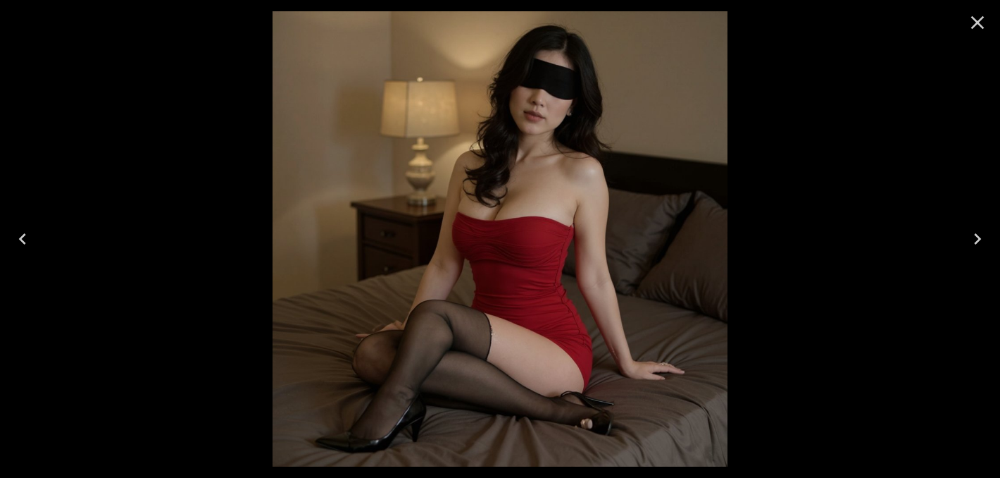
click at [980, 27] on icon "Close" at bounding box center [977, 22] width 23 height 23
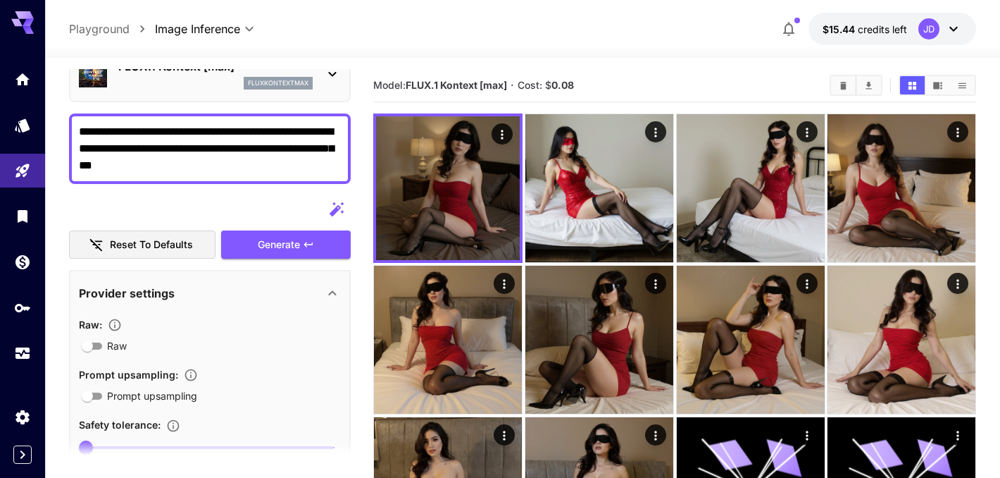
scroll to position [54, 0]
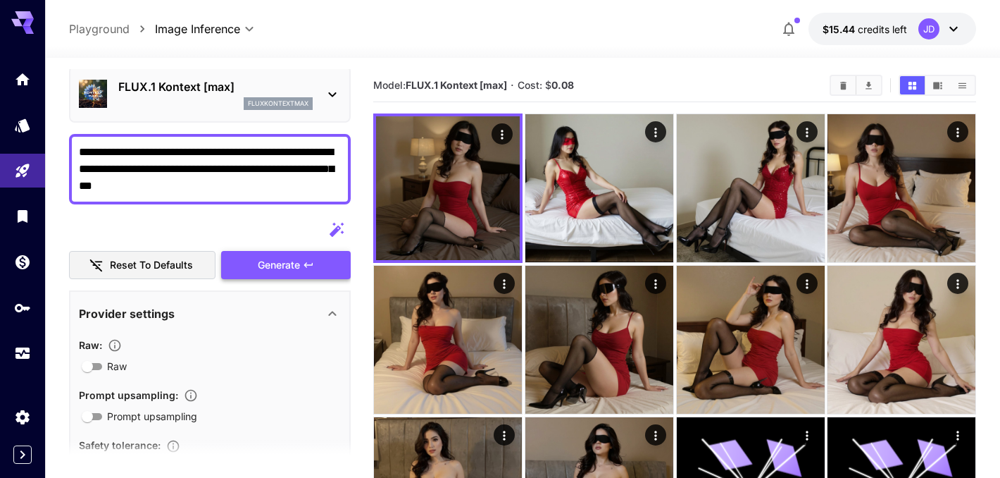
click at [326, 258] on button "Generate" at bounding box center [286, 265] width 130 height 29
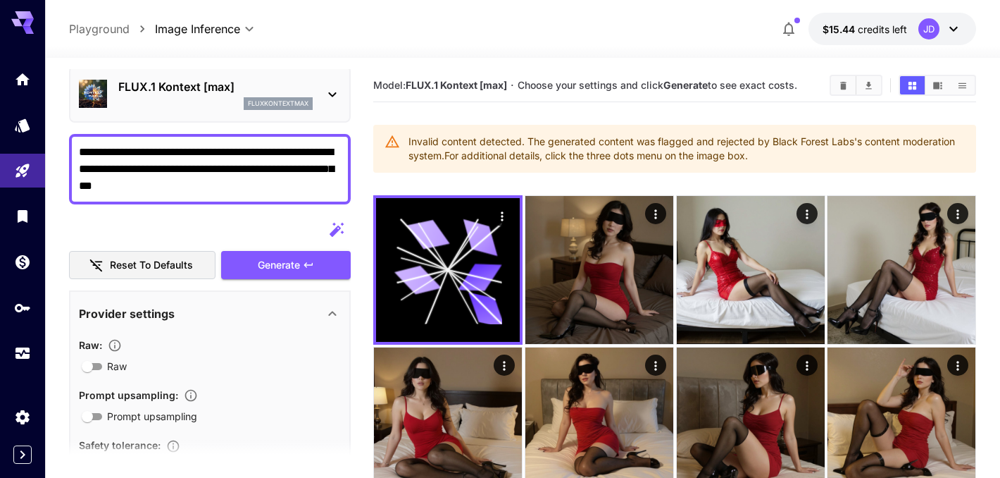
click at [226, 90] on p "FLUX.1 Kontext [max]" at bounding box center [215, 86] width 194 height 17
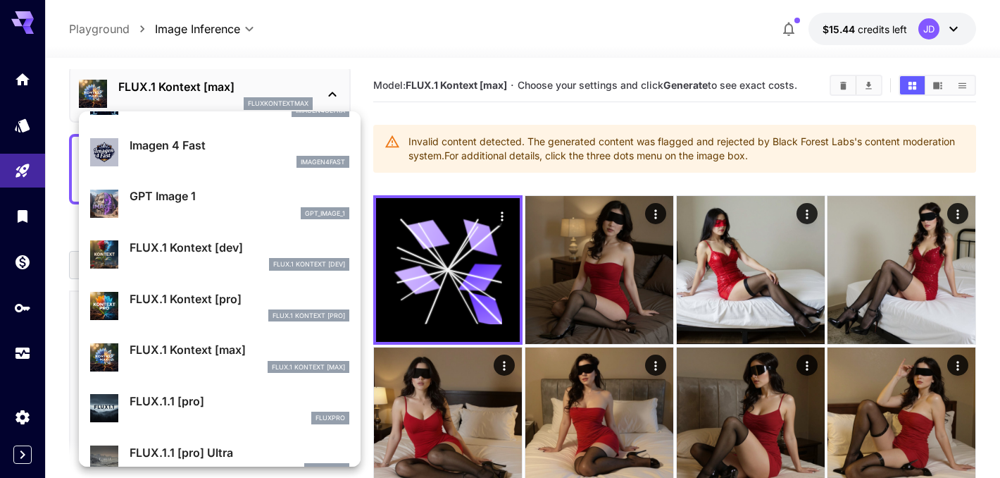
scroll to position [872, 0]
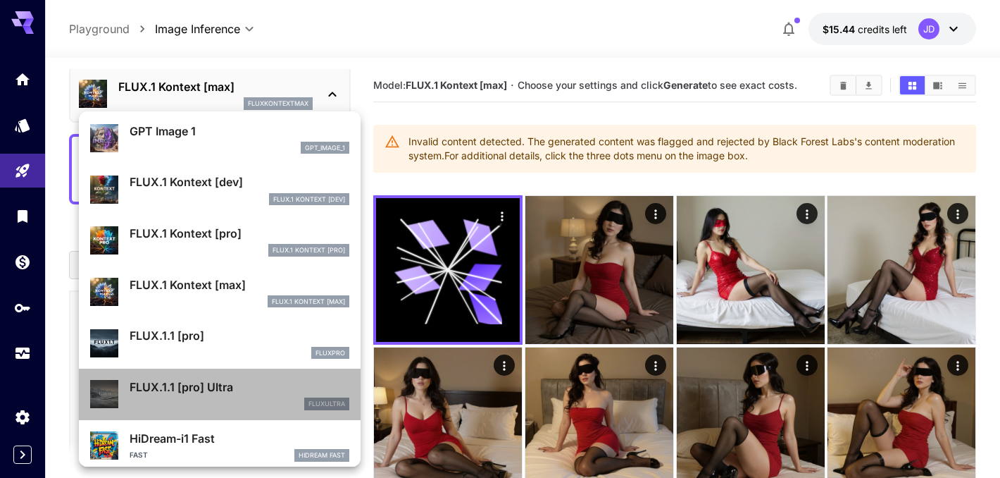
click at [259, 394] on p "FLUX.1.1 [pro] Ultra" at bounding box center [240, 386] width 220 height 17
type input "**********"
type input "****"
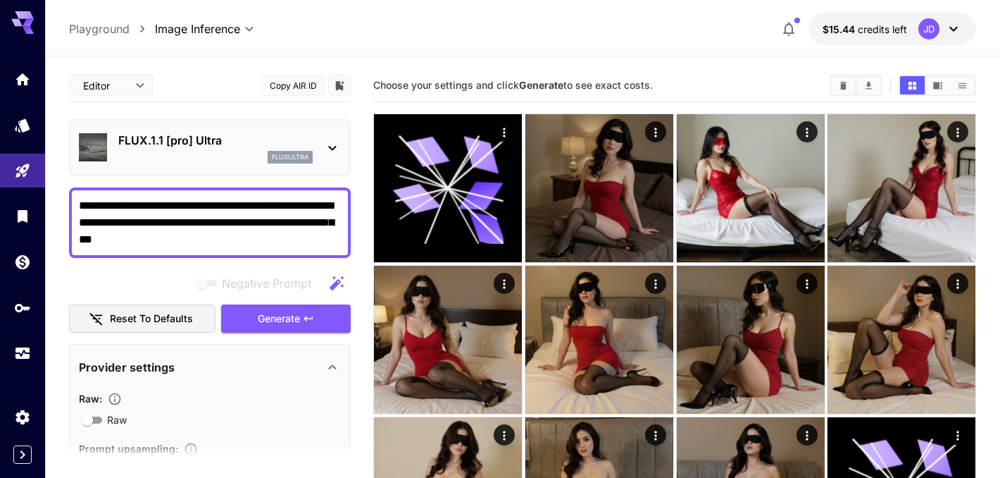
click at [257, 136] on p "FLUX.1.1 [pro] Ultra" at bounding box center [215, 140] width 194 height 17
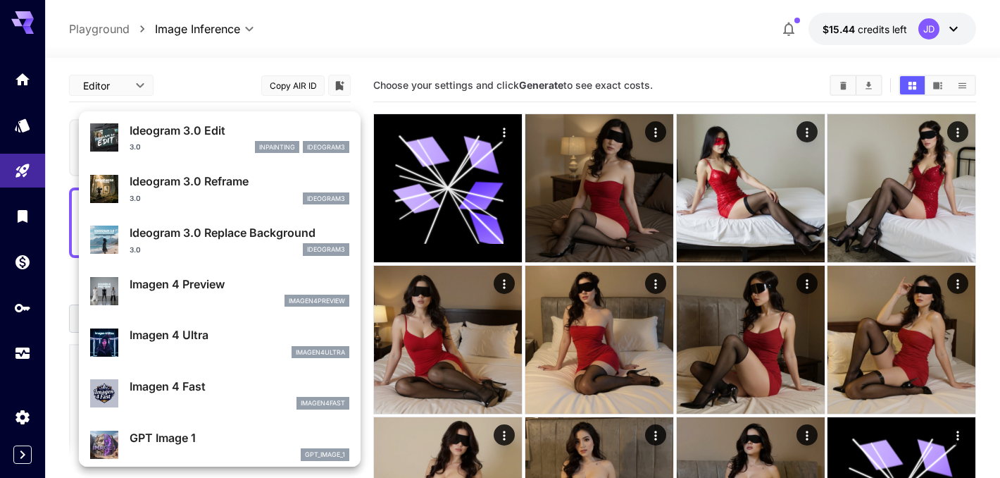
scroll to position [563, 0]
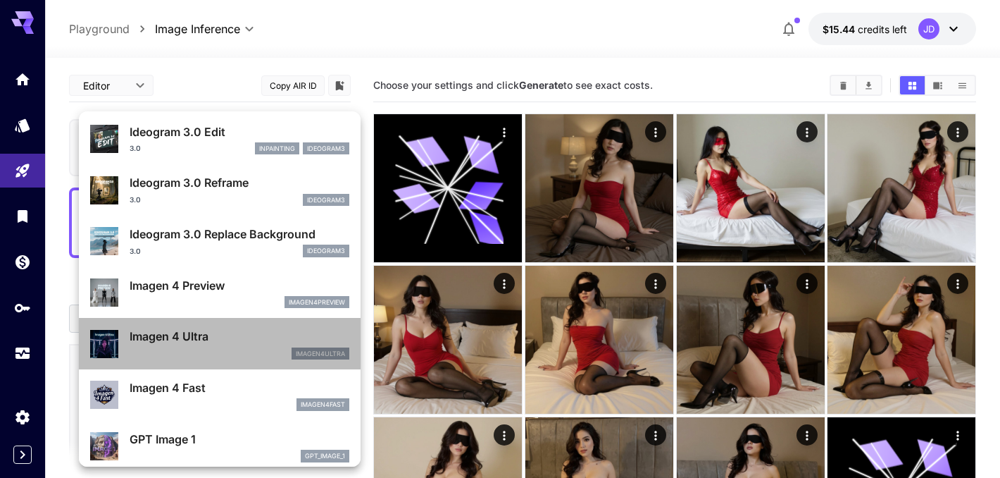
click at [251, 339] on p "Imagen 4 Ultra" at bounding box center [240, 335] width 220 height 17
type input "**********"
type input "****"
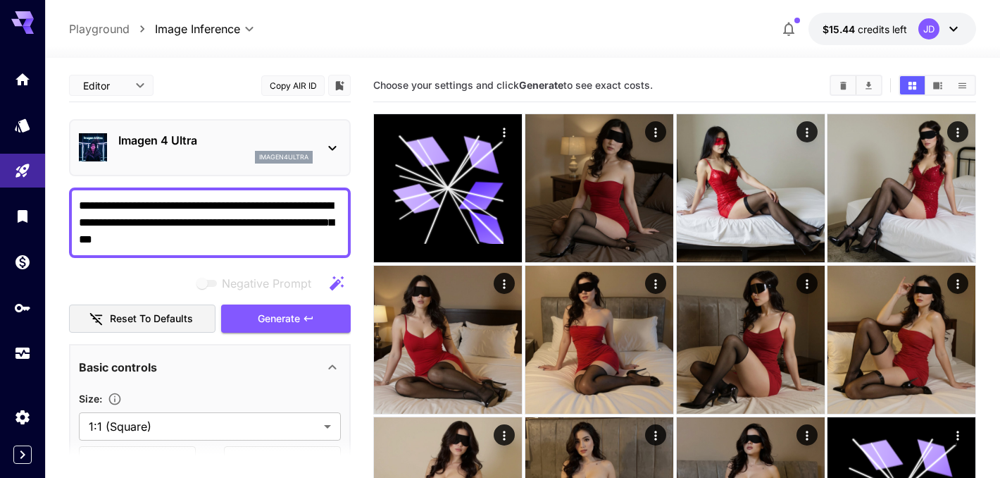
click at [254, 146] on p "Imagen 4 Ultra" at bounding box center [215, 140] width 194 height 17
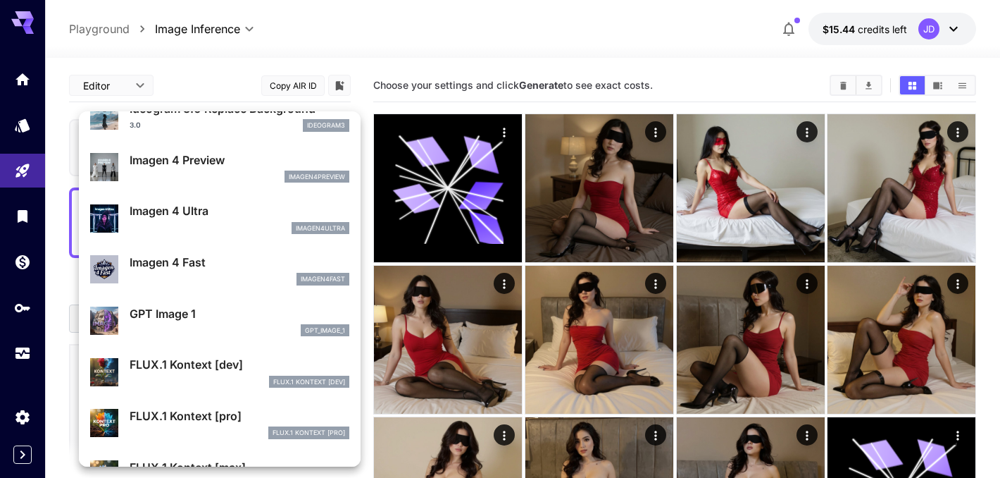
scroll to position [713, 0]
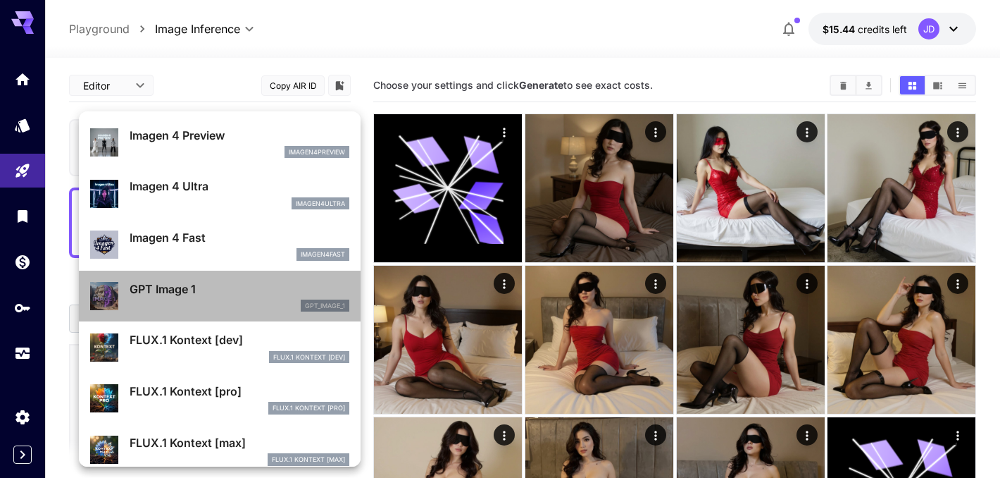
click at [227, 299] on div "gpt_image_1" at bounding box center [240, 305] width 220 height 13
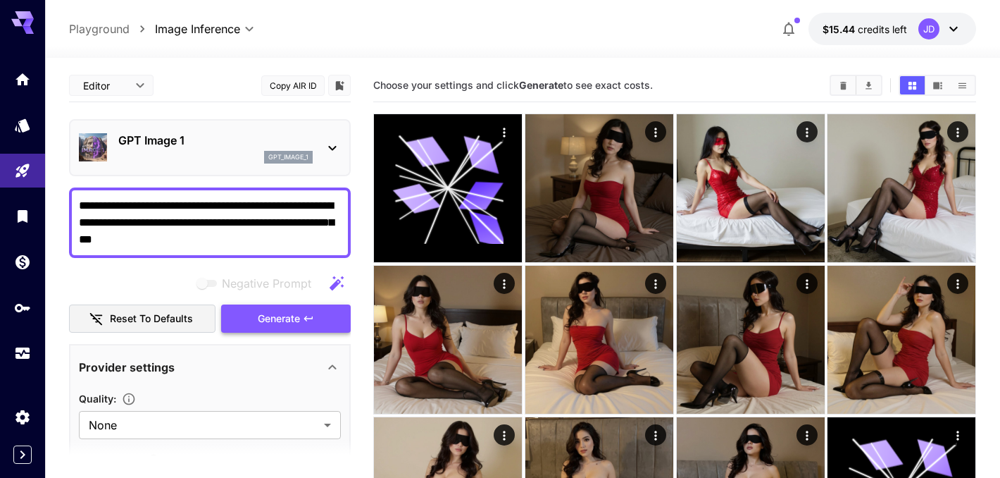
click at [269, 320] on span "Generate" at bounding box center [279, 319] width 42 height 18
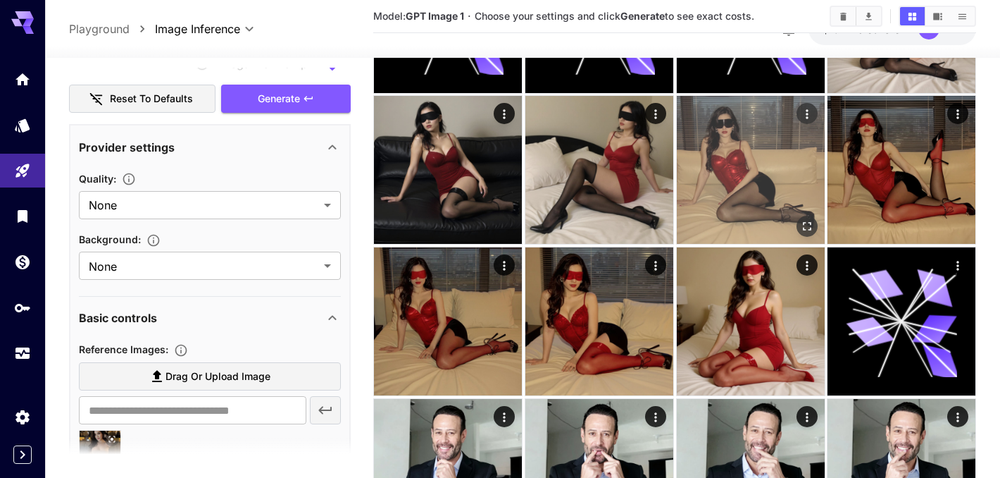
scroll to position [712, 0]
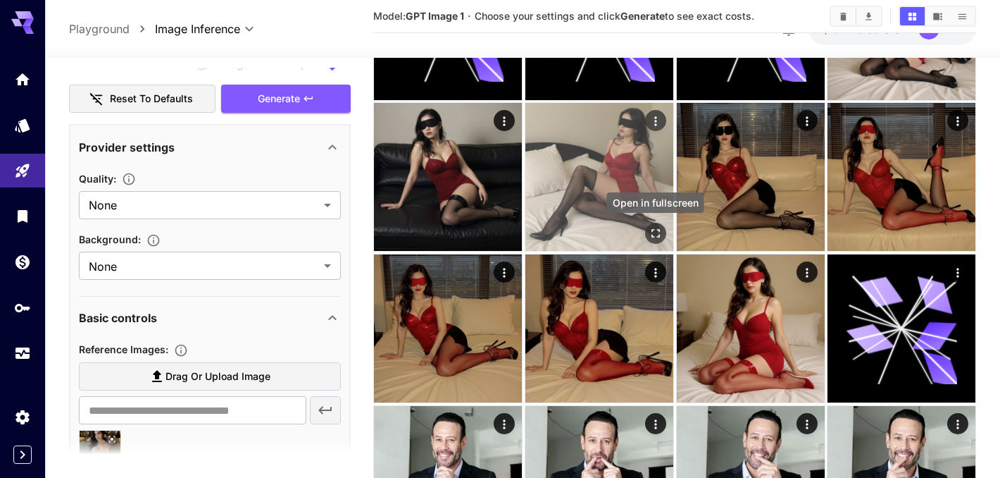
click at [652, 230] on icon "Open in fullscreen" at bounding box center [655, 233] width 14 height 14
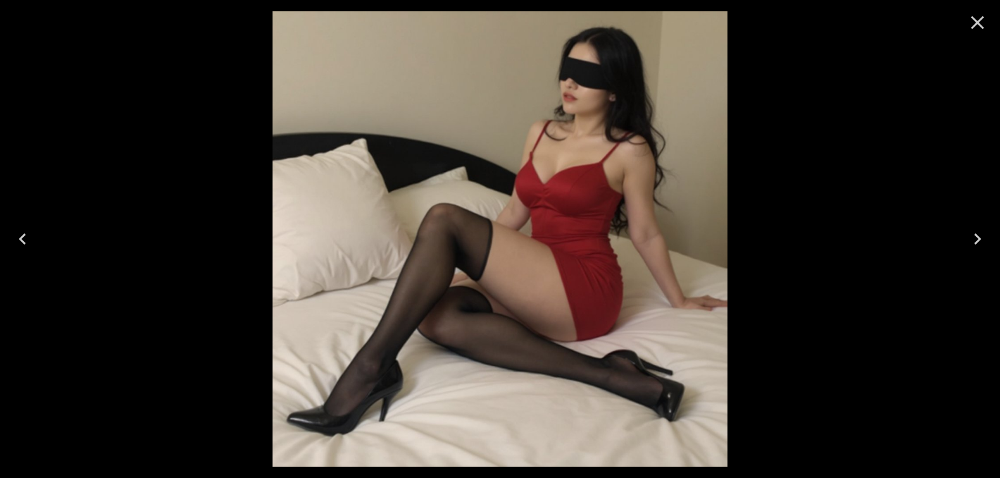
click at [980, 22] on icon "Close" at bounding box center [977, 22] width 23 height 23
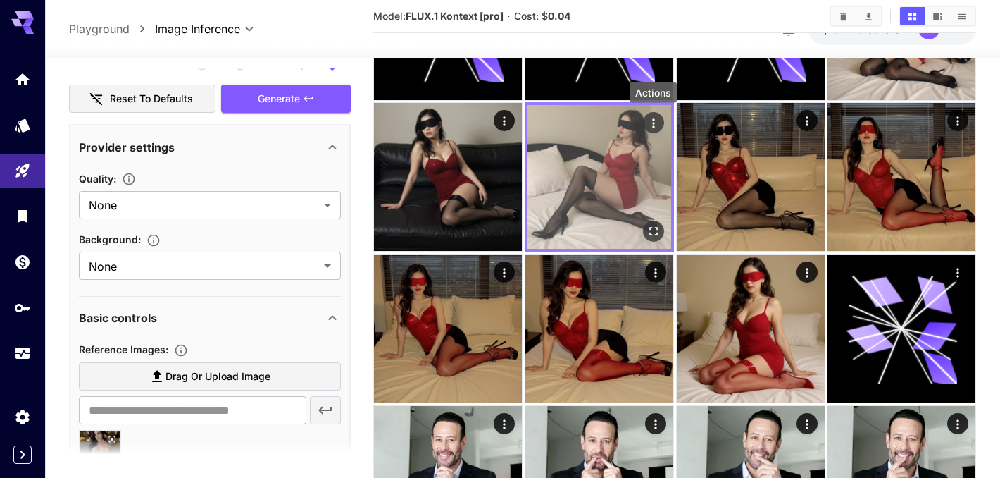
click at [653, 123] on icon "Actions" at bounding box center [653, 123] width 2 height 9
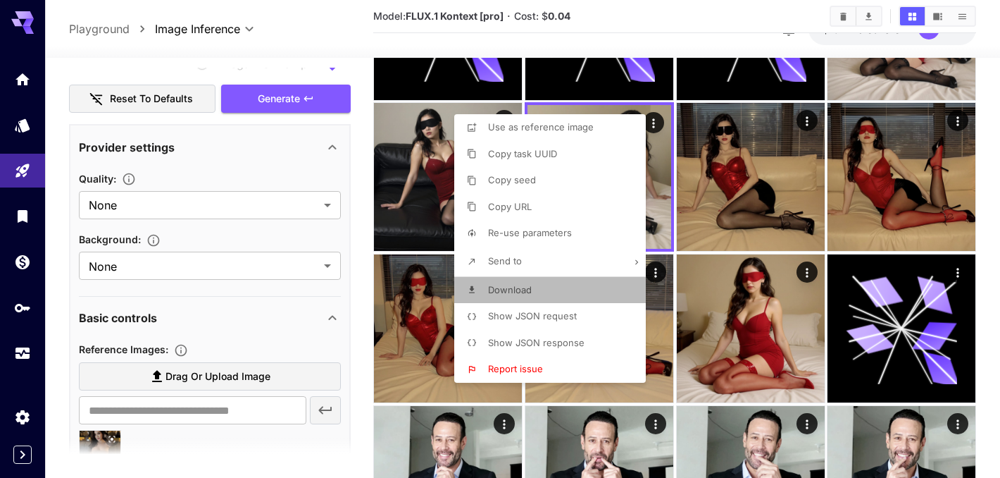
click at [578, 289] on li "Download" at bounding box center [554, 290] width 200 height 27
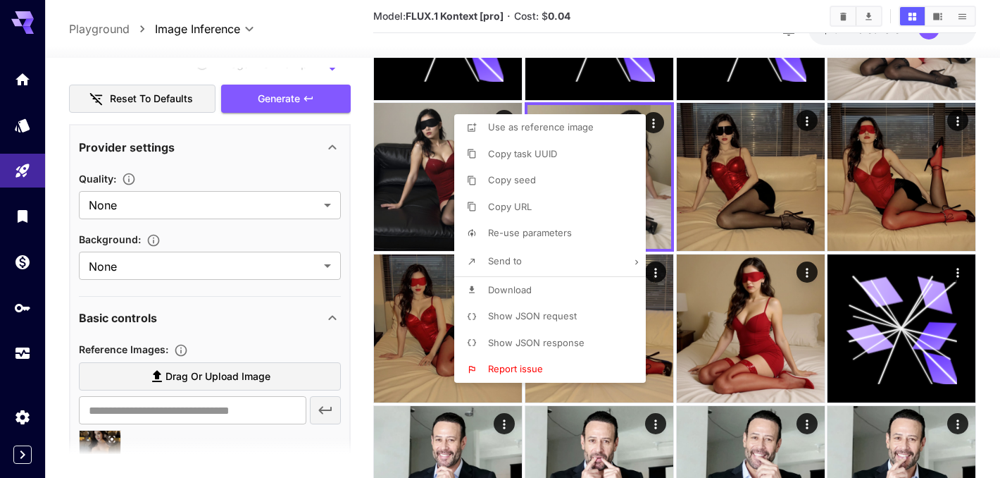
click at [980, 139] on div at bounding box center [500, 239] width 1000 height 478
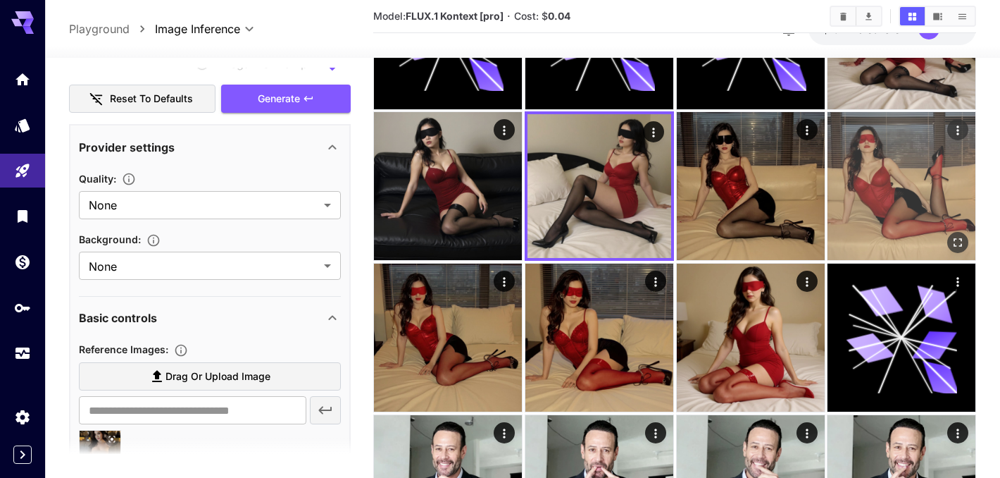
scroll to position [699, 0]
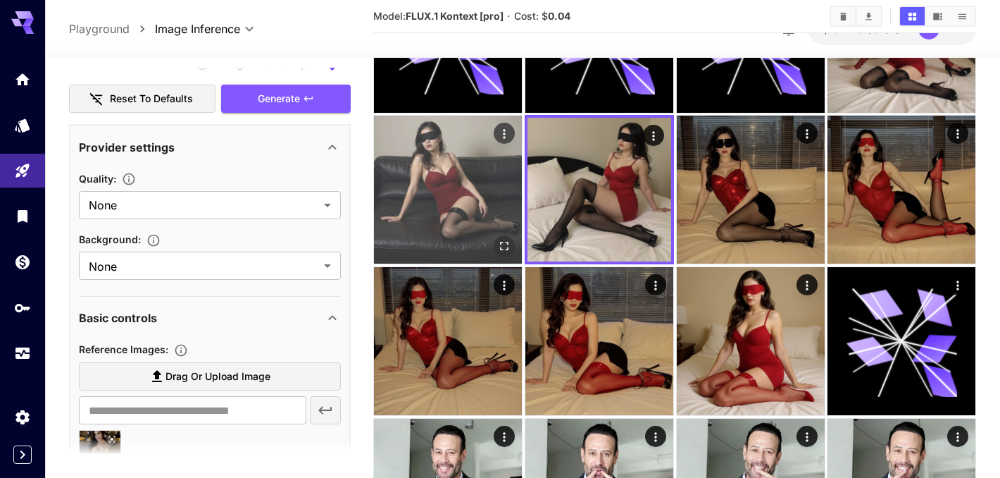
click at [506, 194] on img at bounding box center [448, 190] width 148 height 148
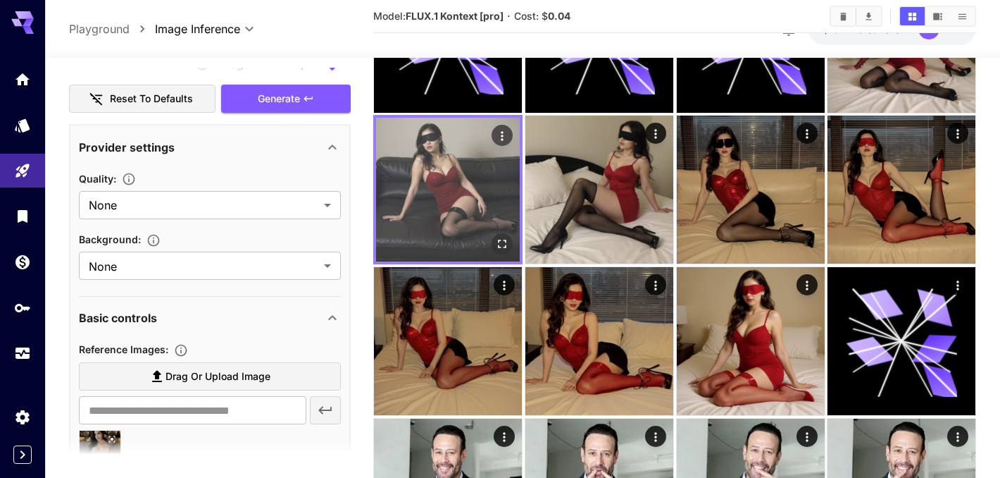
click at [508, 237] on icon "Open in fullscreen" at bounding box center [502, 244] width 14 height 14
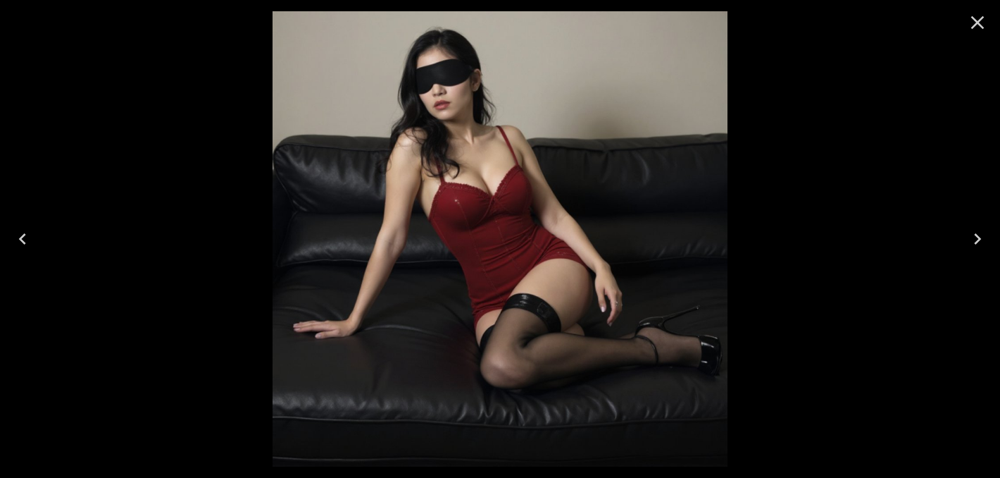
click at [825, 114] on div at bounding box center [500, 239] width 1000 height 478
click at [970, 29] on icon "Close" at bounding box center [977, 22] width 23 height 23
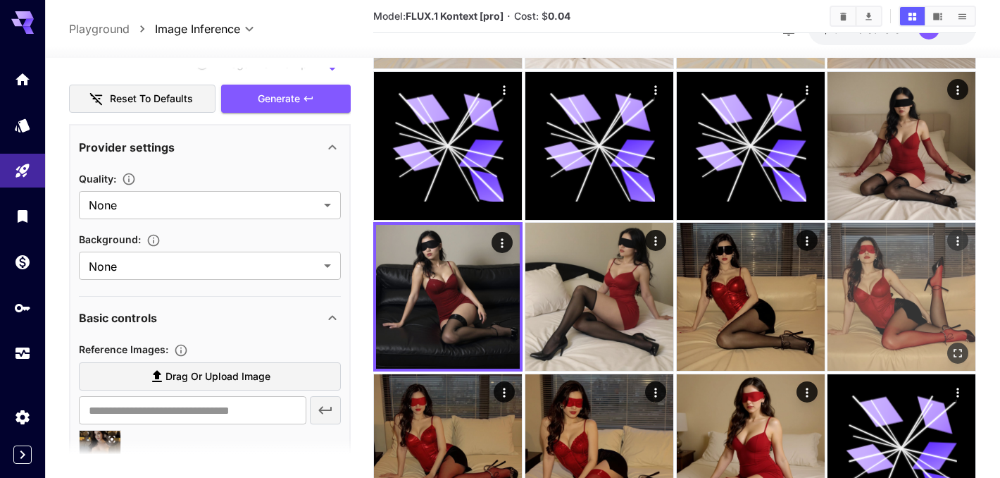
scroll to position [578, 0]
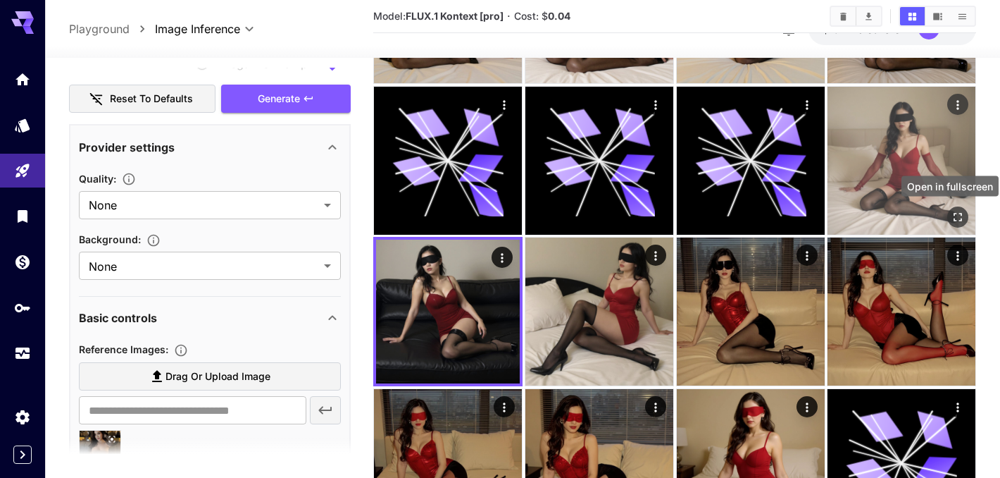
click at [959, 219] on icon "Open in fullscreen" at bounding box center [958, 216] width 8 height 8
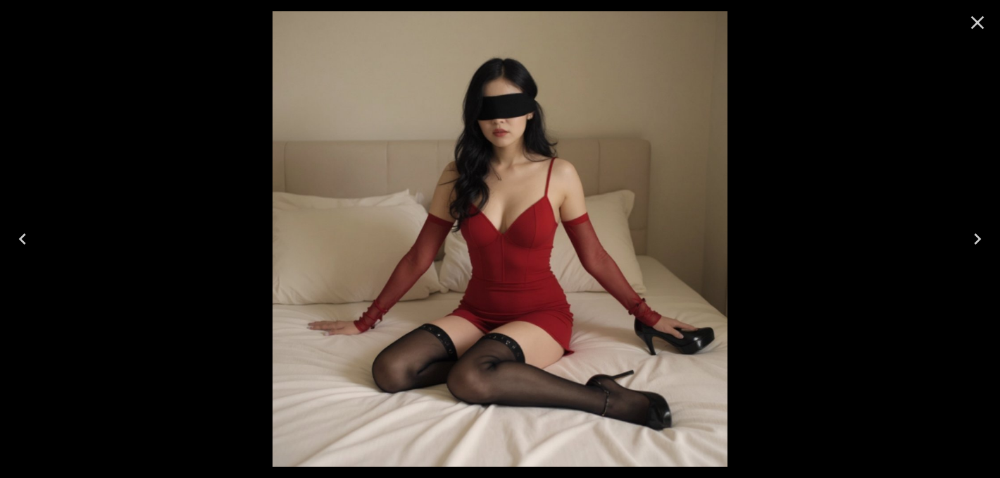
click at [978, 156] on div at bounding box center [500, 239] width 1000 height 478
click at [976, 18] on icon "Close" at bounding box center [977, 22] width 23 height 23
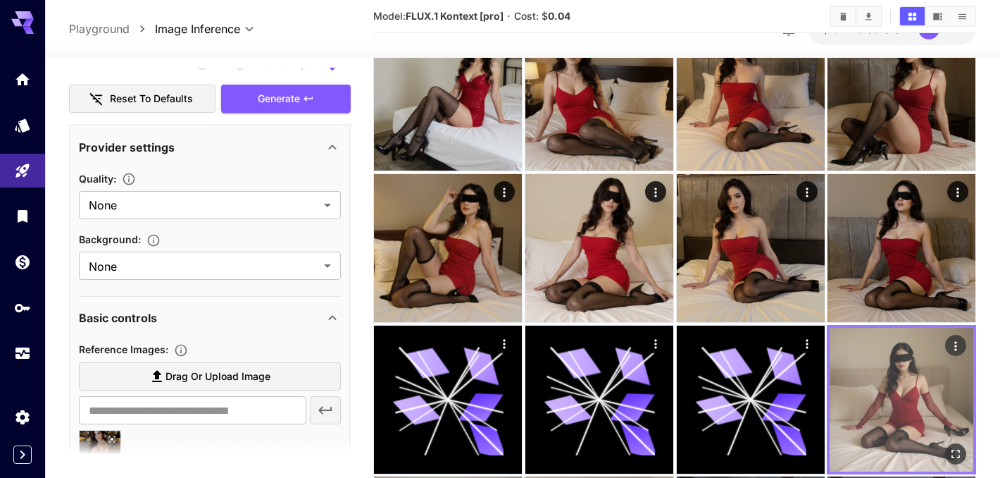
scroll to position [326, 0]
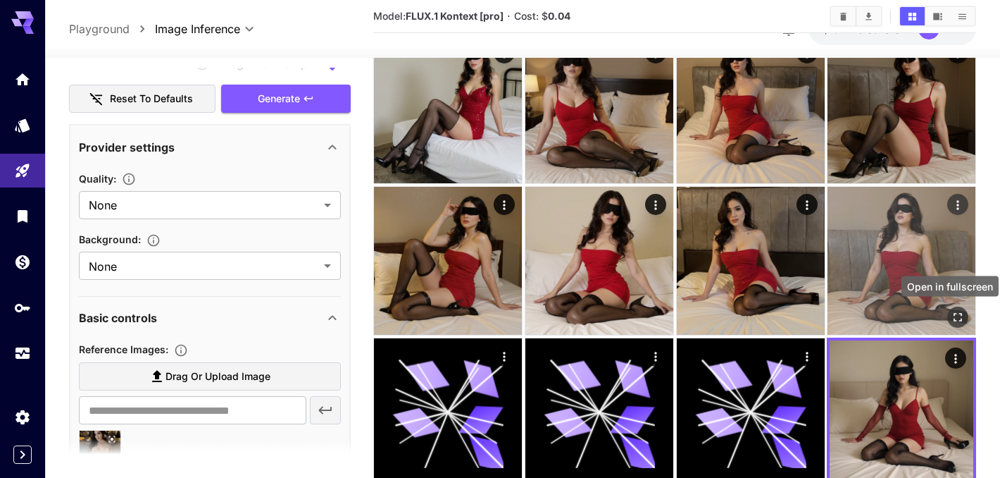
click at [959, 315] on icon "Open in fullscreen" at bounding box center [958, 316] width 14 height 14
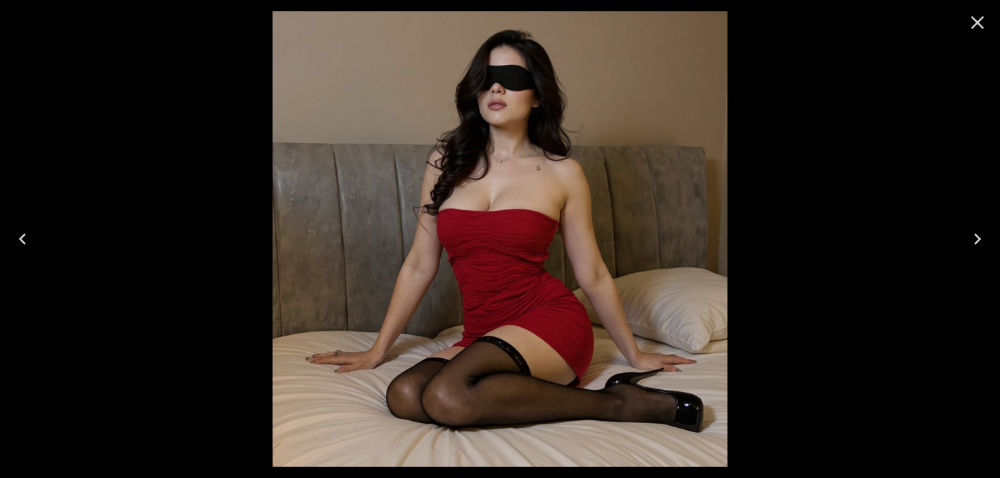
click at [982, 16] on icon "Close" at bounding box center [977, 22] width 23 height 23
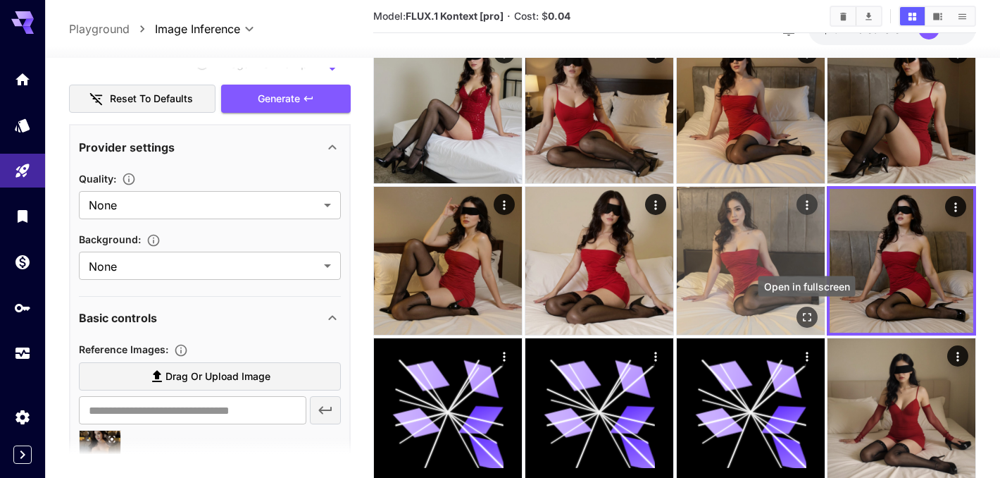
click at [803, 319] on icon "Open in fullscreen" at bounding box center [806, 317] width 8 height 8
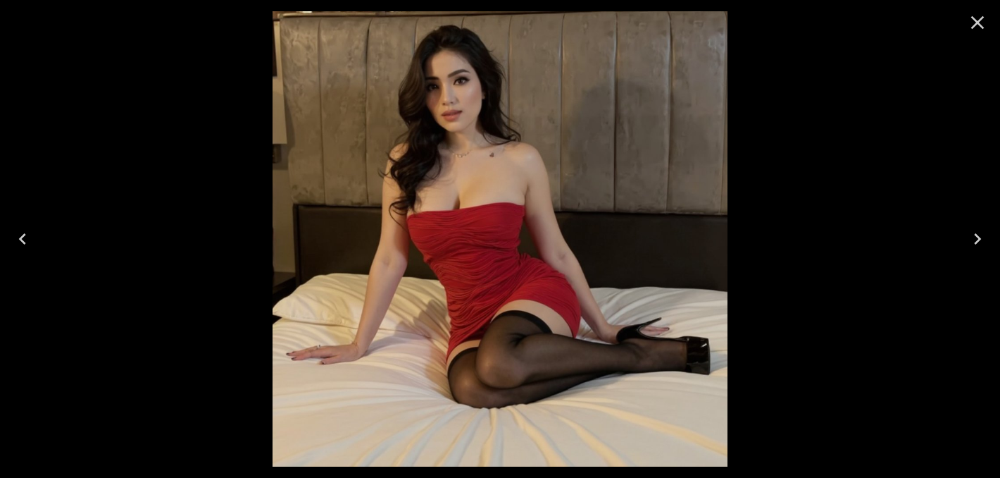
click at [982, 11] on icon "Close" at bounding box center [977, 22] width 23 height 23
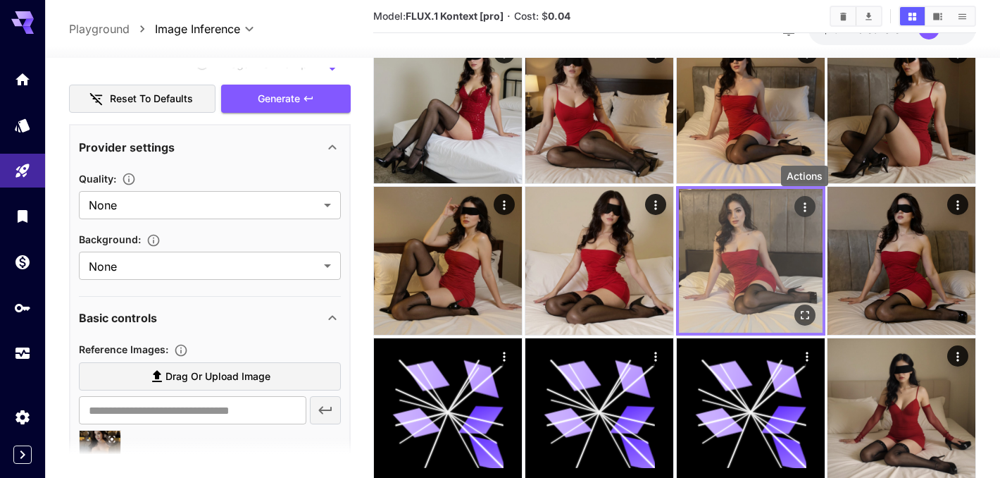
click at [809, 210] on icon "Actions" at bounding box center [804, 207] width 14 height 14
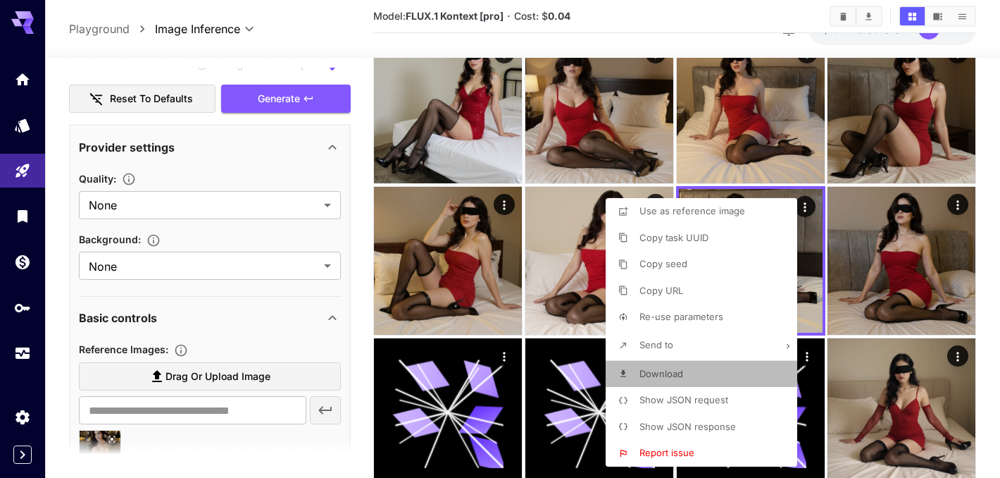
click at [744, 365] on li "Download" at bounding box center [706, 374] width 200 height 27
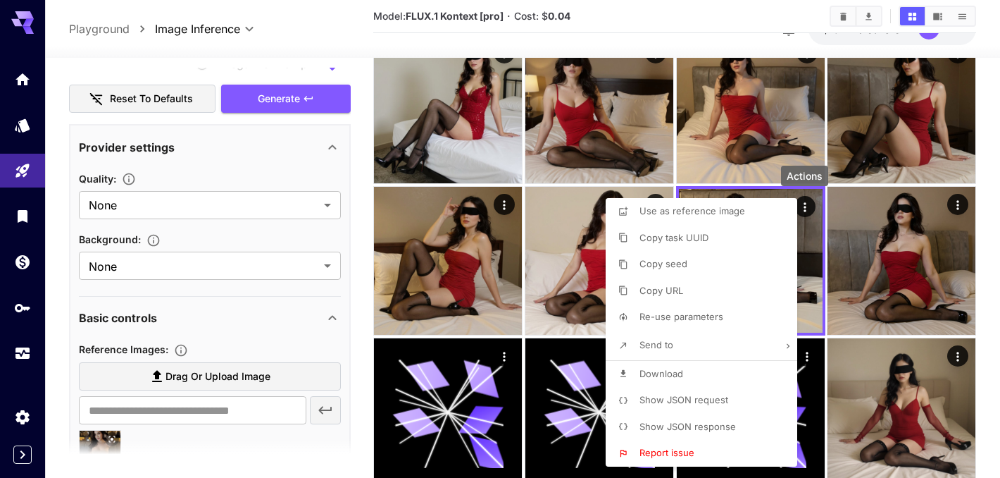
click at [358, 258] on div at bounding box center [500, 239] width 1000 height 478
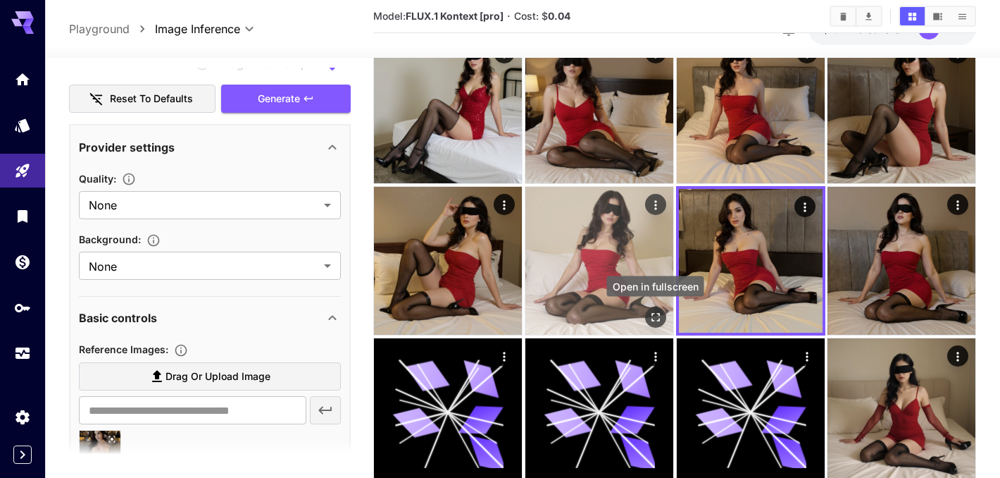
click at [654, 320] on icon "Open in fullscreen" at bounding box center [655, 316] width 14 height 14
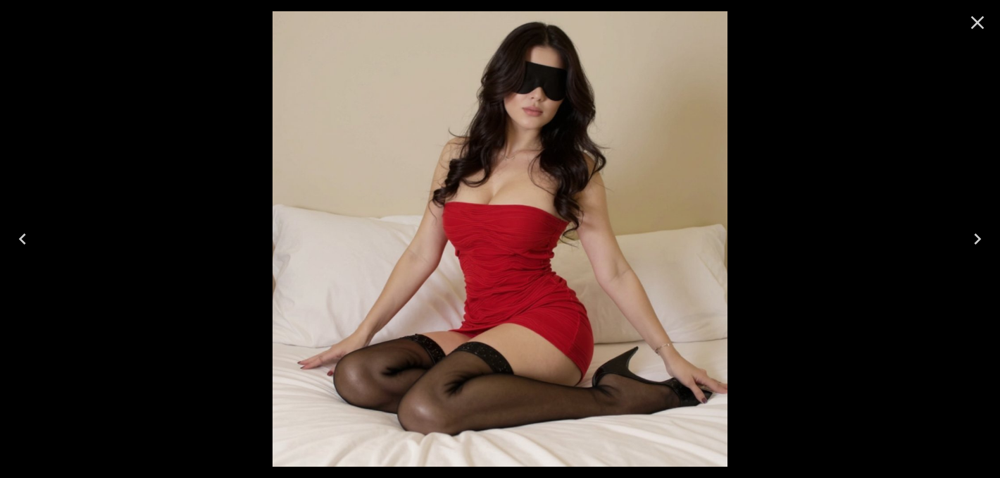
click at [975, 27] on icon "Close" at bounding box center [977, 22] width 23 height 23
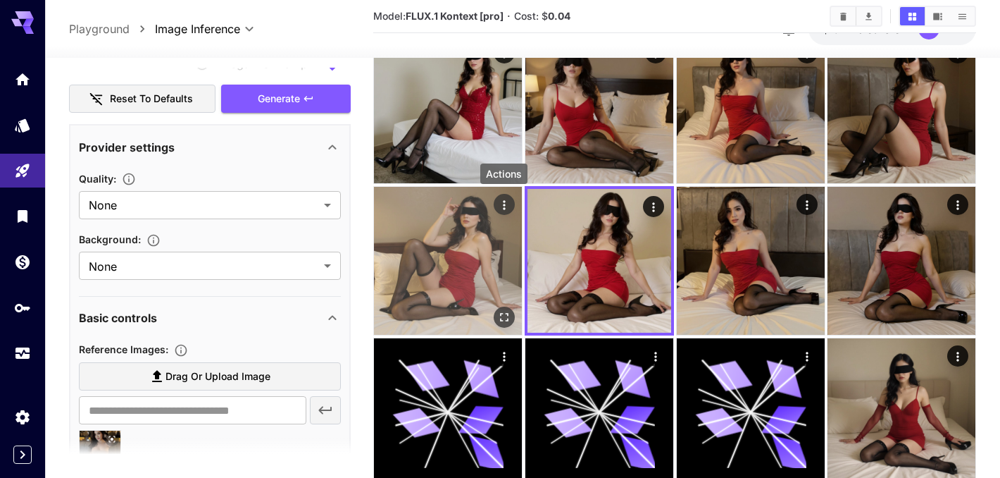
click at [505, 196] on div "Actions" at bounding box center [504, 204] width 14 height 17
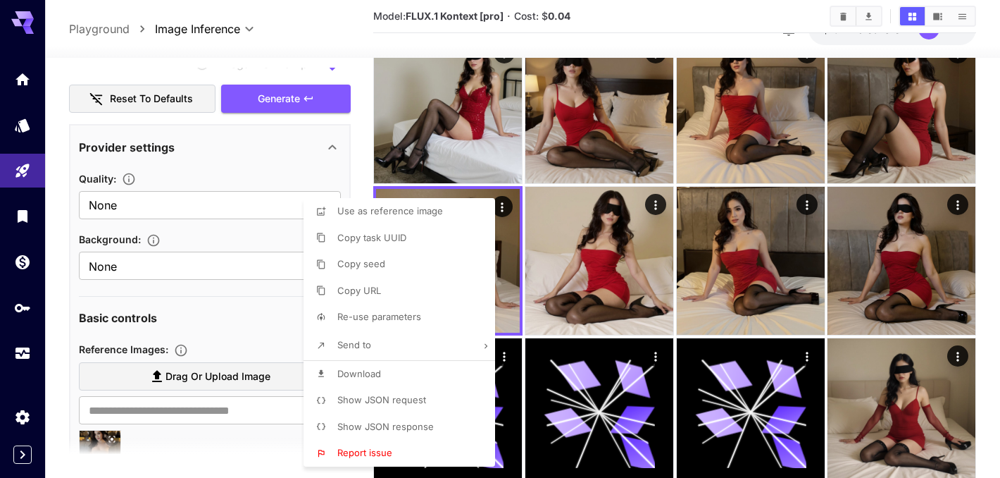
click at [514, 266] on div at bounding box center [500, 239] width 1000 height 478
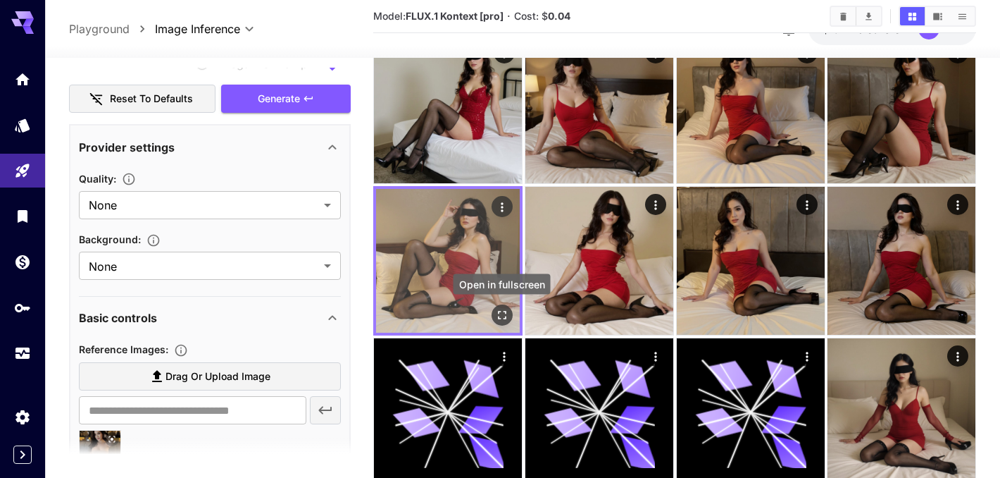
click at [505, 319] on icon "Open in fullscreen" at bounding box center [502, 314] width 14 height 14
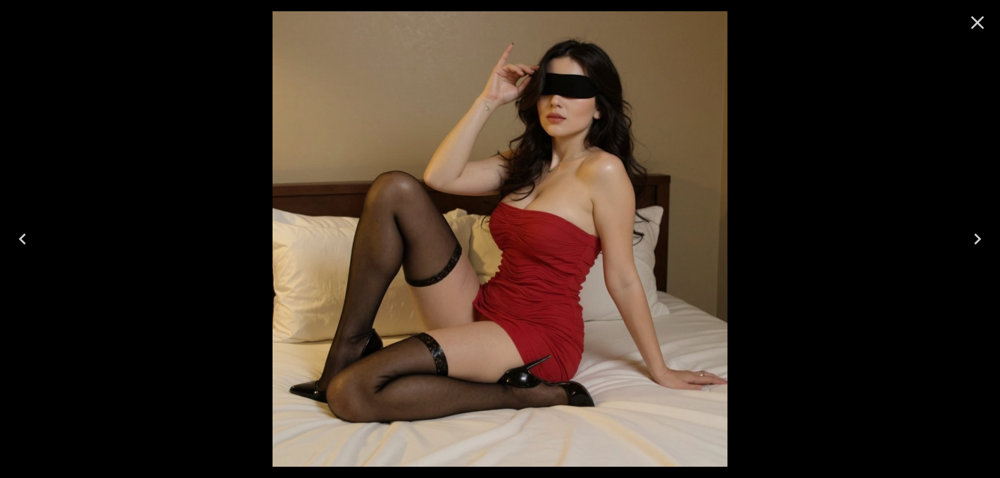
click at [978, 25] on icon "Close" at bounding box center [977, 22] width 13 height 13
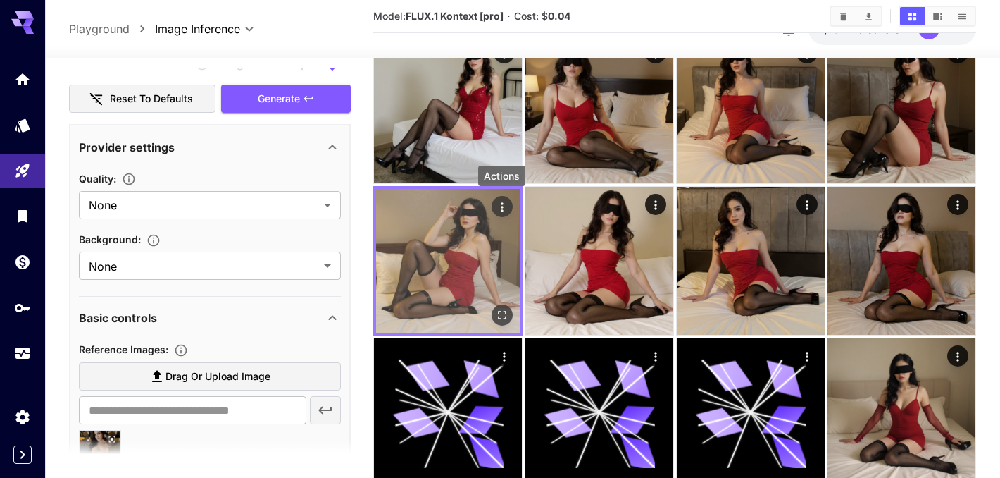
click at [500, 213] on icon "Actions" at bounding box center [502, 207] width 14 height 14
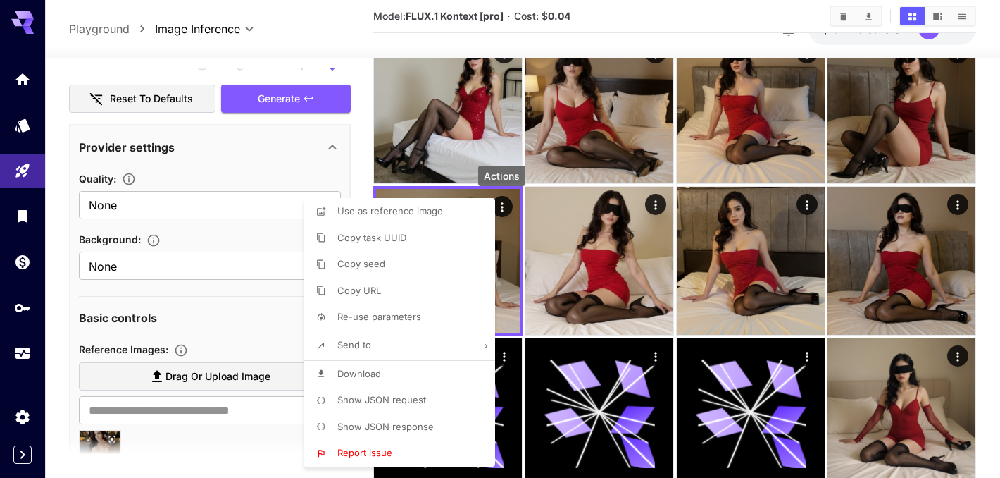
click at [439, 372] on li "Download" at bounding box center [404, 374] width 200 height 27
click at [994, 156] on div at bounding box center [500, 239] width 1000 height 478
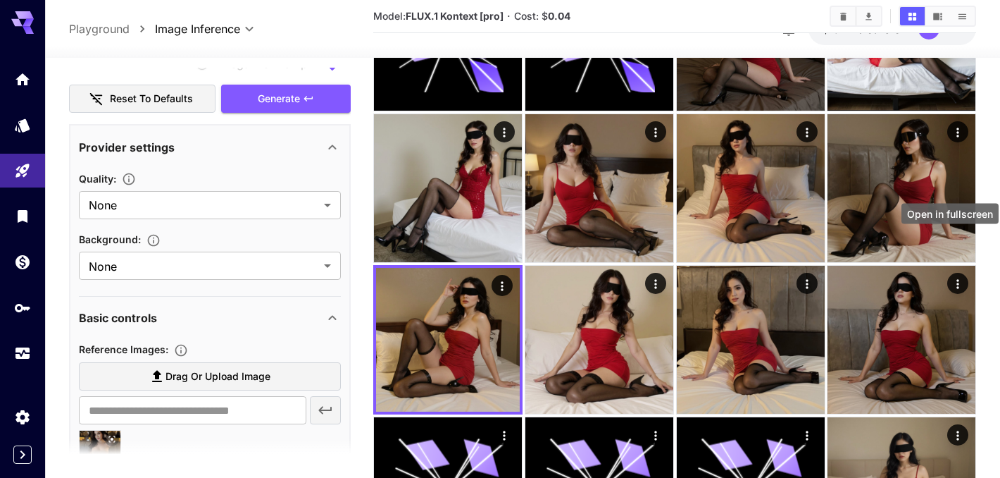
scroll to position [213, 0]
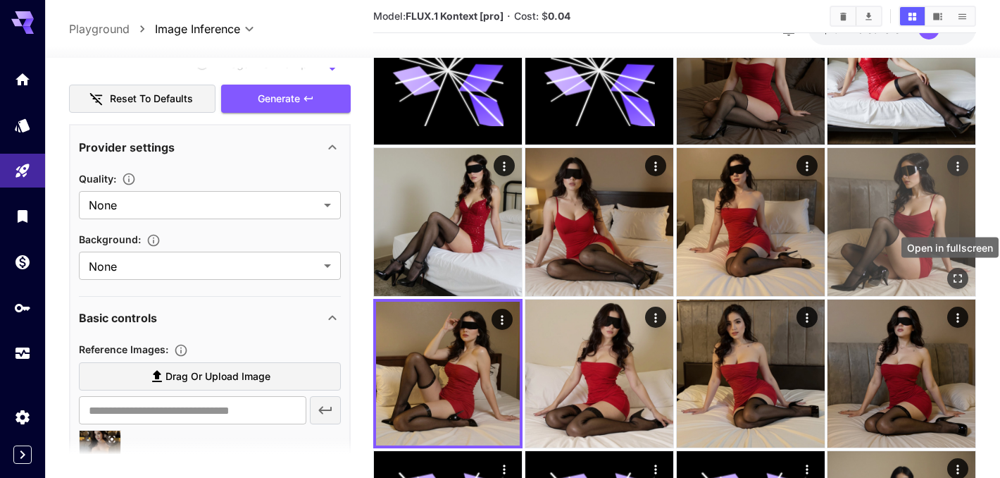
click at [958, 285] on button "Open in fullscreen" at bounding box center [957, 278] width 21 height 21
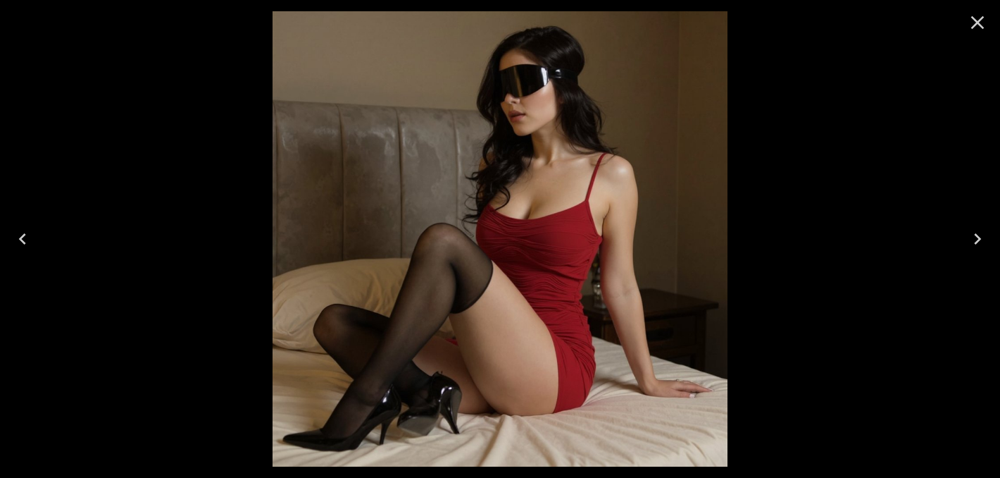
click at [978, 19] on icon "Close" at bounding box center [977, 22] width 23 height 23
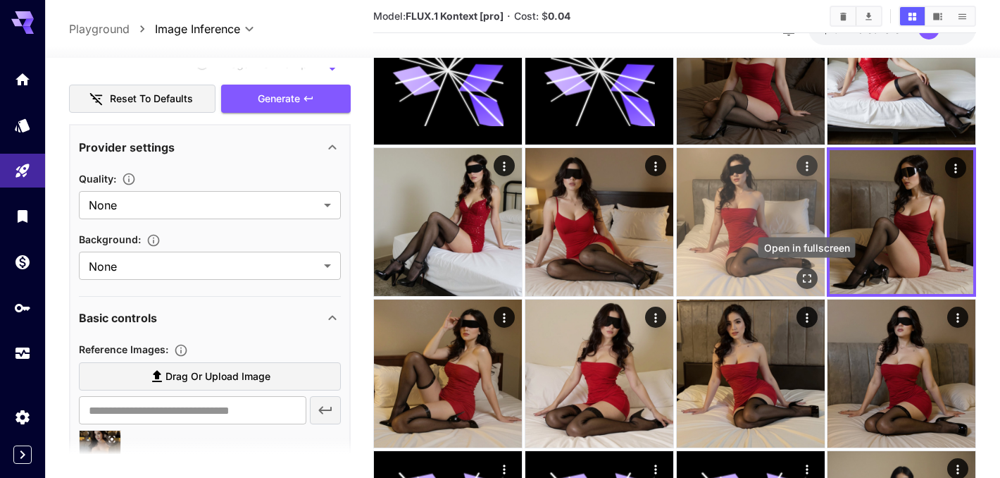
click at [804, 279] on icon "Open in fullscreen" at bounding box center [806, 278] width 14 height 14
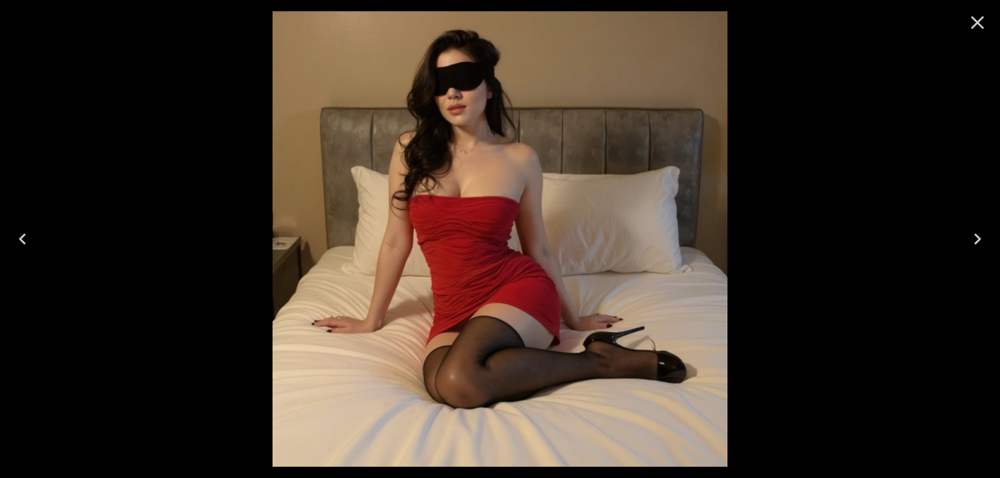
click at [982, 23] on icon "Close" at bounding box center [977, 22] width 23 height 23
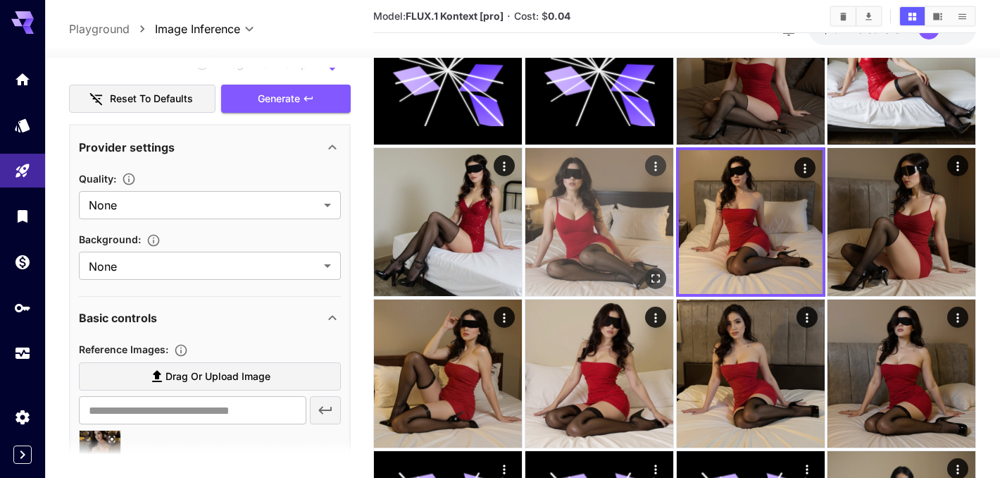
click at [654, 276] on icon "Open in fullscreen" at bounding box center [655, 278] width 14 height 14
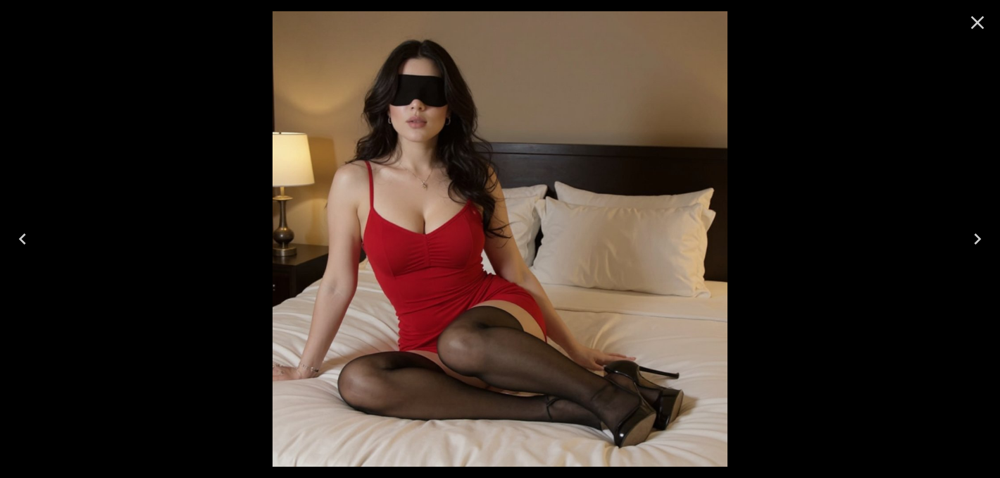
click at [985, 21] on icon "Close" at bounding box center [977, 22] width 23 height 23
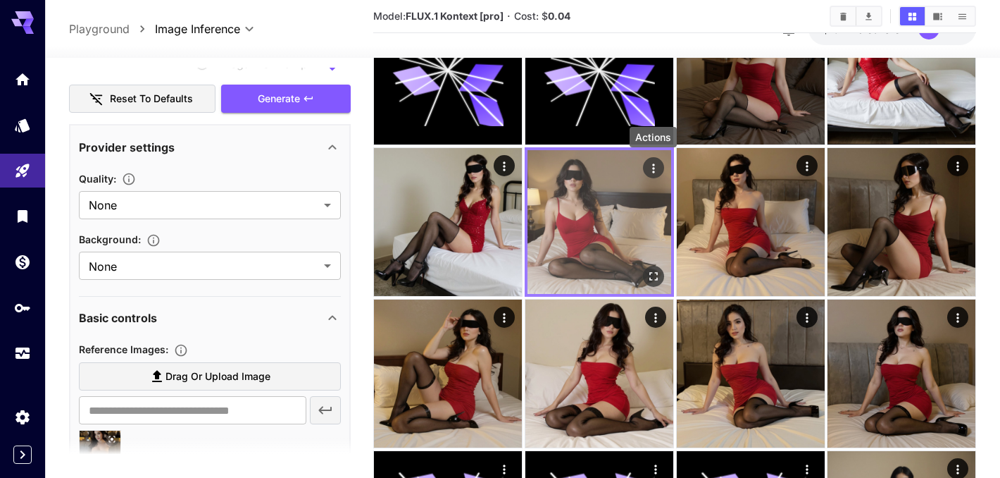
click at [656, 174] on icon "Actions" at bounding box center [653, 168] width 14 height 14
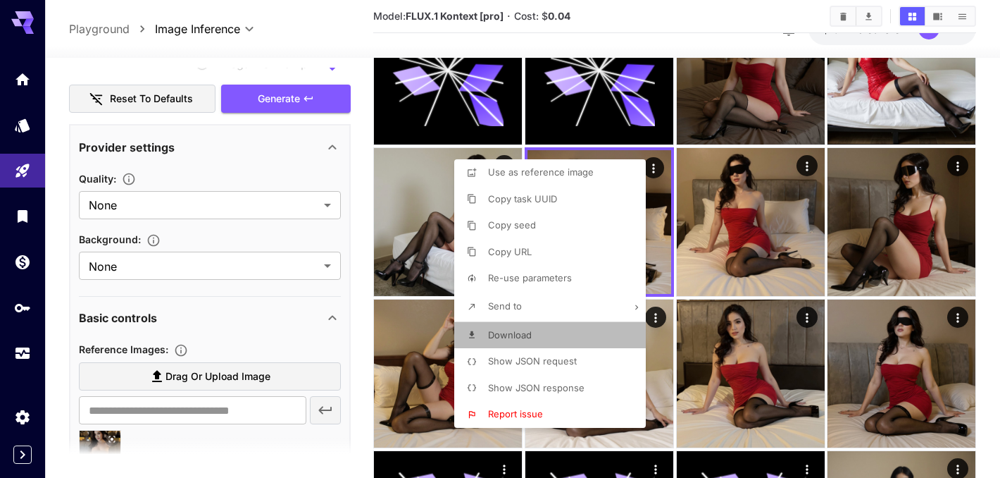
click at [562, 330] on li "Download" at bounding box center [554, 335] width 200 height 27
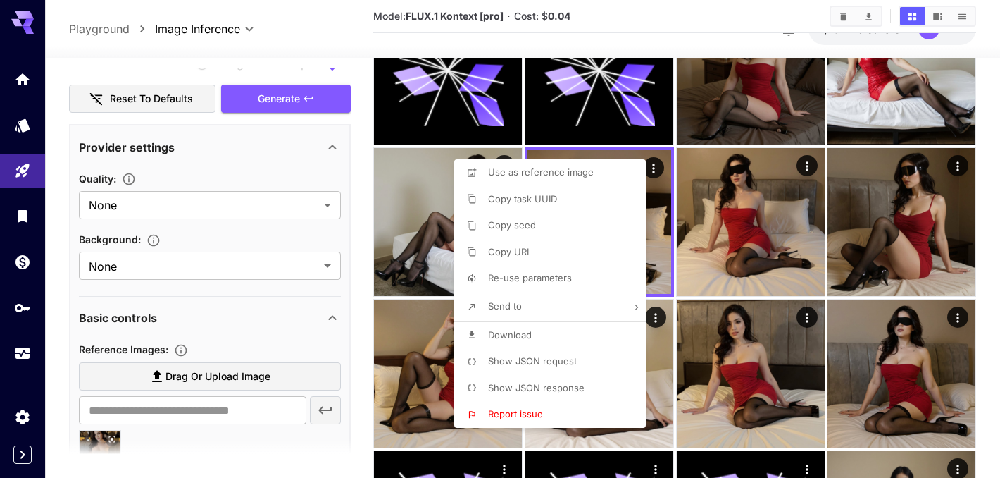
click at [404, 221] on div at bounding box center [500, 239] width 1000 height 478
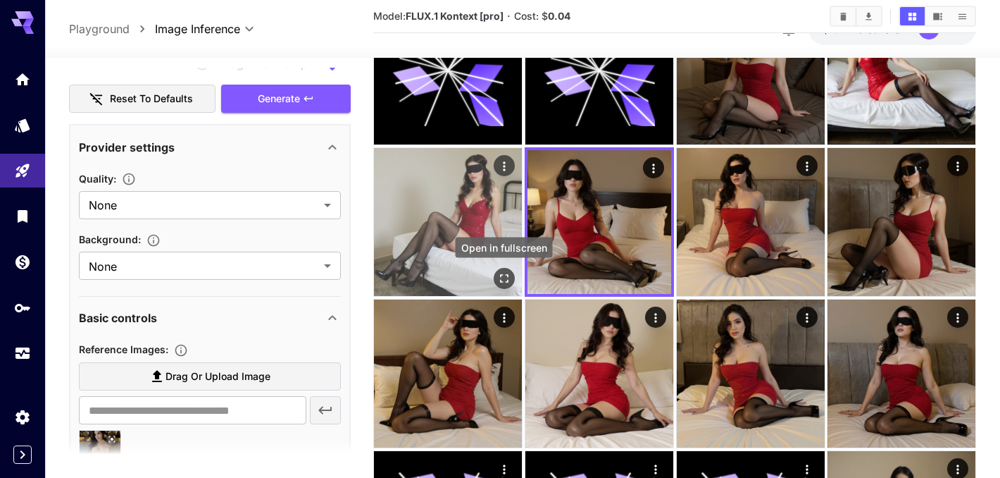
click at [500, 270] on button "Open in fullscreen" at bounding box center [504, 278] width 21 height 21
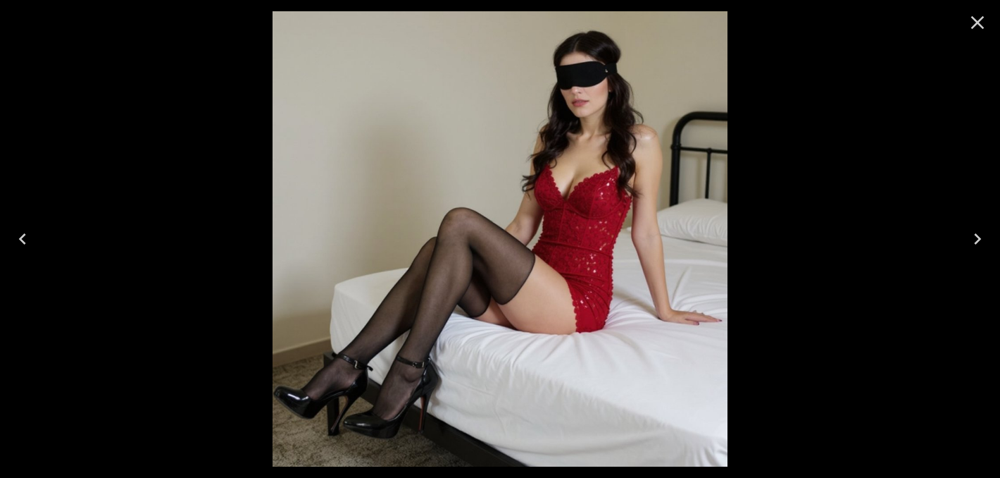
click at [990, 20] on button "Close" at bounding box center [978, 23] width 34 height 34
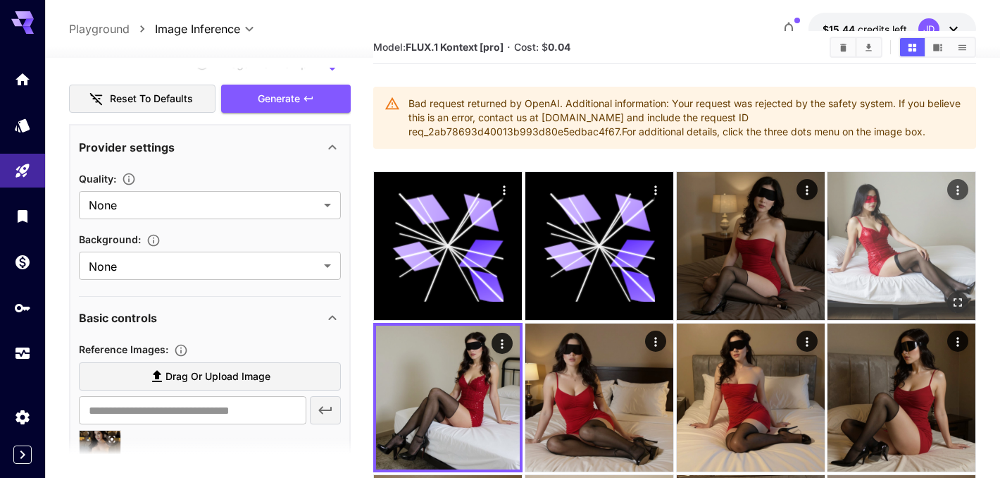
scroll to position [21, 0]
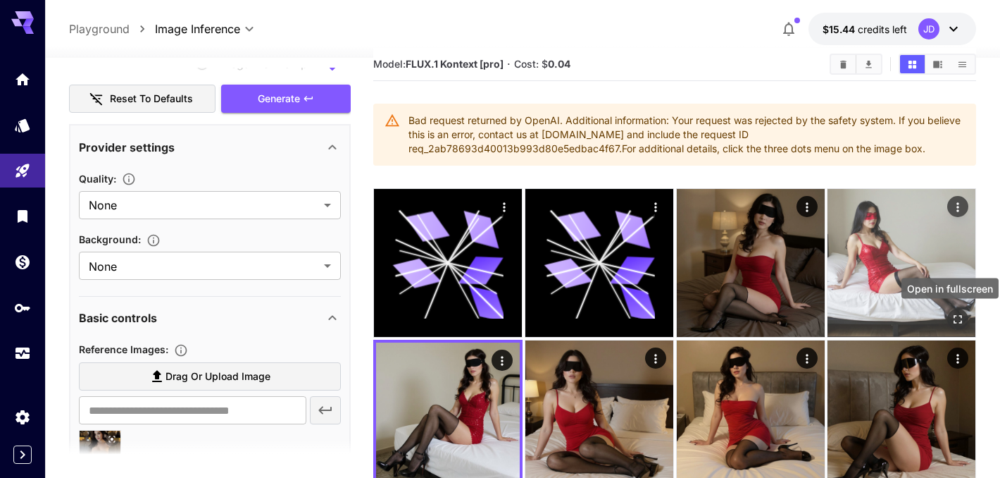
click at [964, 314] on icon "Open in fullscreen" at bounding box center [958, 319] width 14 height 14
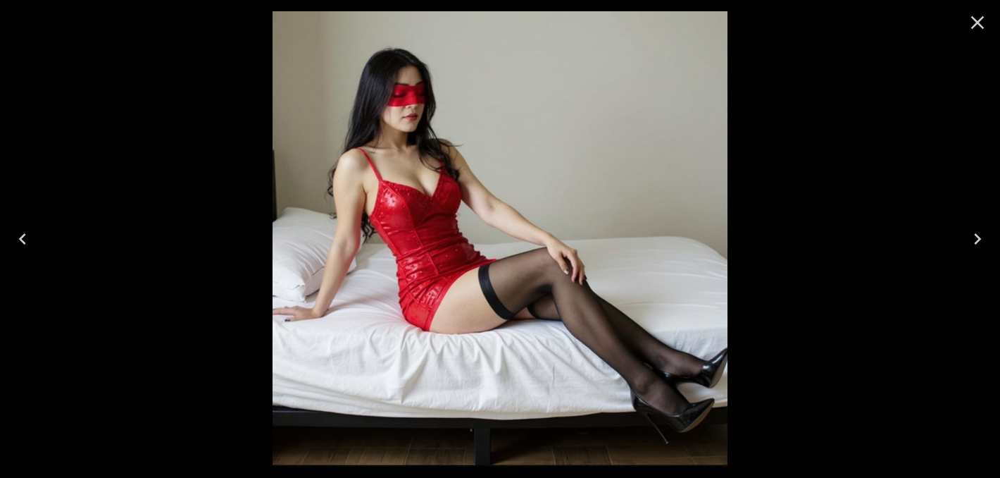
click at [952, 301] on div at bounding box center [500, 239] width 1000 height 478
click at [983, 21] on icon "Close" at bounding box center [977, 22] width 23 height 23
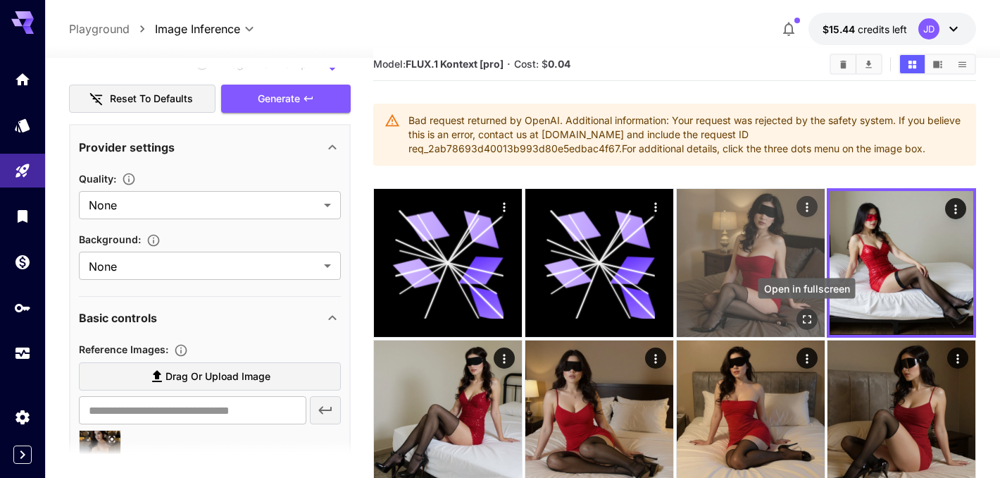
click at [804, 317] on icon "Open in fullscreen" at bounding box center [806, 319] width 14 height 14
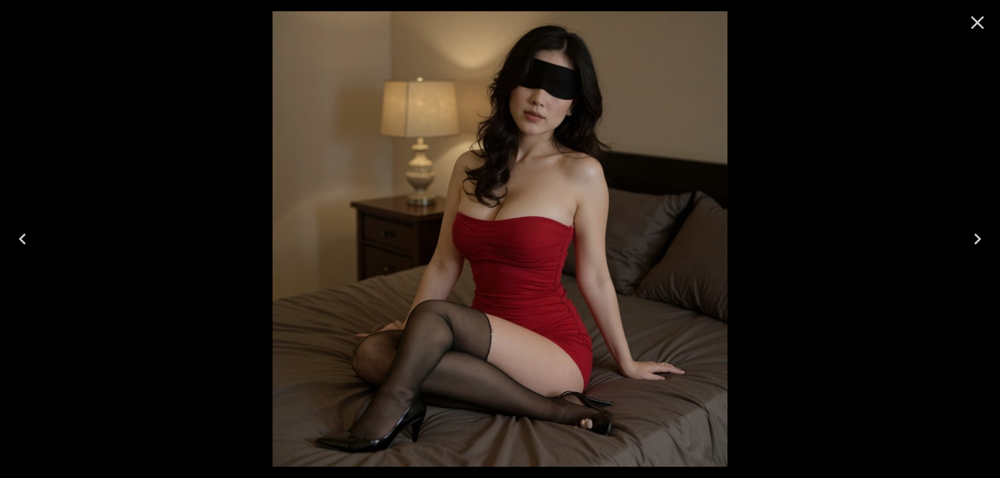
click at [980, 25] on icon "Close" at bounding box center [977, 22] width 13 height 13
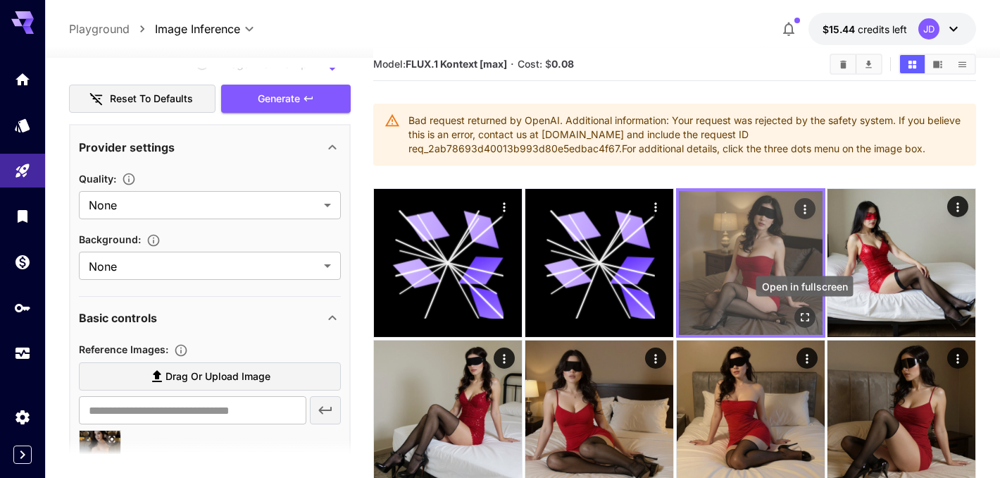
click at [803, 317] on icon "Open in fullscreen" at bounding box center [804, 317] width 14 height 14
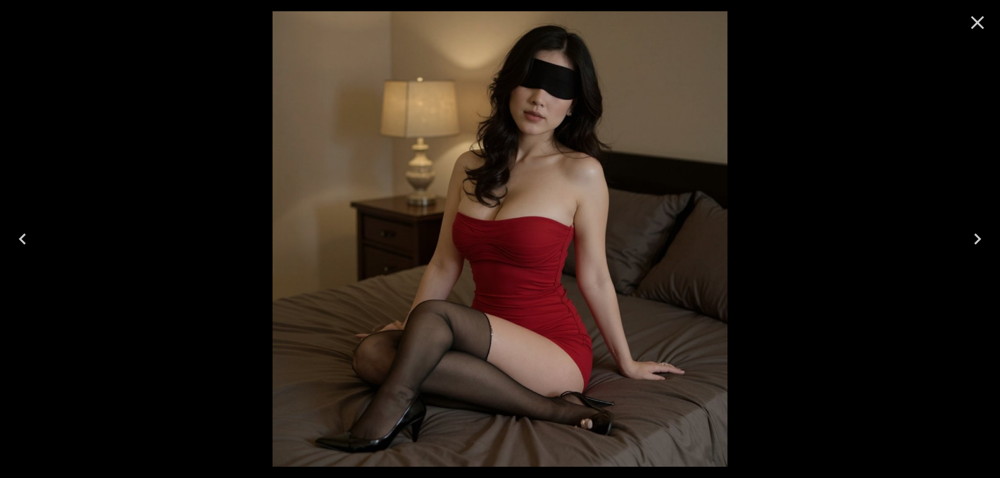
click at [977, 23] on icon "Close" at bounding box center [977, 22] width 13 height 13
